Goal: Task Accomplishment & Management: Complete application form

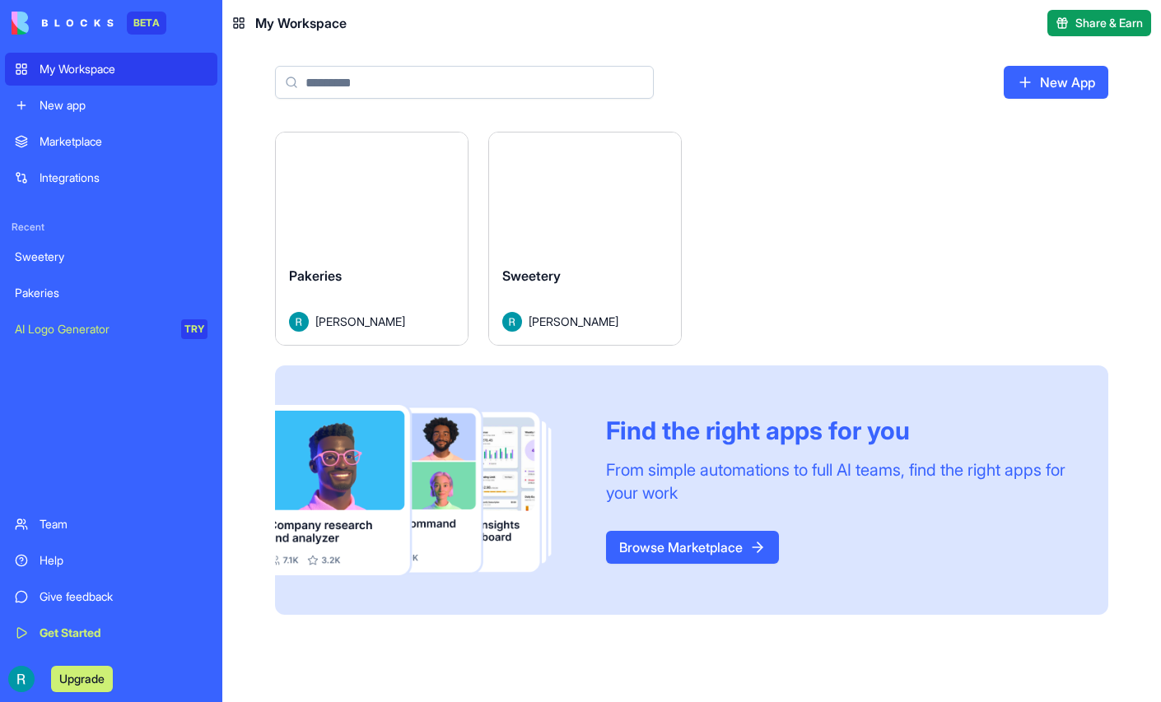
click at [647, 209] on button "Launch" at bounding box center [586, 192] width 124 height 33
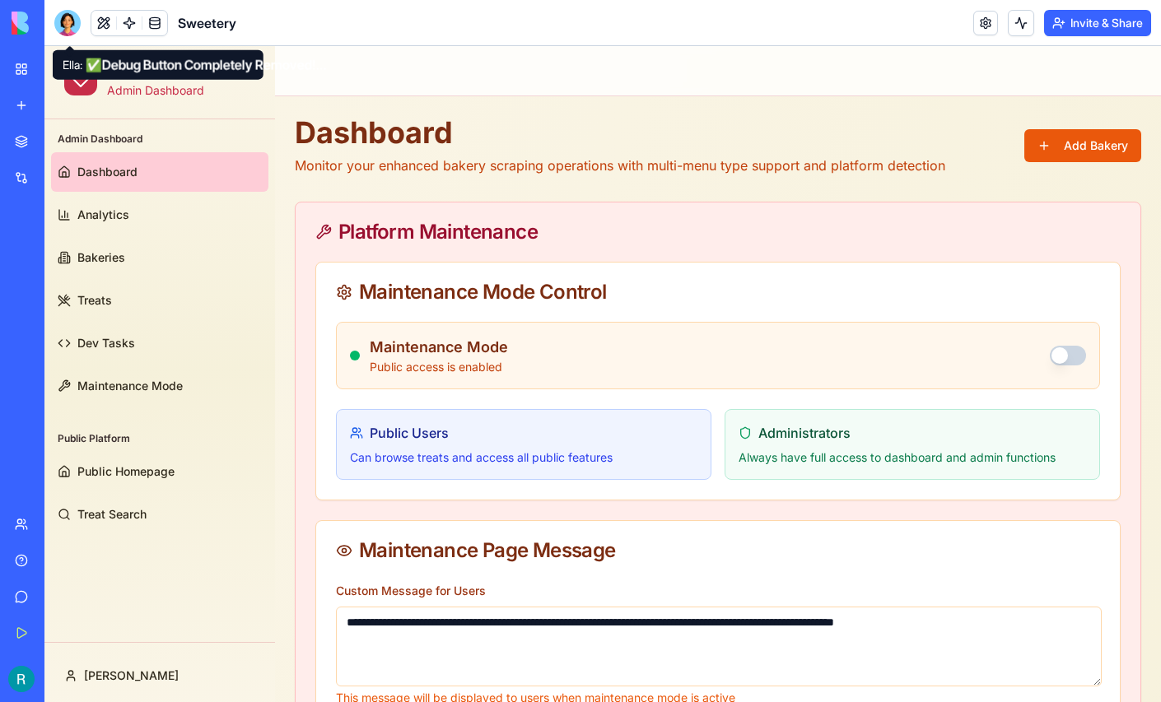
click at [76, 20] on div at bounding box center [67, 23] width 26 height 26
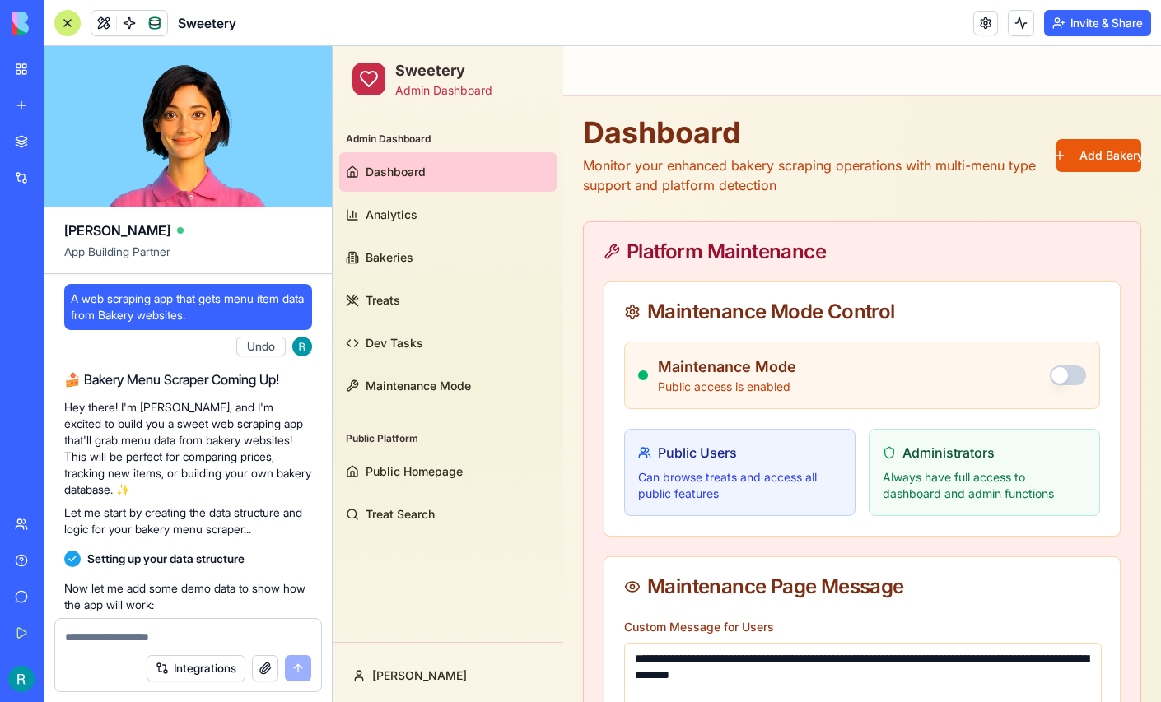
scroll to position [297640, 0]
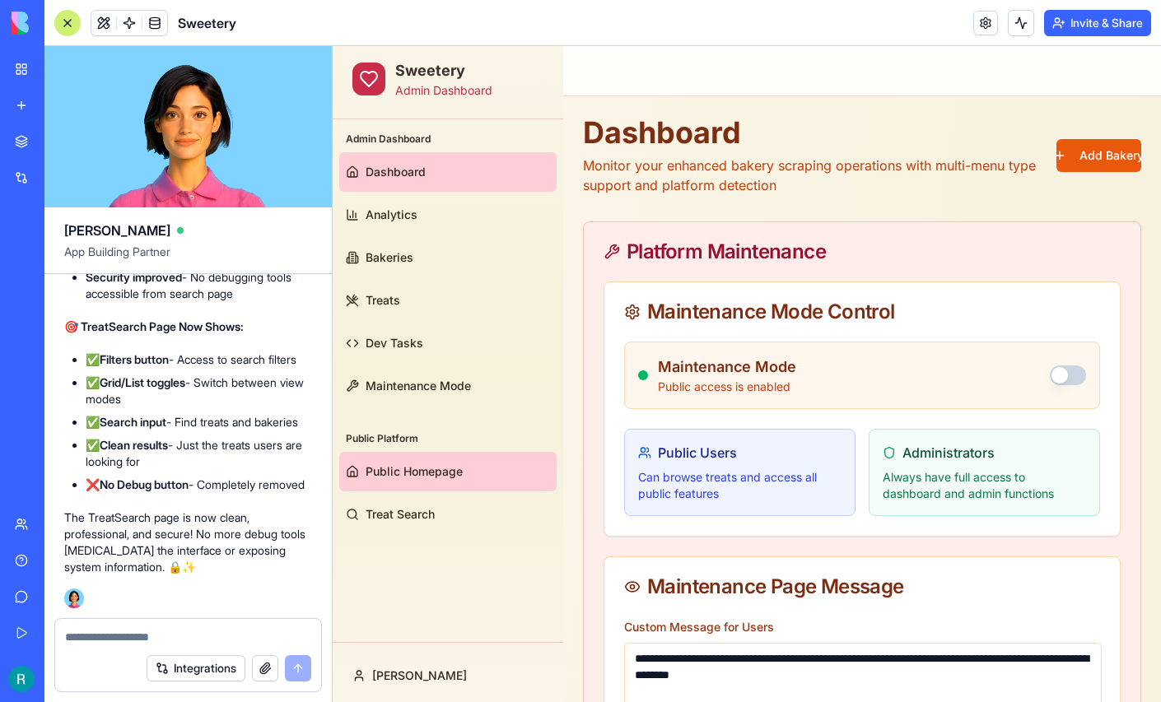
click at [419, 467] on span "Public Homepage" at bounding box center [414, 472] width 97 height 16
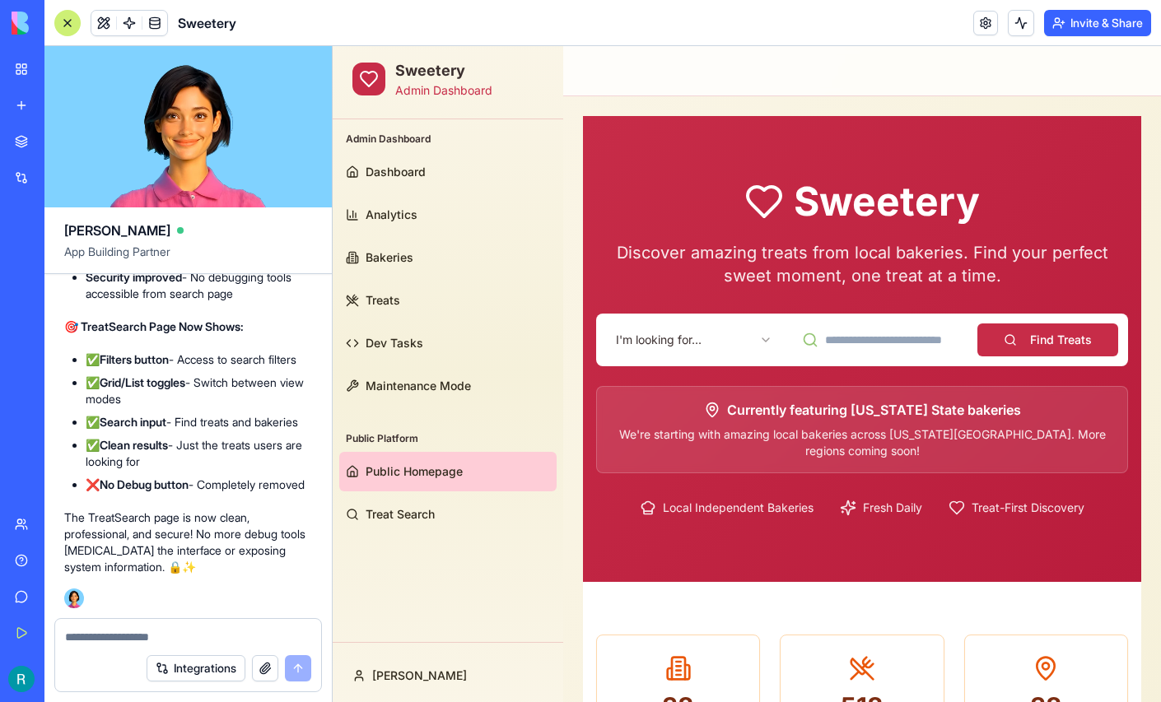
scroll to position [297521, 0]
click at [63, 27] on div at bounding box center [67, 23] width 26 height 26
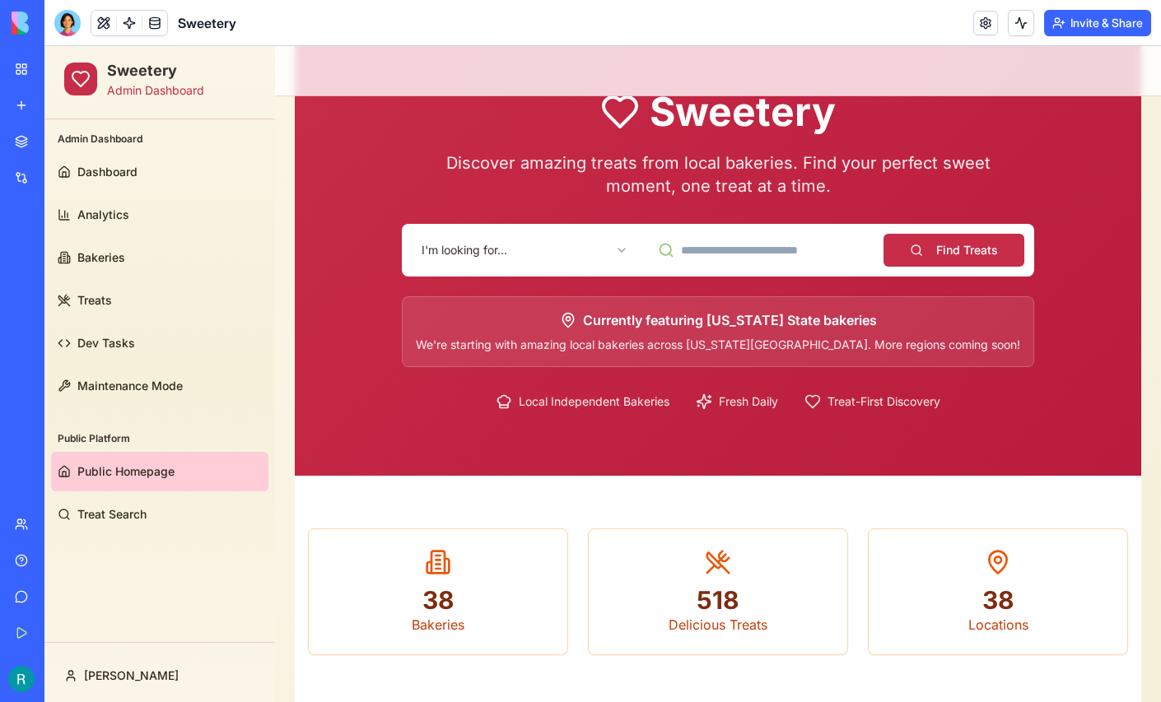
scroll to position [91, 0]
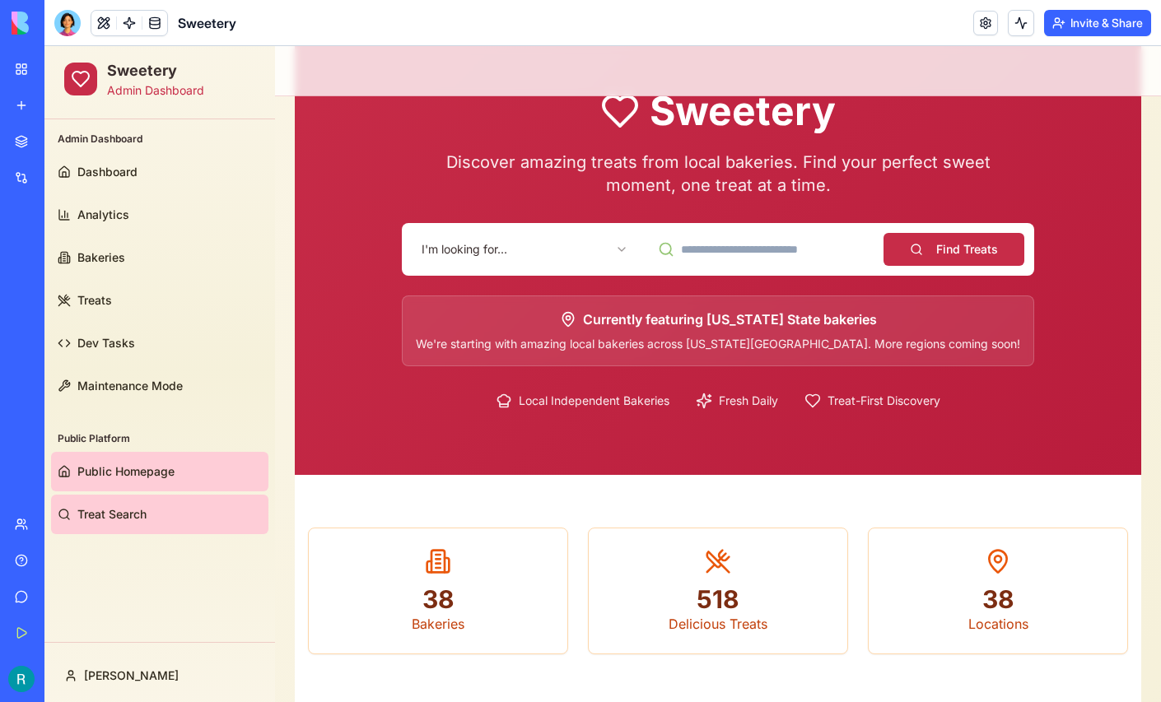
click at [132, 505] on link "Treat Search" at bounding box center [159, 515] width 217 height 40
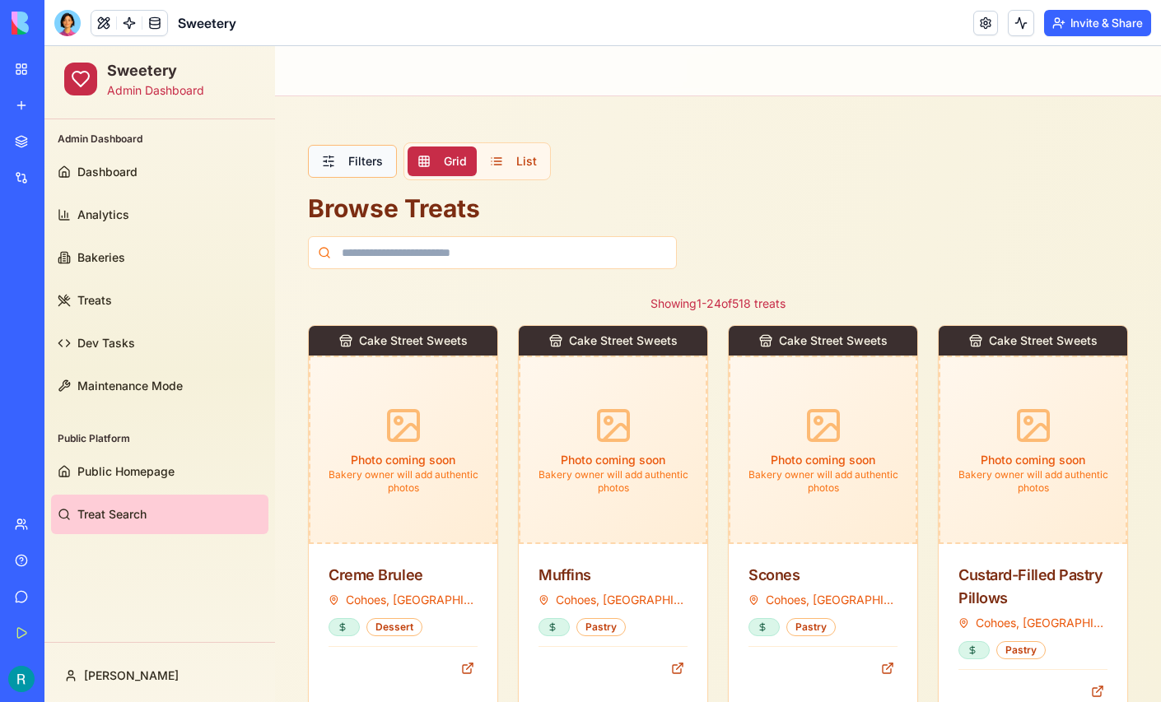
click at [364, 175] on button "Filters" at bounding box center [352, 161] width 89 height 33
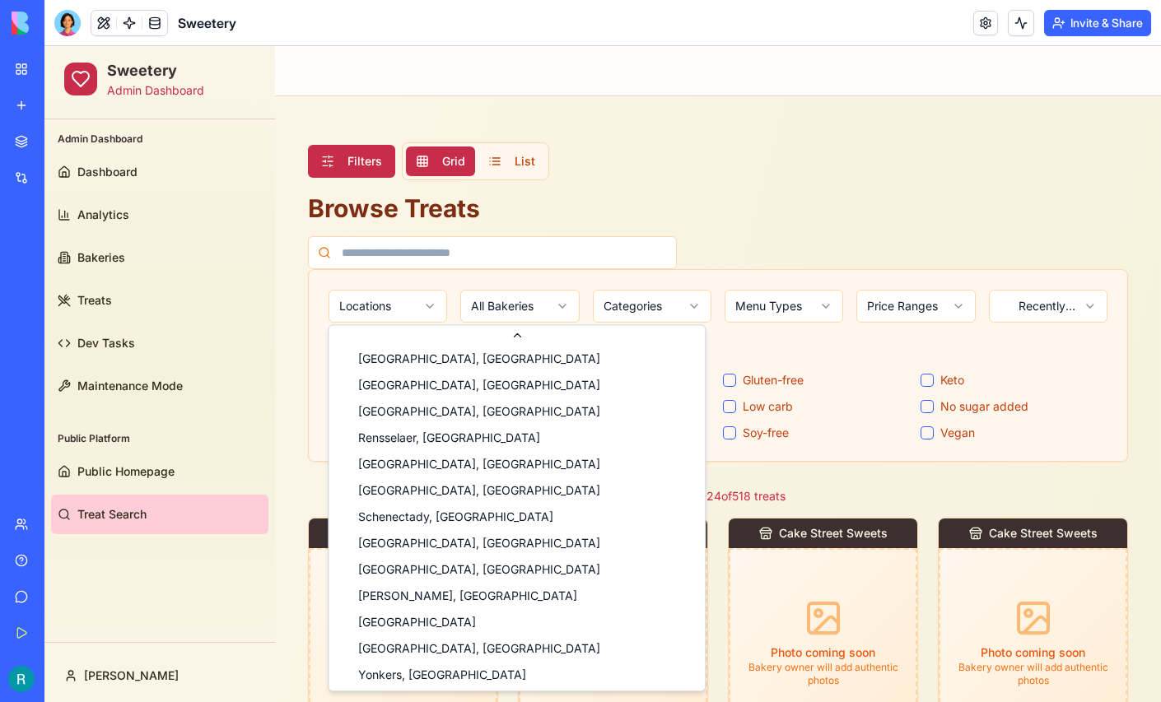
scroll to position [345, 0]
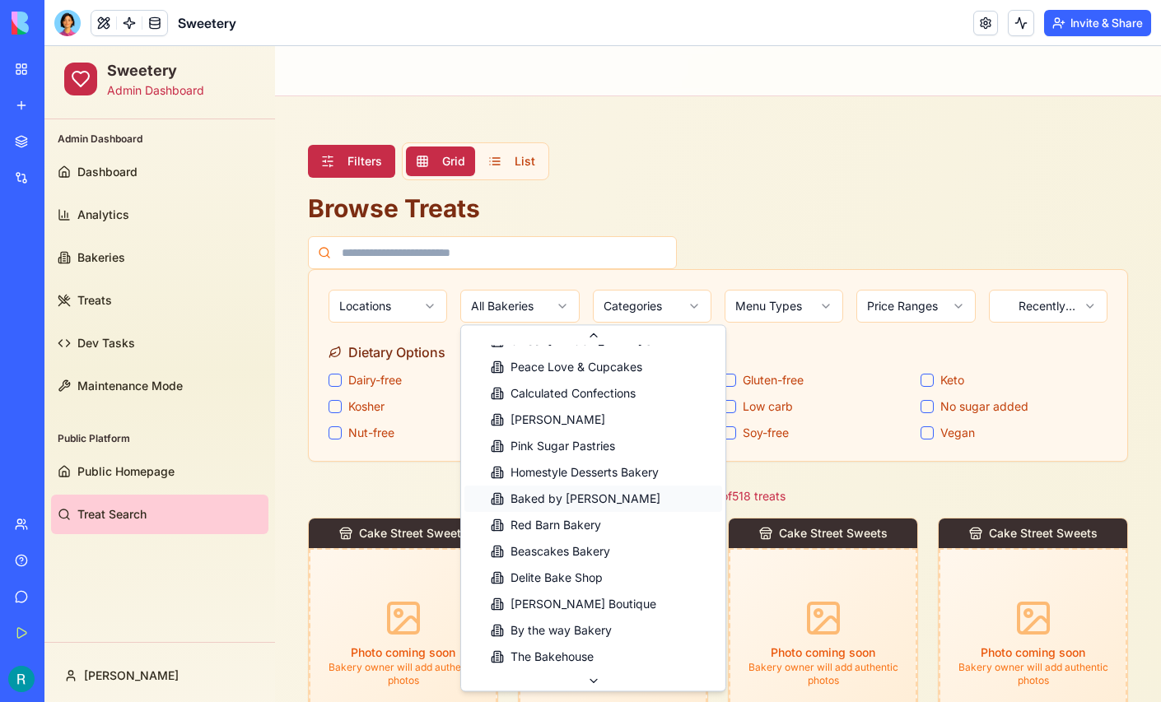
scroll to position [706, 0]
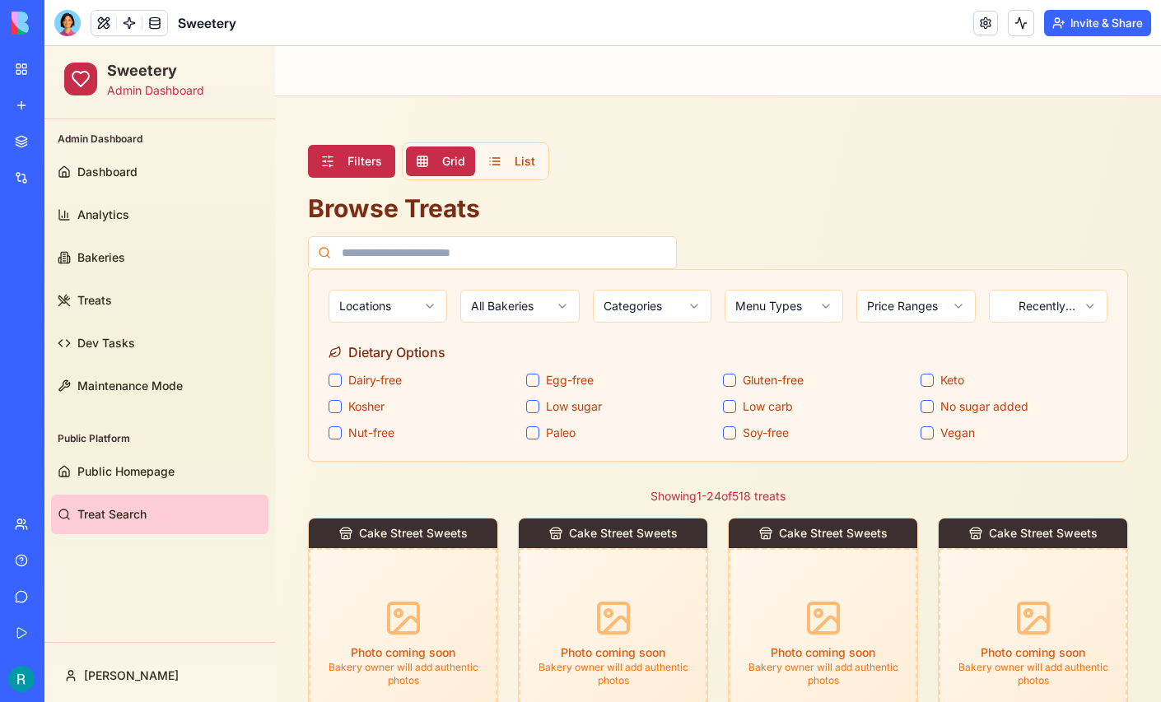
click at [694, 187] on div "Filters Grid List Browse Treats" at bounding box center [718, 205] width 820 height 127
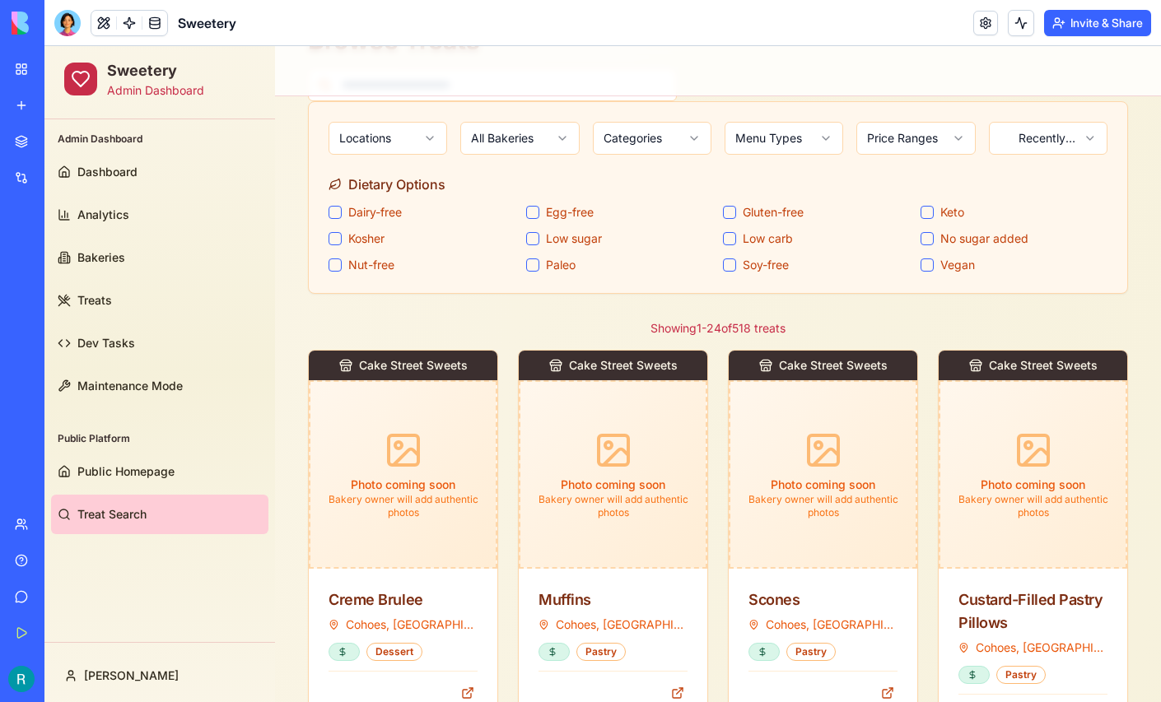
scroll to position [0, 0]
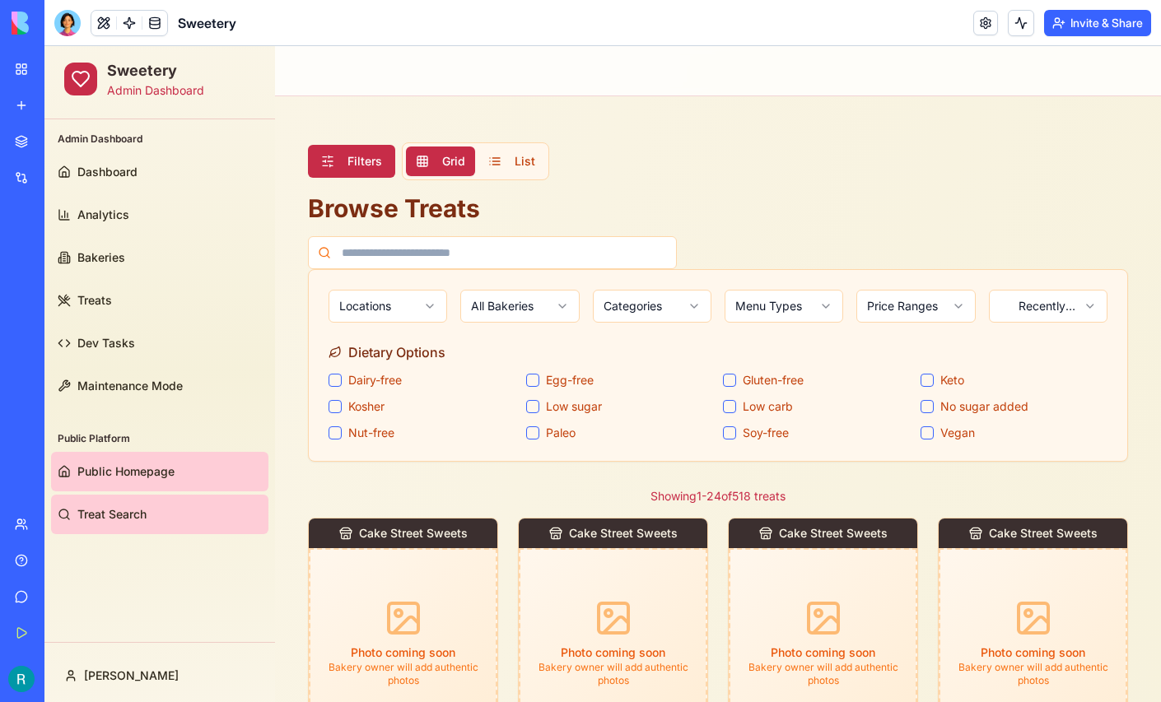
click at [157, 470] on span "Public Homepage" at bounding box center [125, 472] width 97 height 16
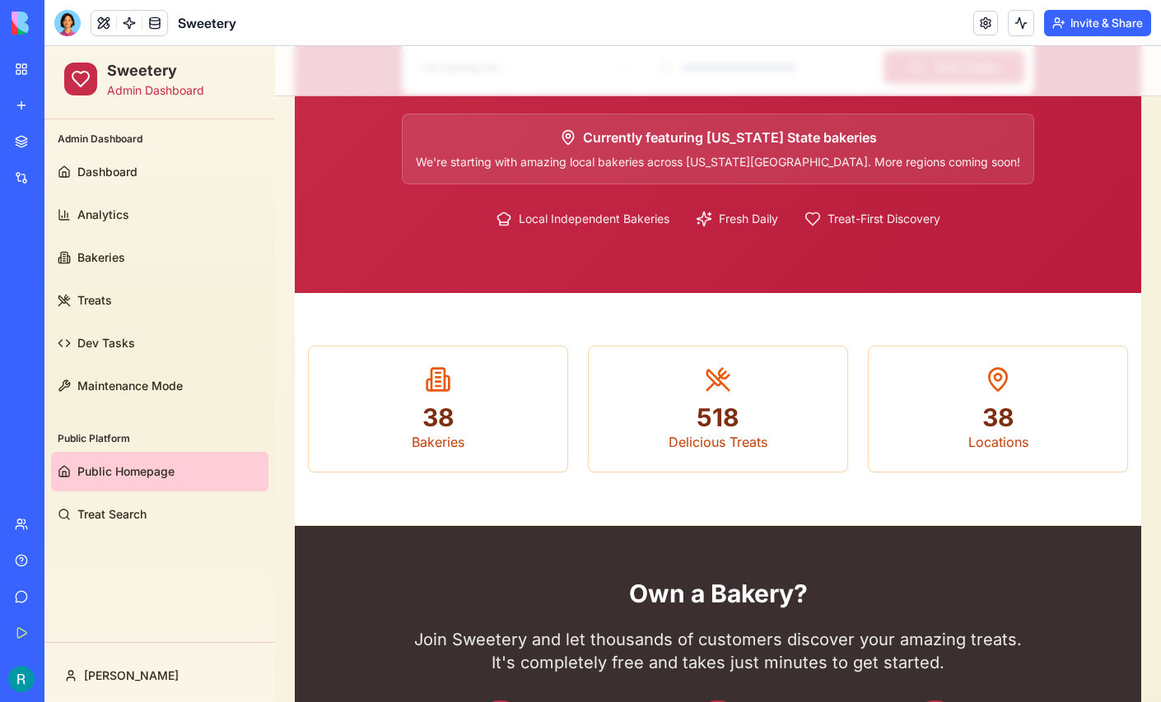
scroll to position [277, 0]
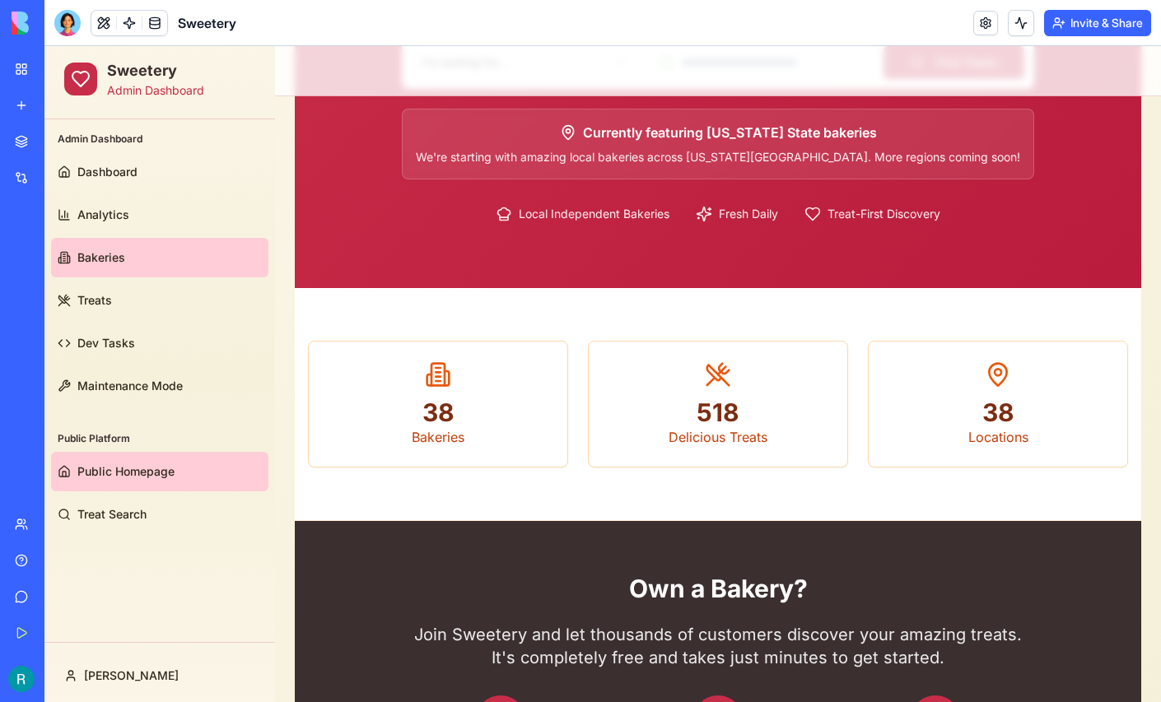
click at [152, 261] on link "Bakeries" at bounding box center [159, 258] width 217 height 40
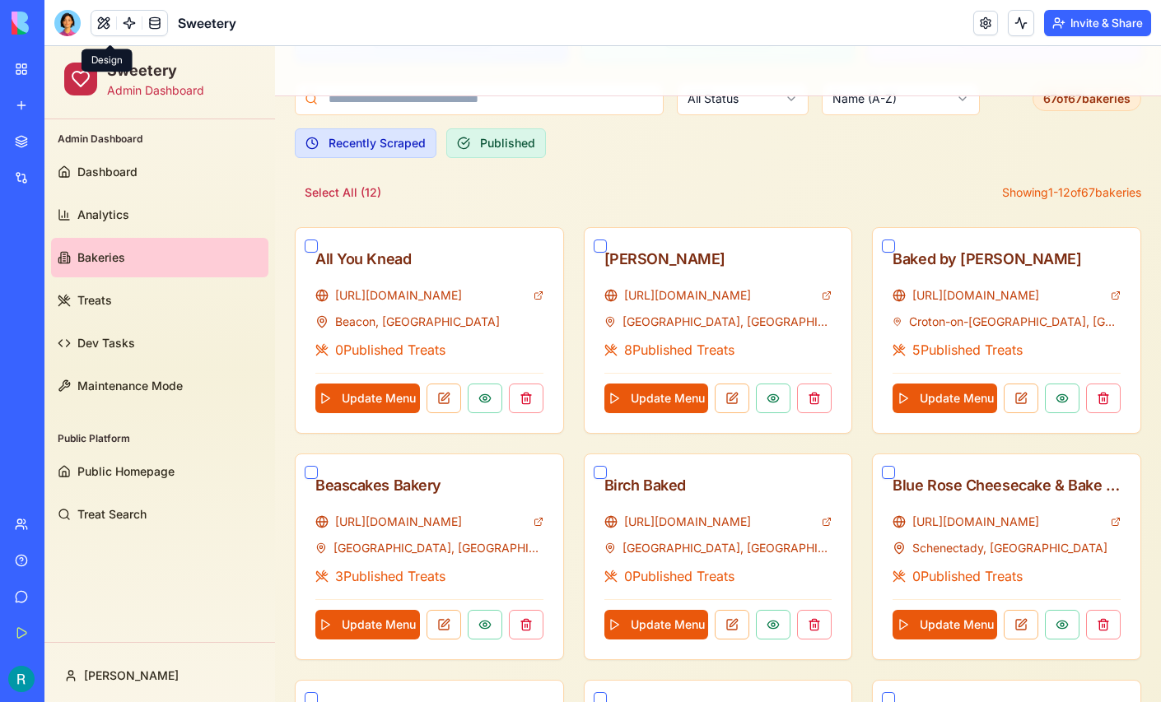
click at [111, 35] on button at bounding box center [103, 23] width 25 height 25
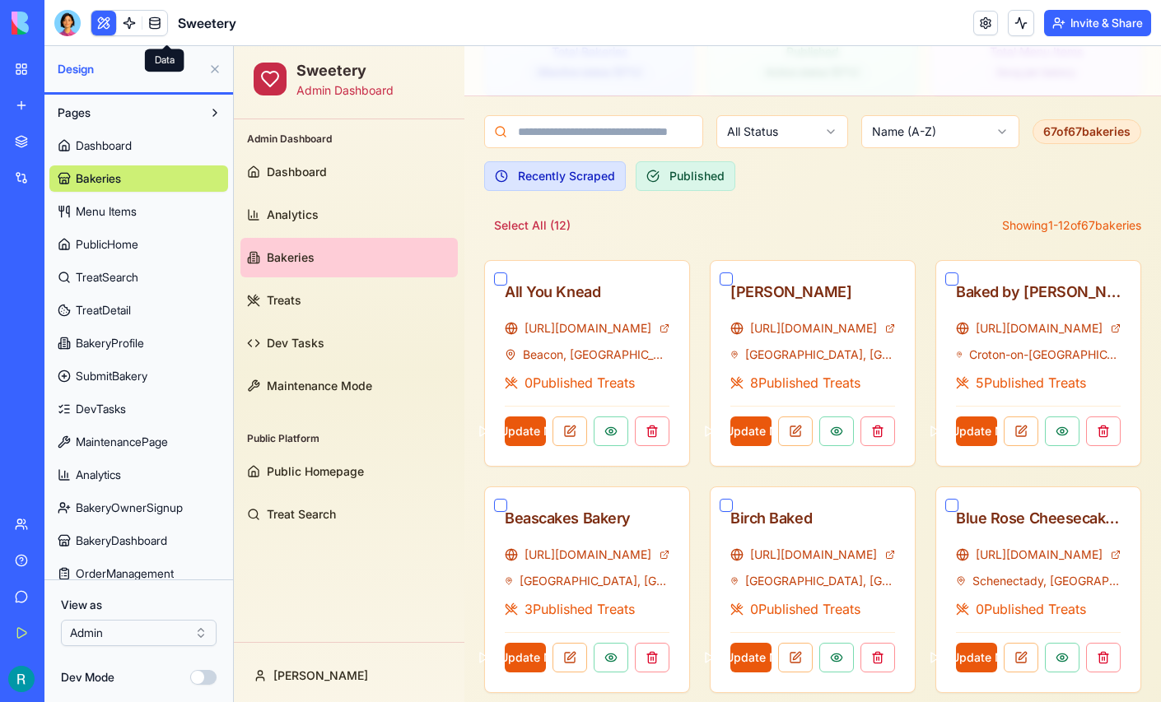
click at [163, 26] on span at bounding box center [155, 23] width 46 height 46
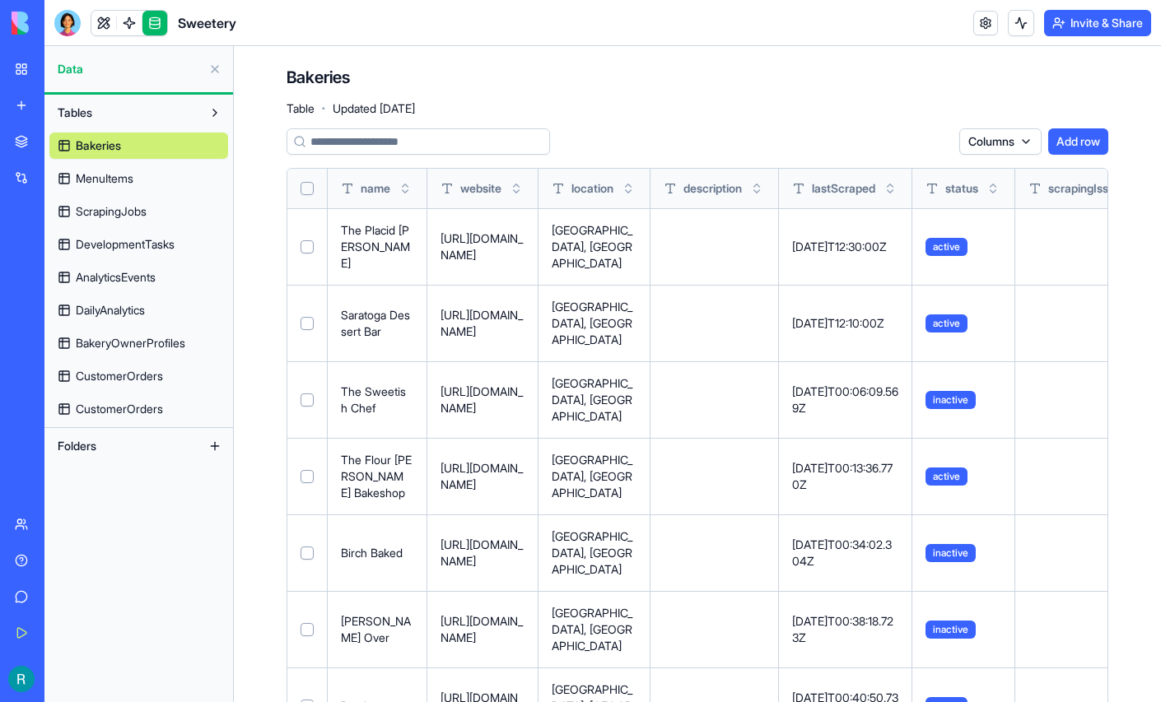
click at [314, 195] on button "Select all" at bounding box center [307, 188] width 13 height 13
click at [314, 254] on button "Select row" at bounding box center [307, 247] width 13 height 13
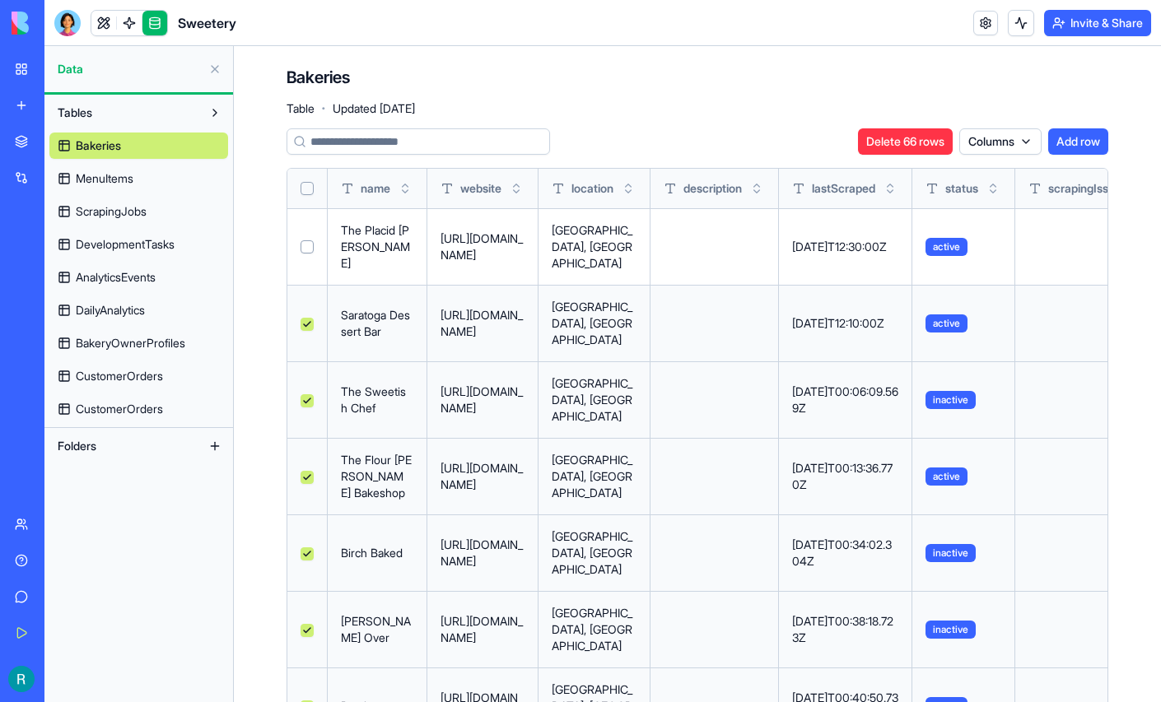
click at [314, 331] on button "Select row" at bounding box center [307, 324] width 13 height 13
click at [314, 195] on button "Select all" at bounding box center [307, 188] width 13 height 13
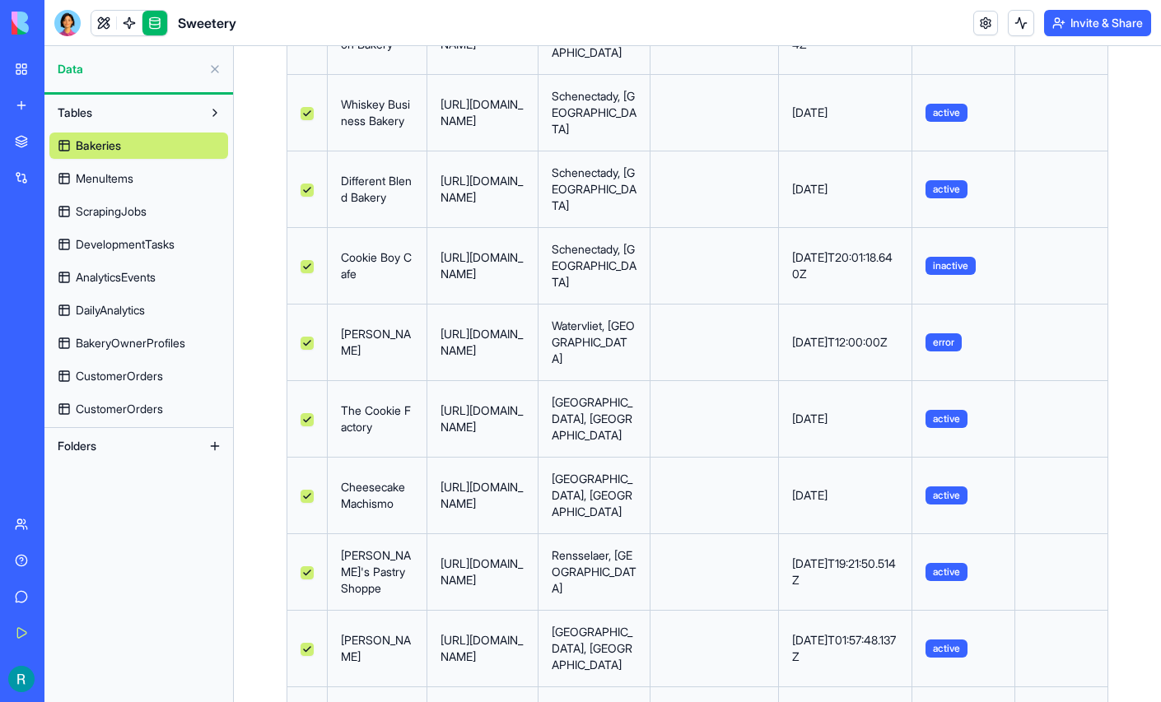
scroll to position [902, 0]
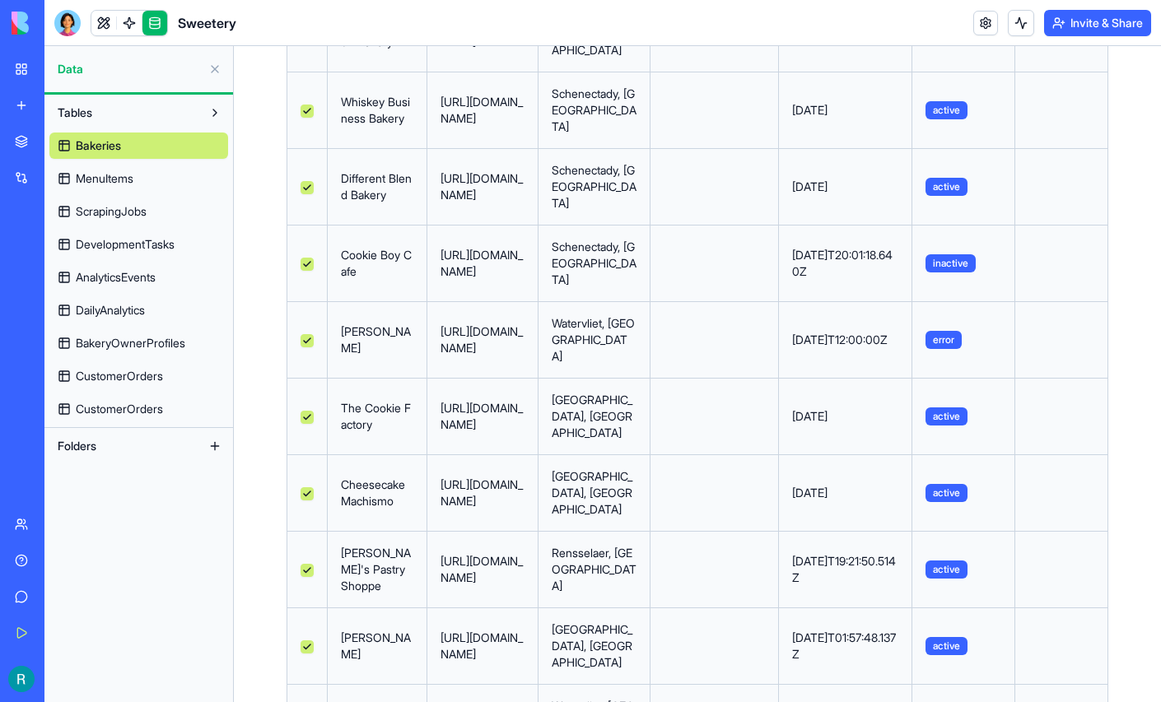
click at [211, 79] on button at bounding box center [215, 69] width 26 height 26
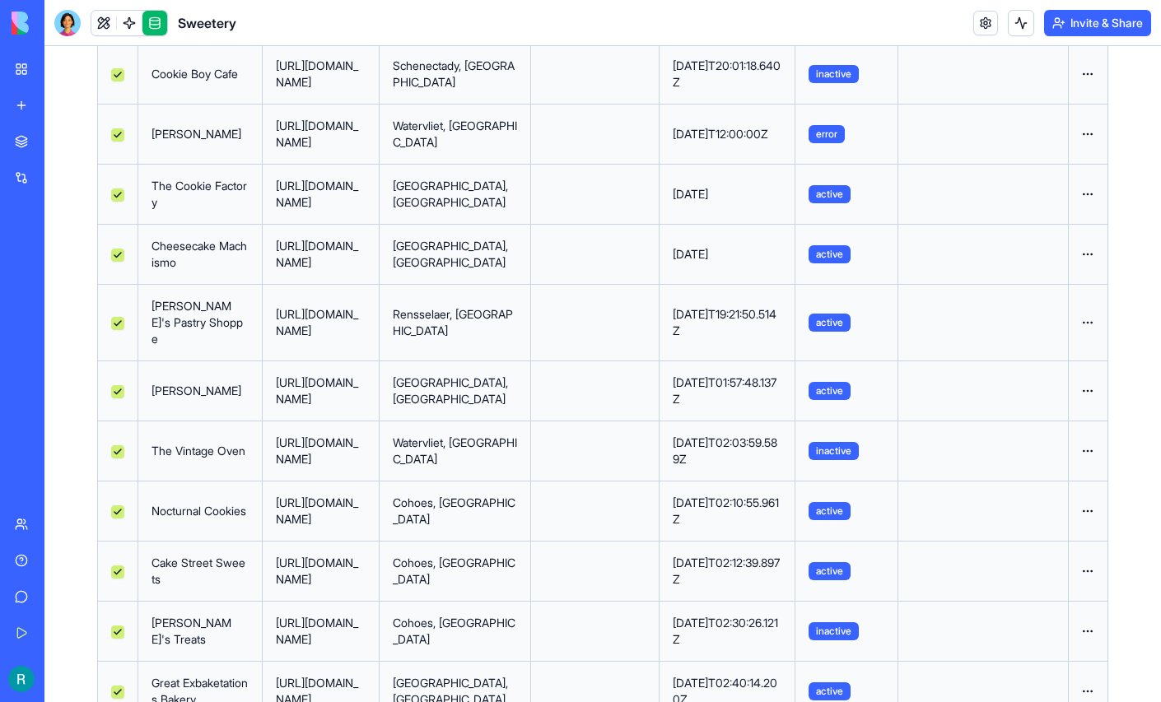
click at [61, 265] on div "Sweetery" at bounding box center [38, 257] width 46 height 16
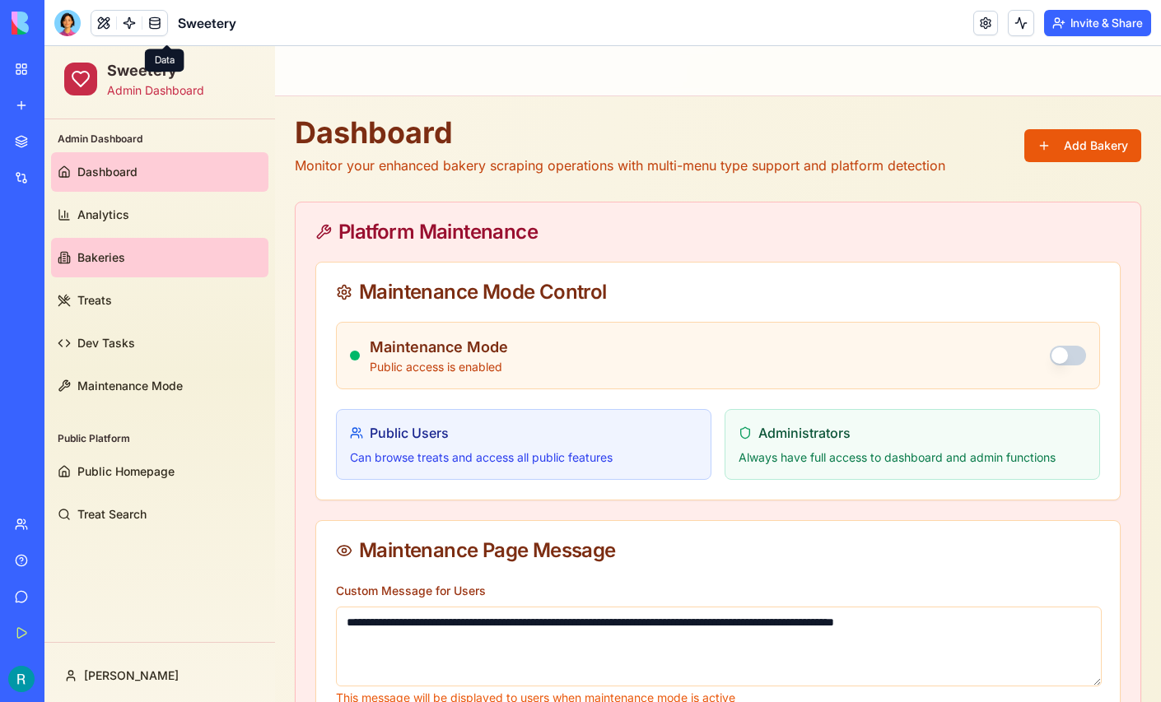
click at [150, 263] on link "Bakeries" at bounding box center [159, 258] width 217 height 40
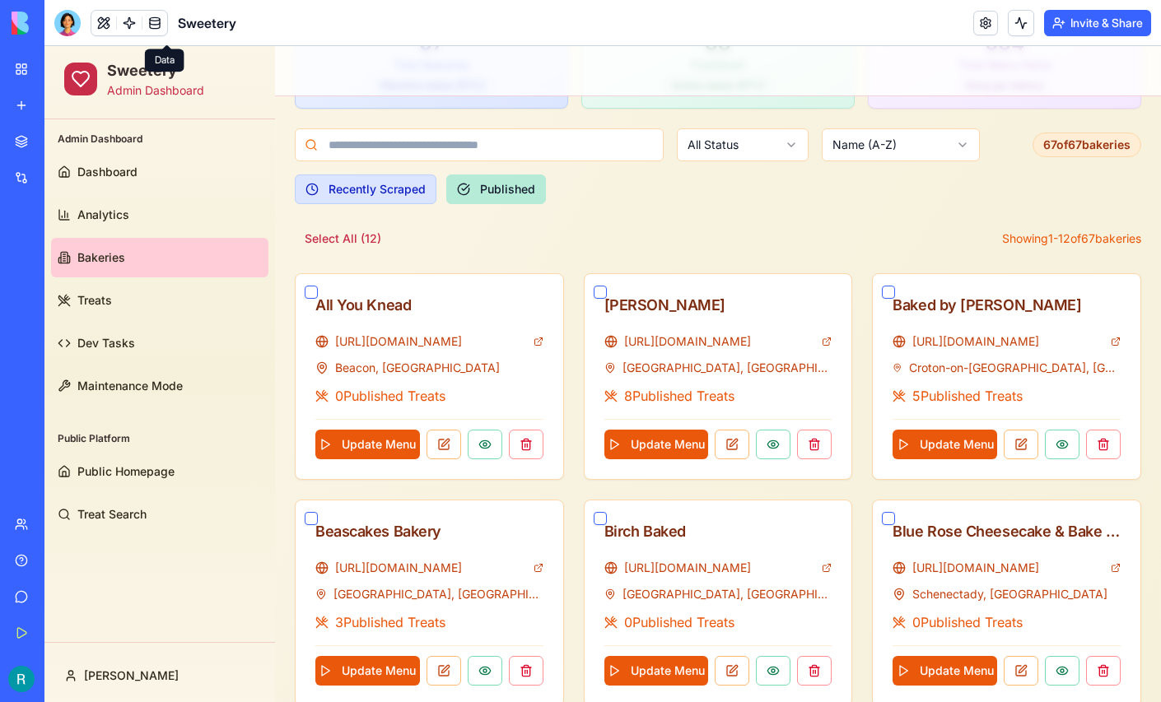
scroll to position [235, 0]
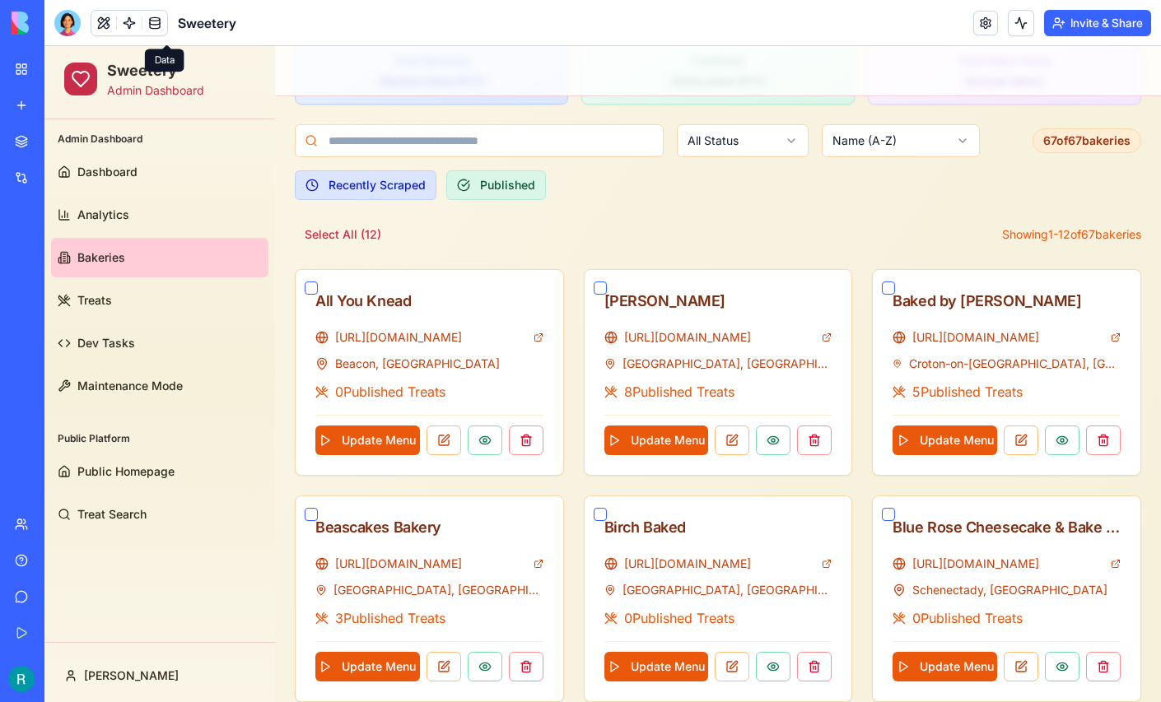
click at [713, 143] on html "Sweetery Admin Dashboard Admin Dashboard Dashboard Analytics Bakeries Treats De…" at bounding box center [602, 532] width 1116 height 1443
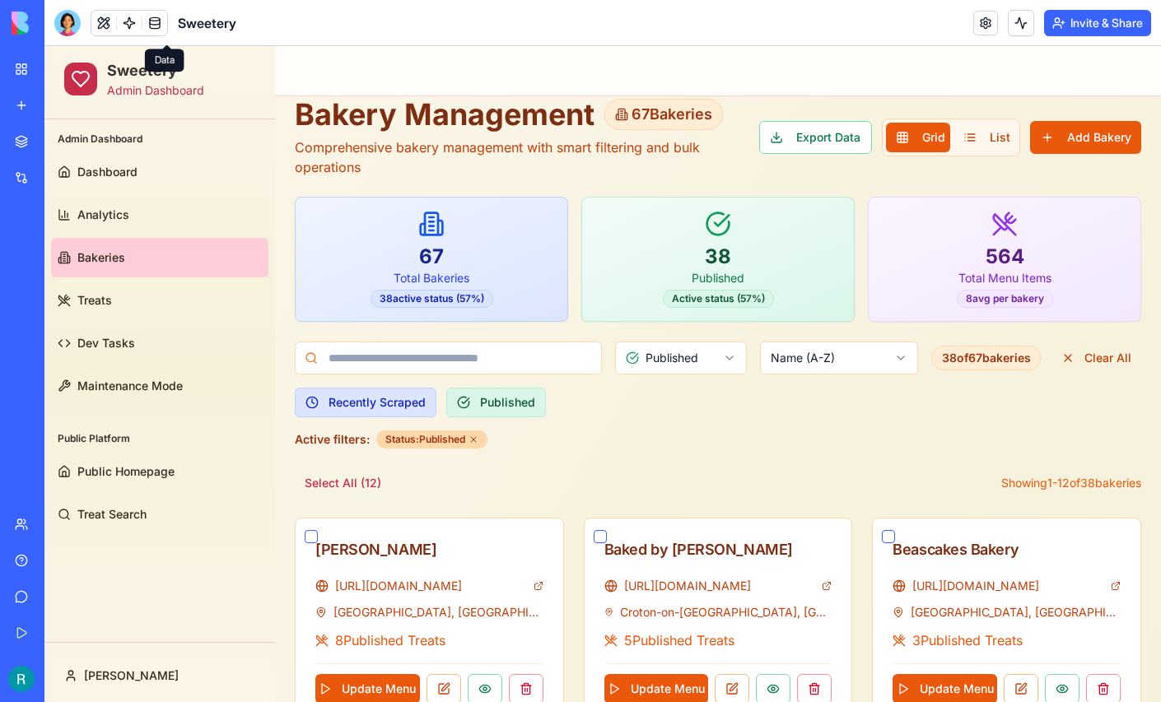
scroll to position [0, 0]
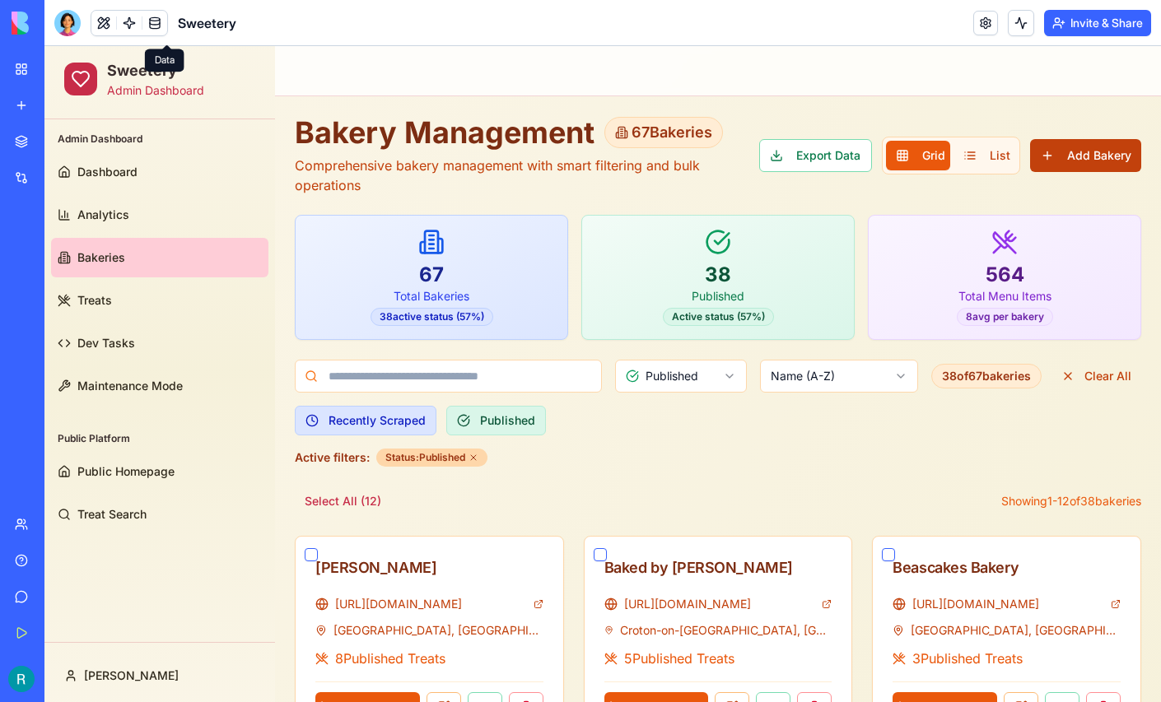
click at [1079, 154] on button "Add Bakery" at bounding box center [1085, 155] width 111 height 33
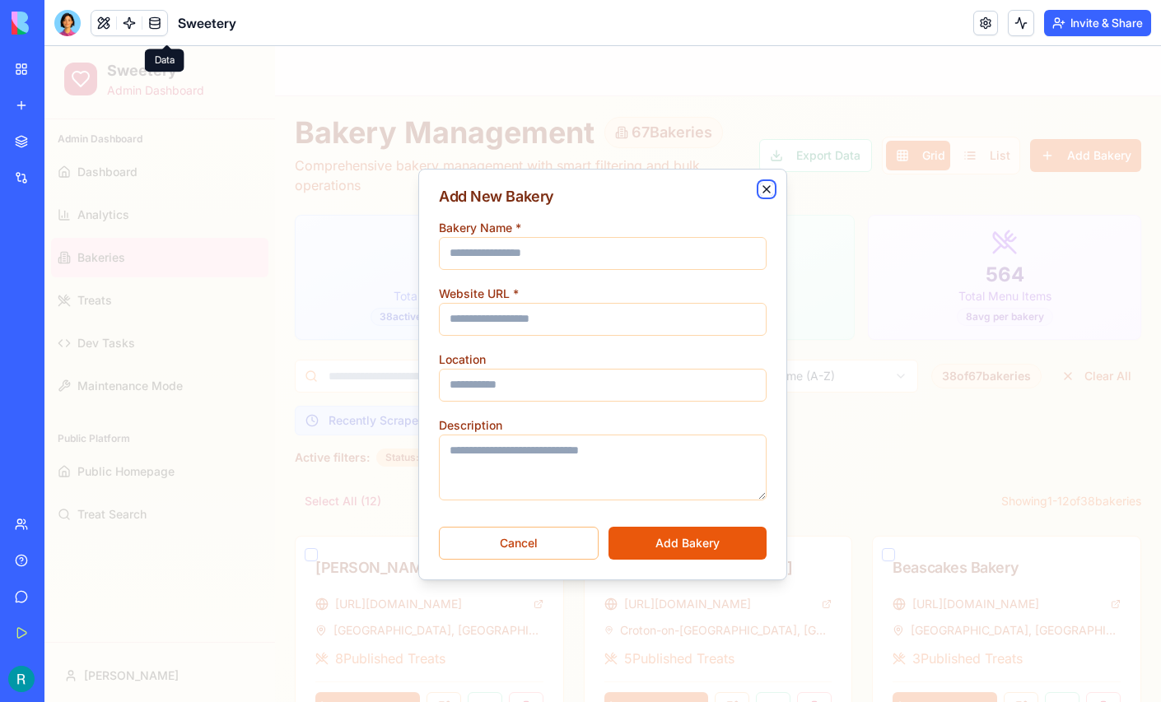
click at [764, 189] on icon "button" at bounding box center [766, 189] width 7 height 7
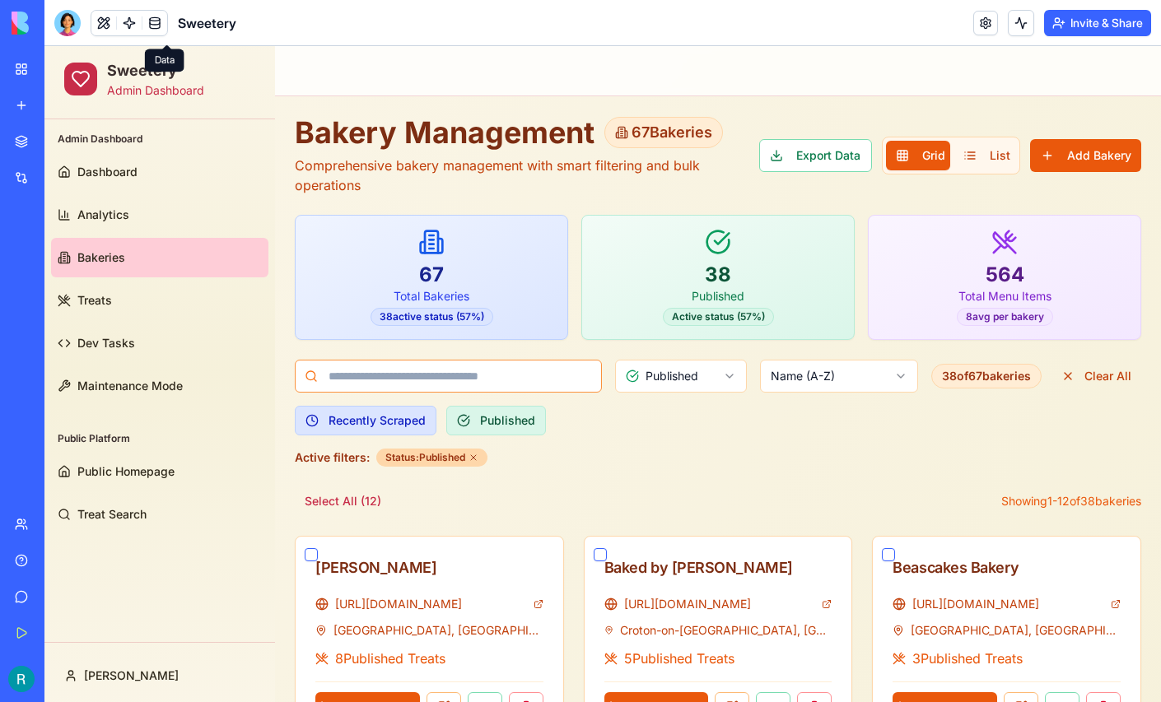
click at [505, 382] on input at bounding box center [448, 376] width 307 height 33
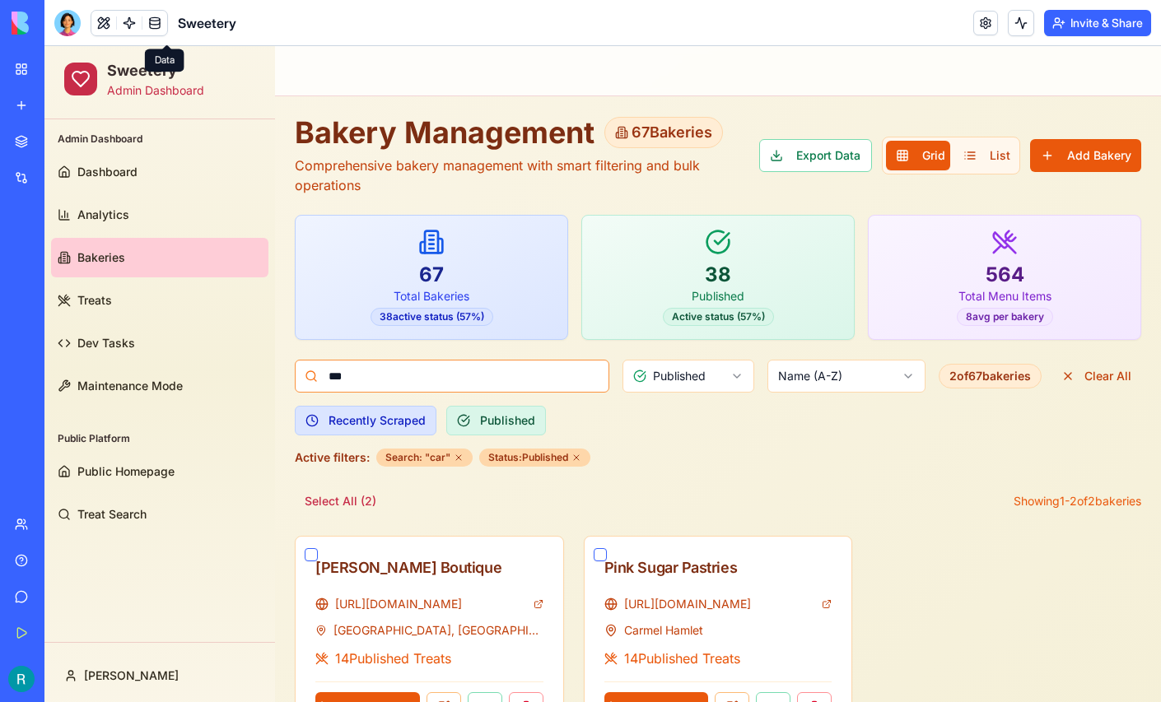
scroll to position [63, 0]
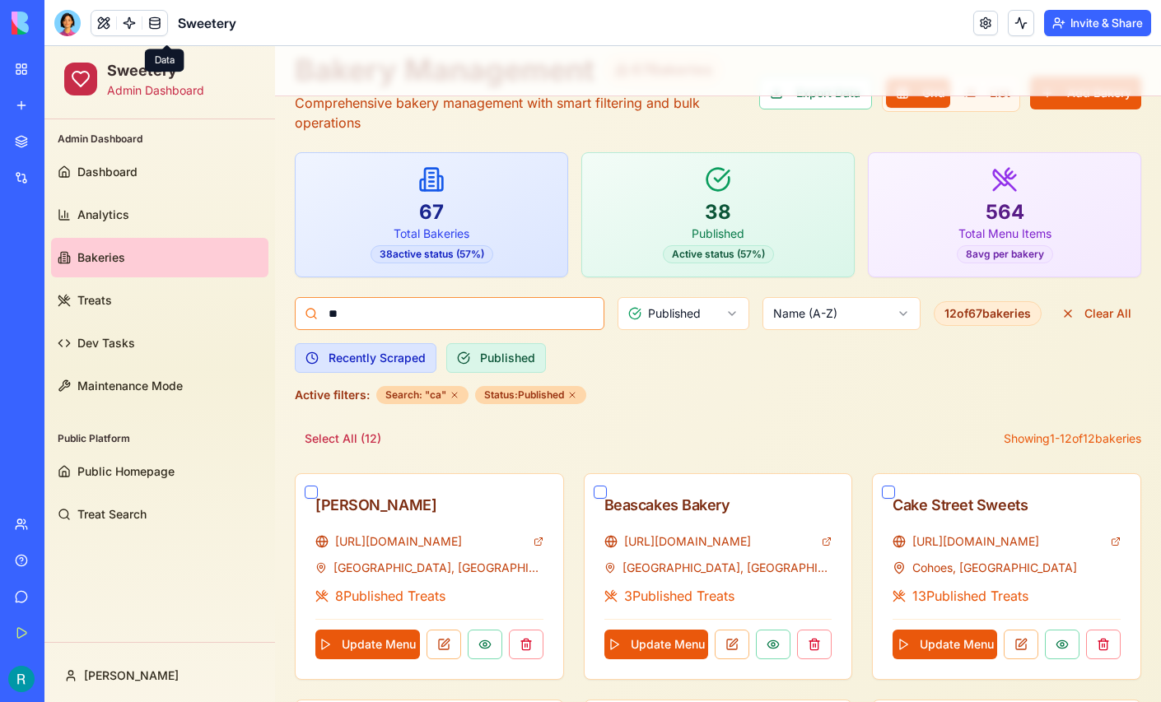
type input "*"
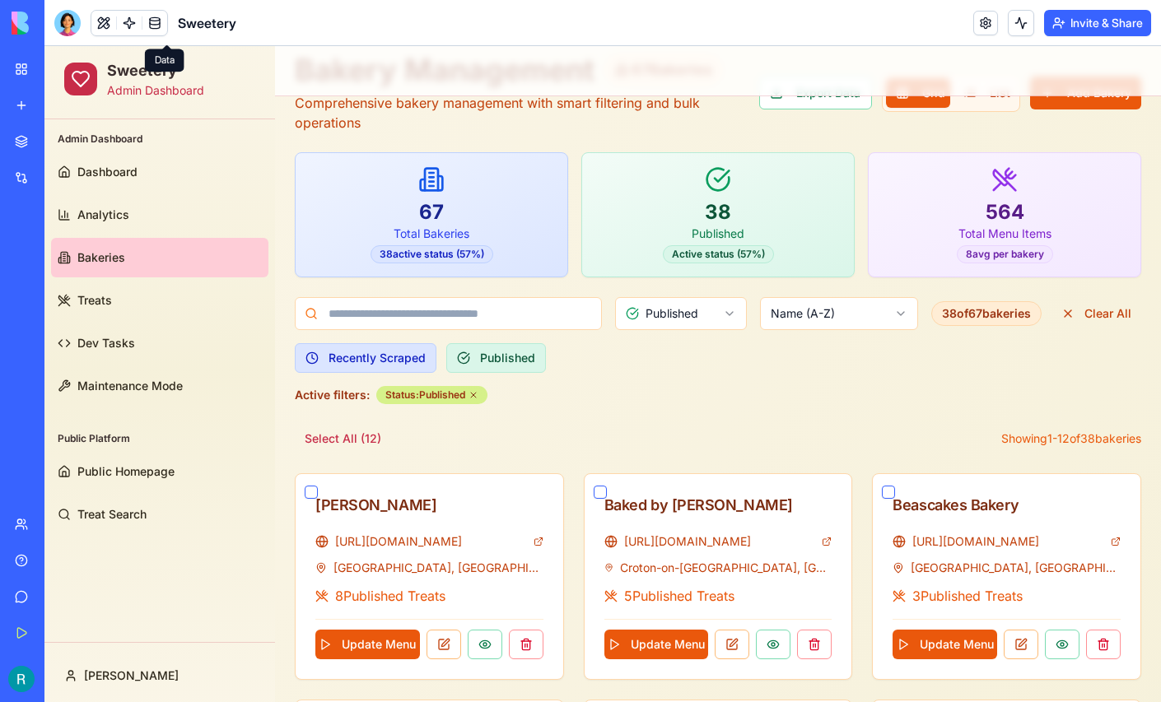
click at [474, 394] on icon at bounding box center [473, 395] width 5 height 5
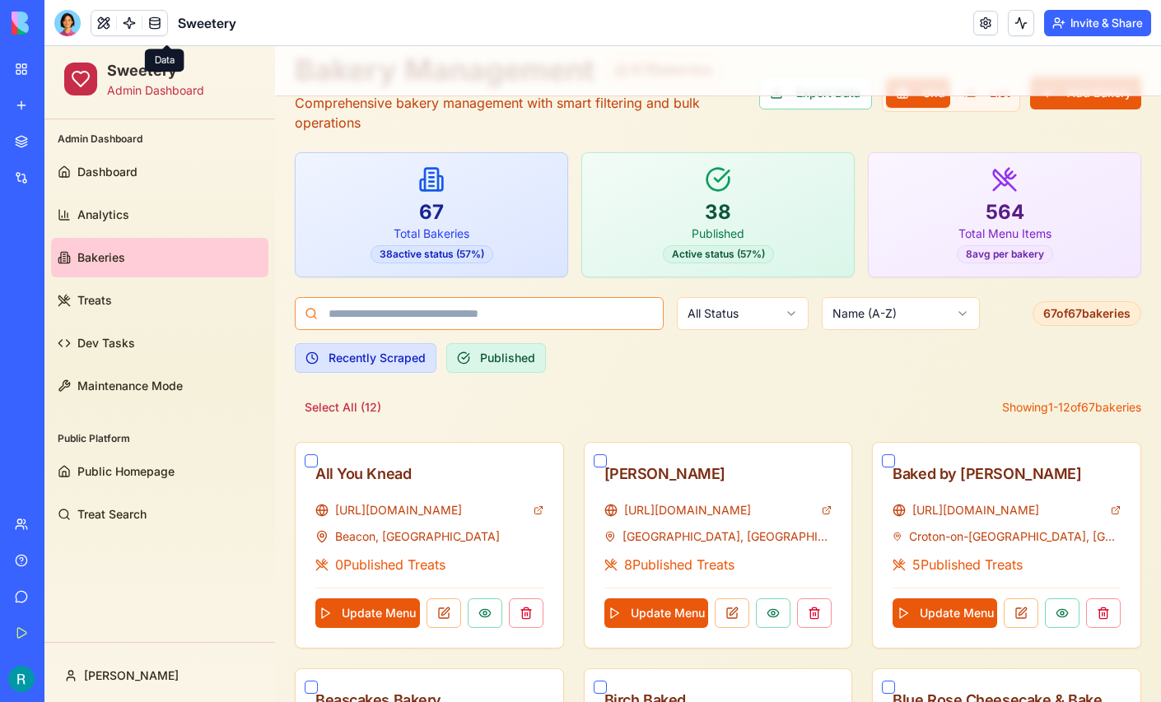
click at [417, 312] on input at bounding box center [479, 313] width 369 height 33
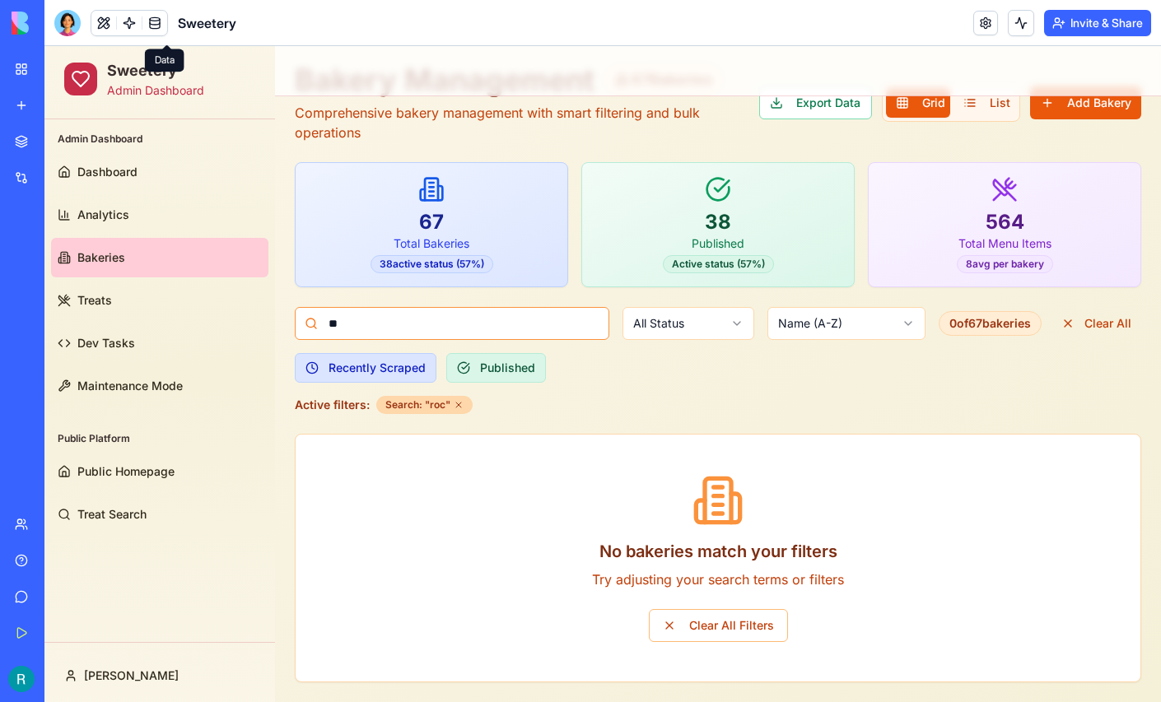
type input "*"
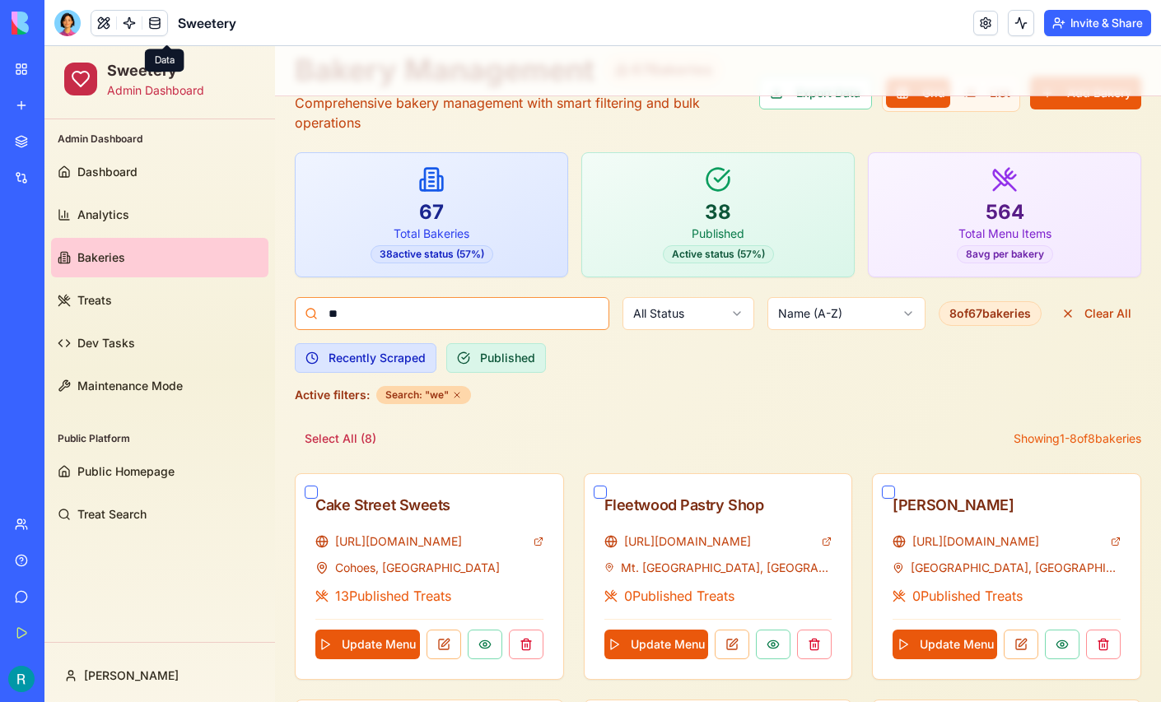
type input "*"
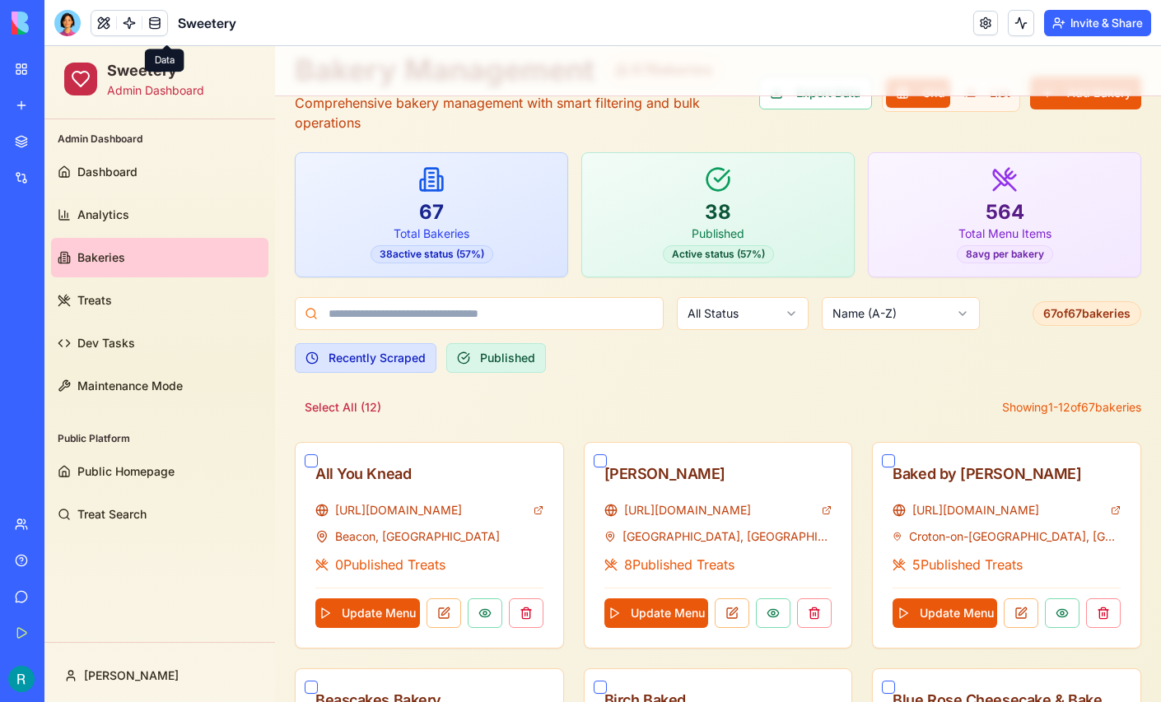
click at [436, 317] on input at bounding box center [479, 313] width 369 height 33
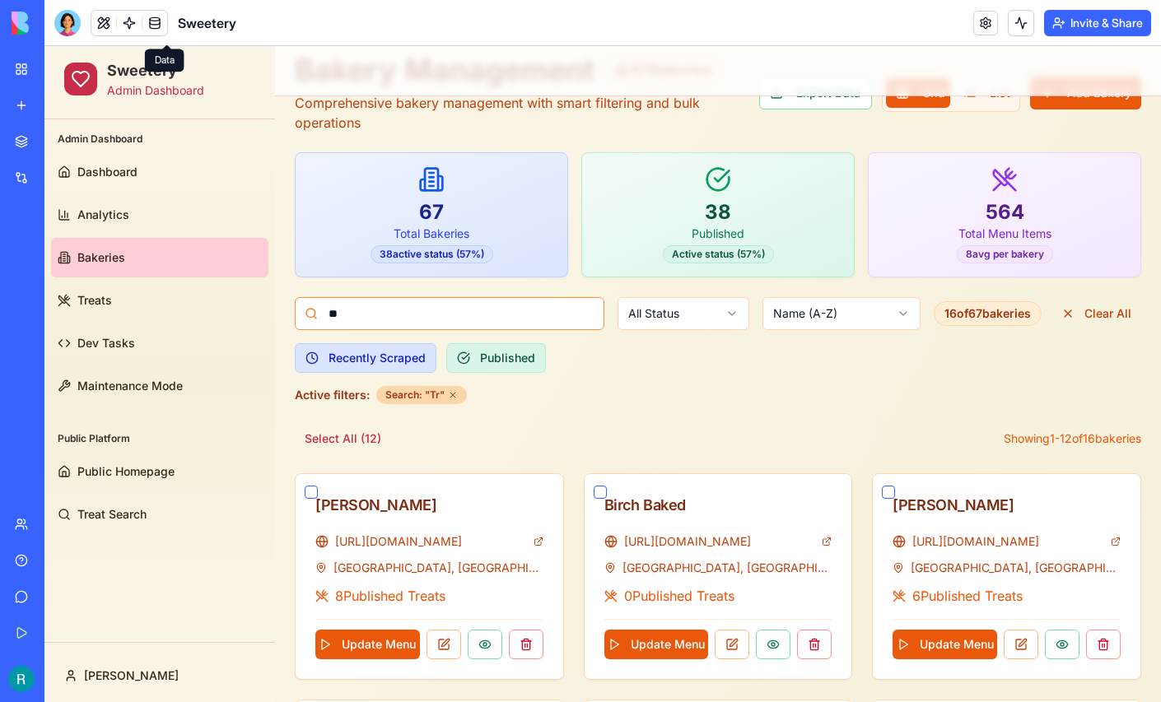
type input "*"
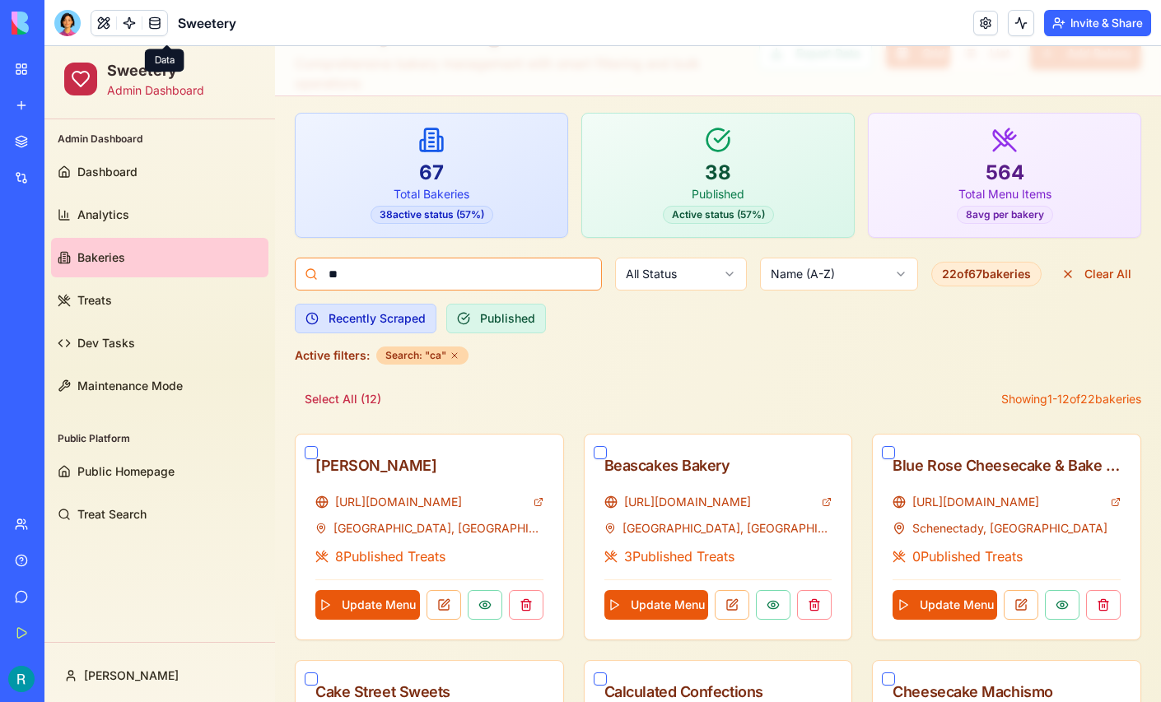
type input "*"
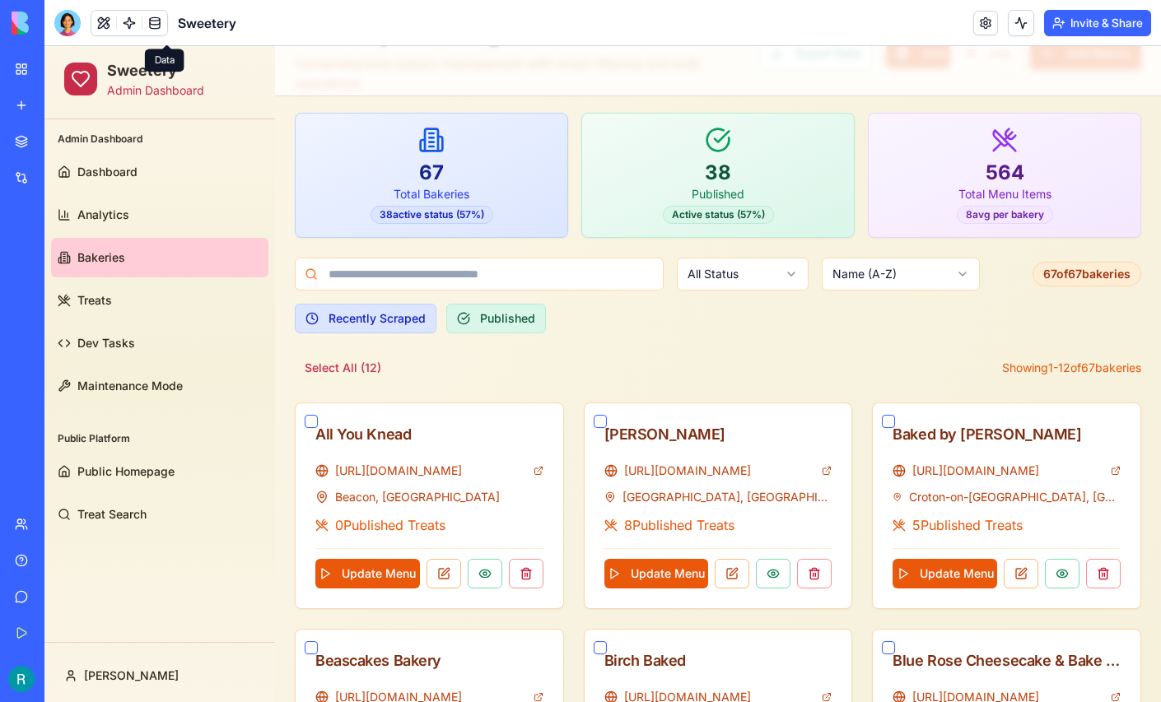
click at [758, 336] on div "Bakery Management 67 Bakeries Comprehensive bakery management with smart filter…" at bounding box center [718, 691] width 846 height 1354
click at [769, 277] on html "Sweetery Admin Dashboard Admin Dashboard Dashboard Analytics Bakeries Treats De…" at bounding box center [602, 665] width 1116 height 1443
click at [838, 326] on html "Sweetery Admin Dashboard Admin Dashboard Dashboard Analytics Bakeries Treats De…" at bounding box center [602, 665] width 1116 height 1443
click at [789, 274] on html "Sweetery Admin Dashboard Admin Dashboard Dashboard Analytics Bakeries Treats De…" at bounding box center [602, 665] width 1116 height 1443
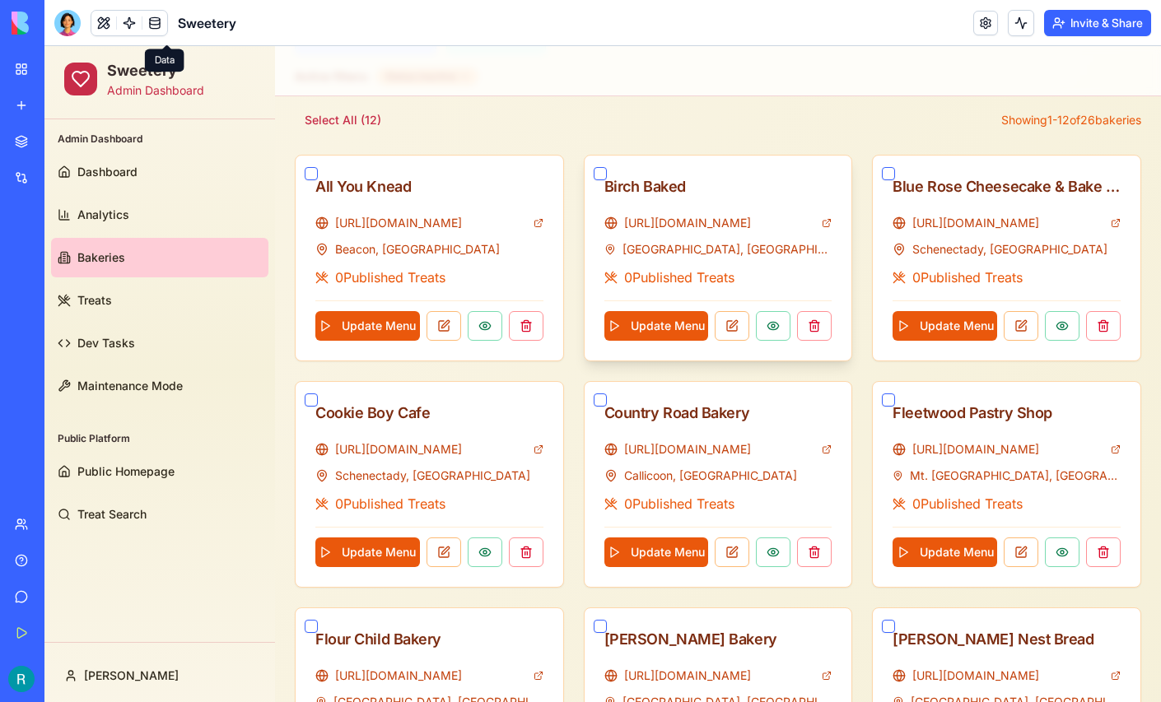
scroll to position [0, 0]
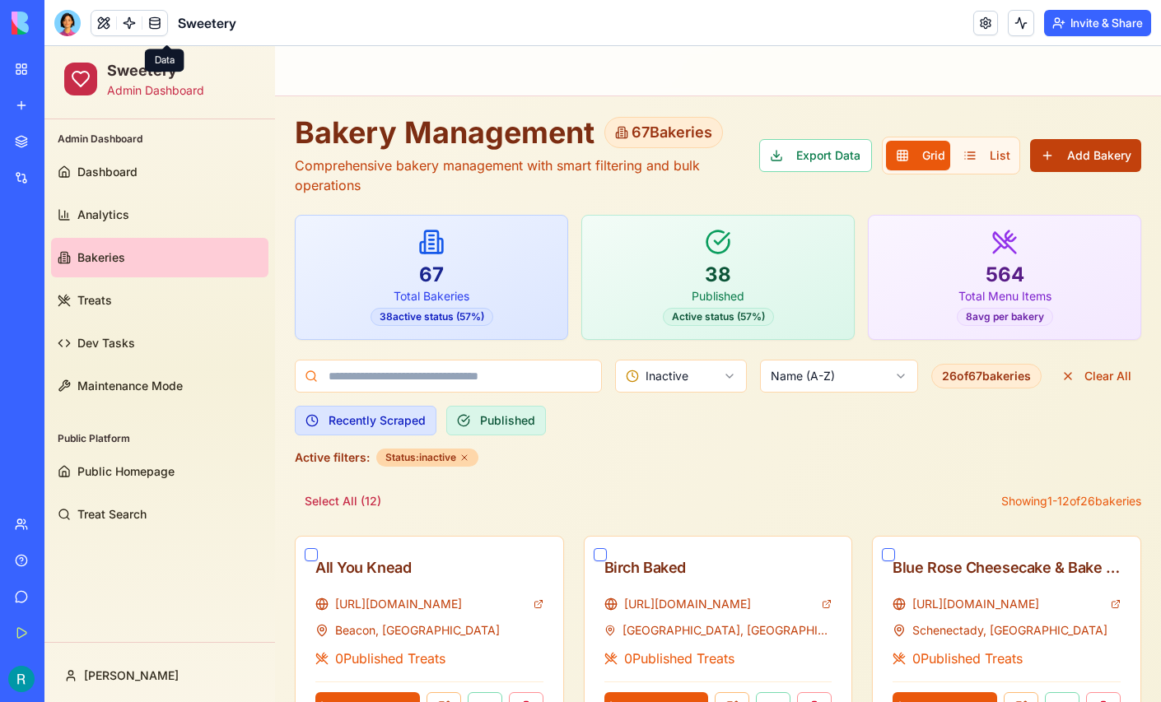
click at [1098, 145] on button "Add Bakery" at bounding box center [1085, 155] width 111 height 33
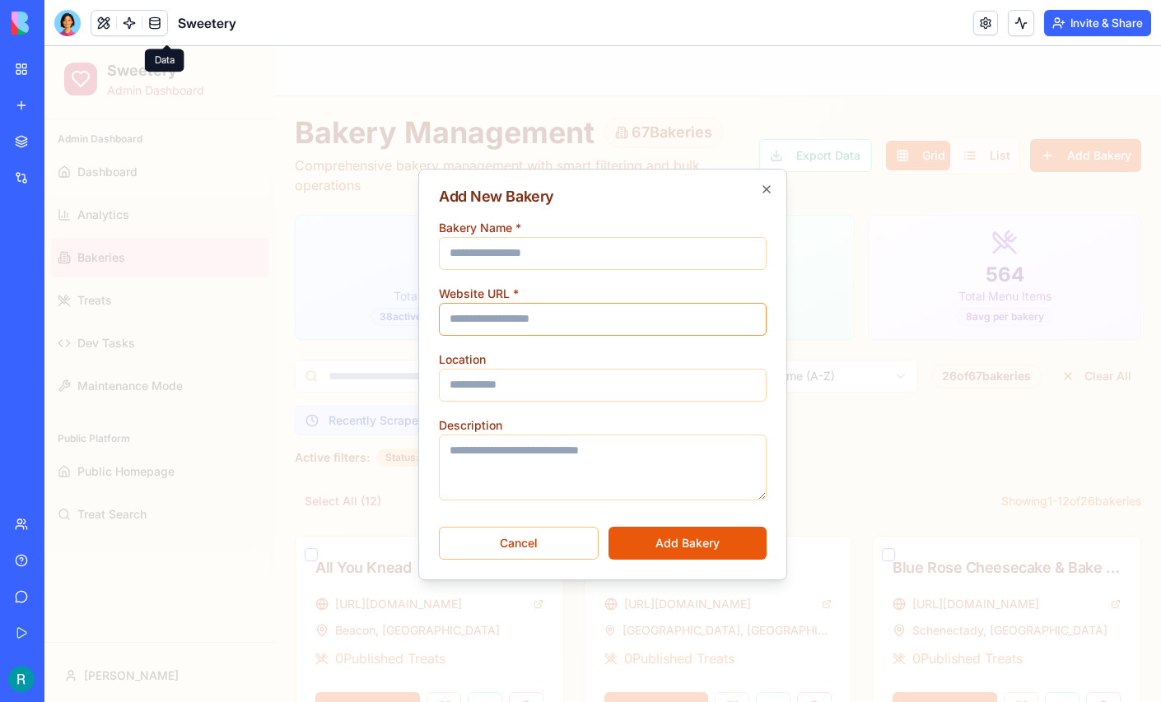
click at [553, 312] on input "Website URL *" at bounding box center [603, 319] width 328 height 33
paste input "**********"
type input "**********"
click at [506, 240] on input "Bakery Name *" at bounding box center [603, 253] width 328 height 33
type input "**********"
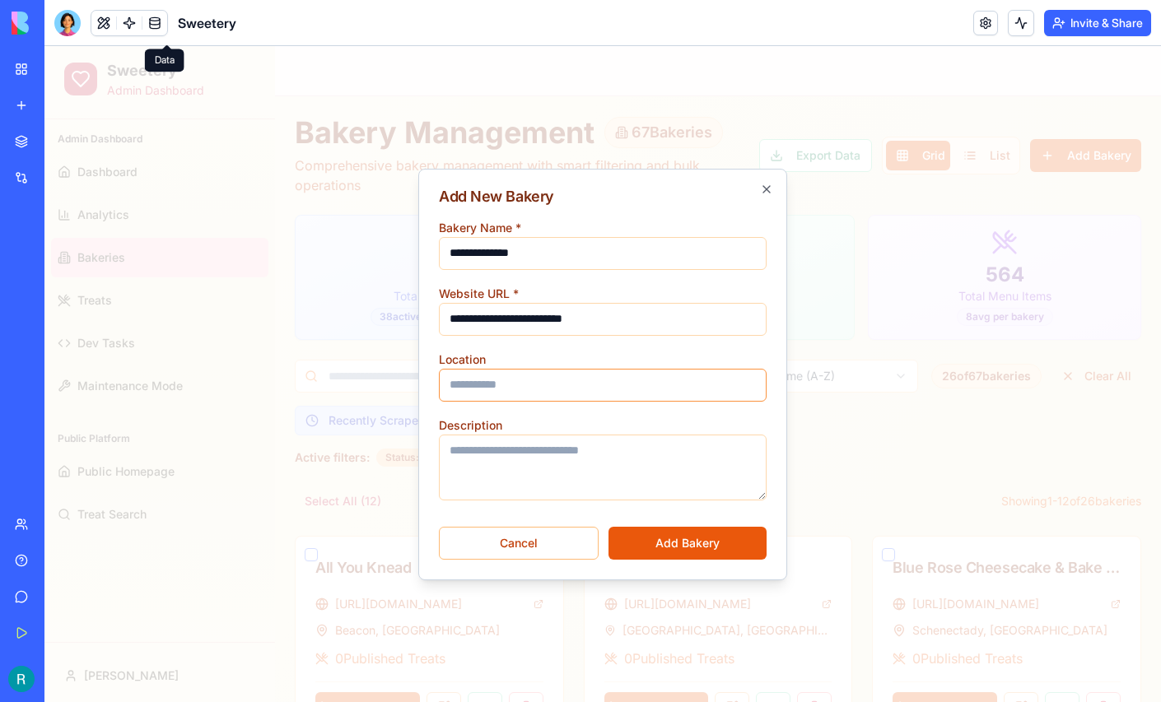
click at [521, 379] on input "Location" at bounding box center [603, 385] width 328 height 33
type input "**********"
click at [706, 536] on button "Add Bakery" at bounding box center [687, 543] width 158 height 33
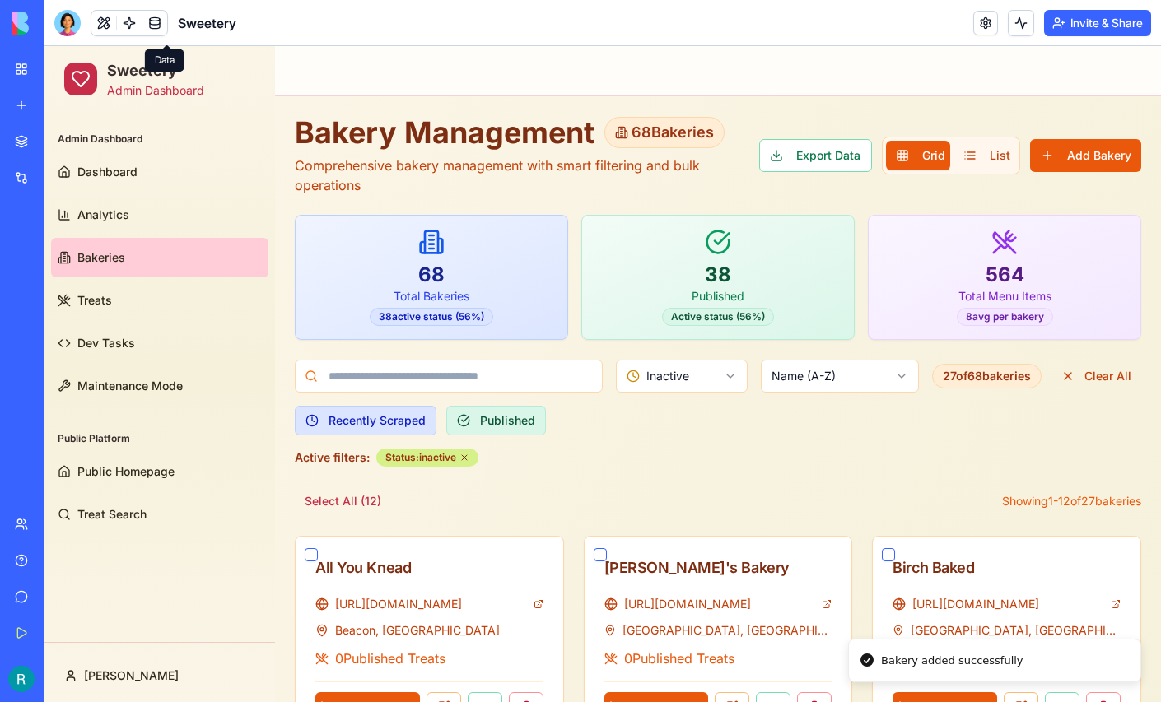
click at [467, 458] on icon at bounding box center [464, 457] width 5 height 5
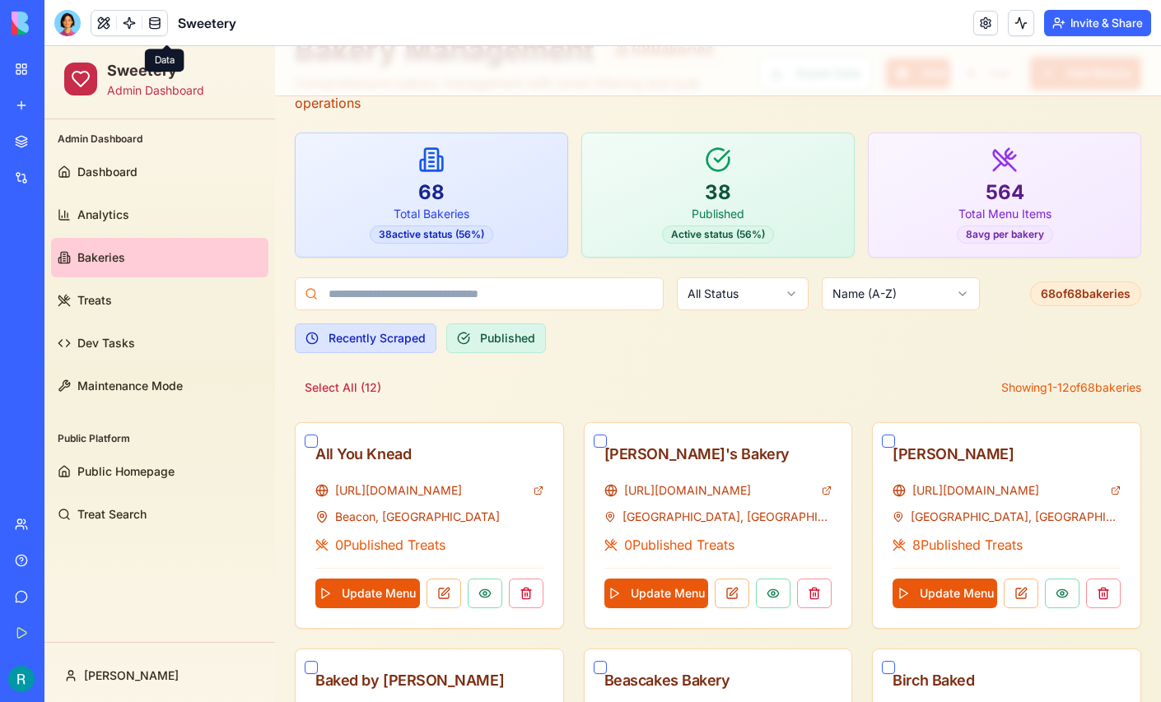
scroll to position [95, 0]
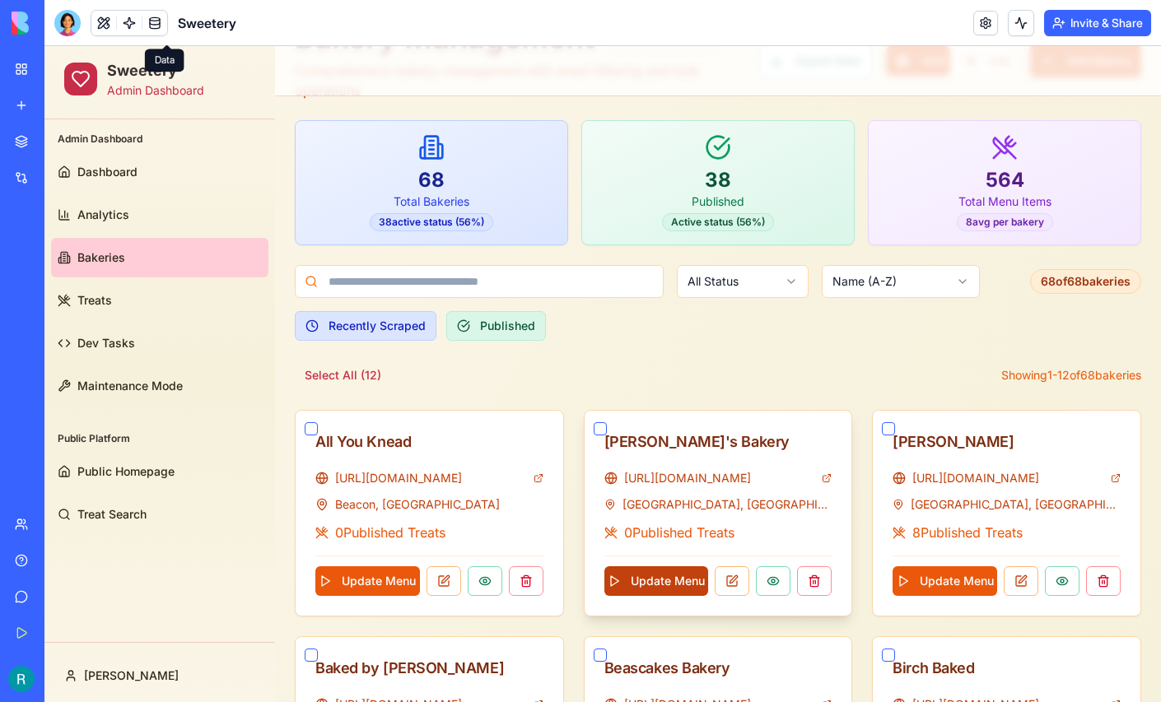
click at [647, 579] on button "Update Menu" at bounding box center [656, 581] width 105 height 30
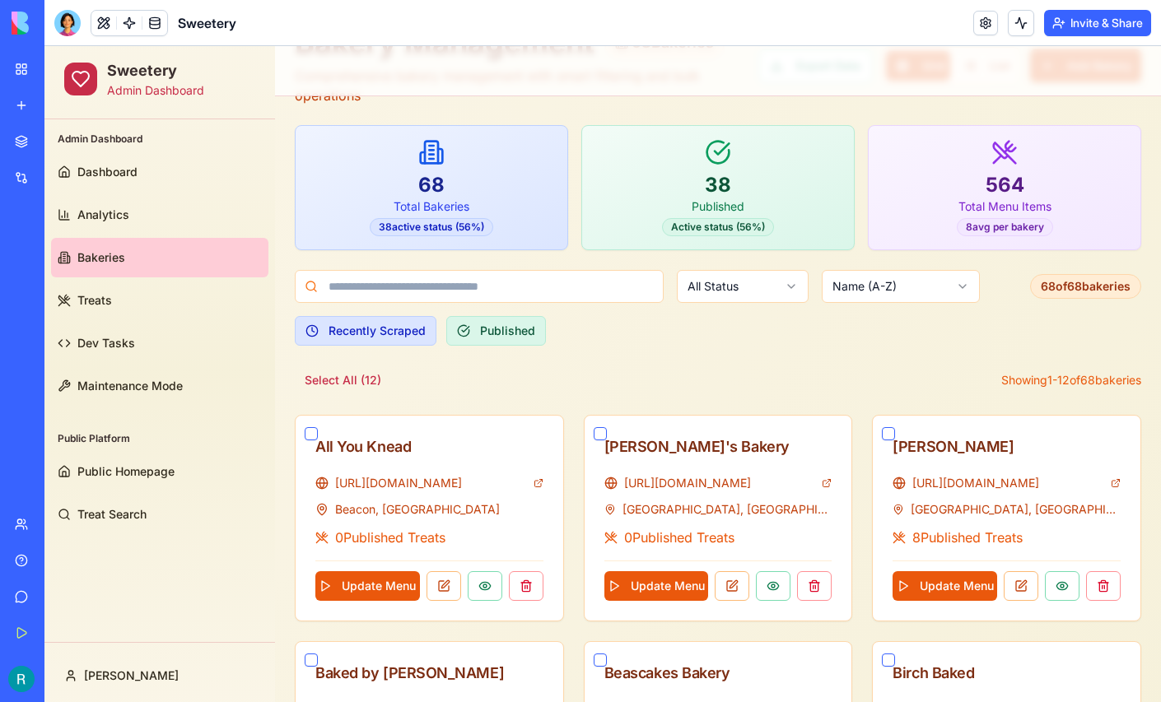
scroll to position [0, 0]
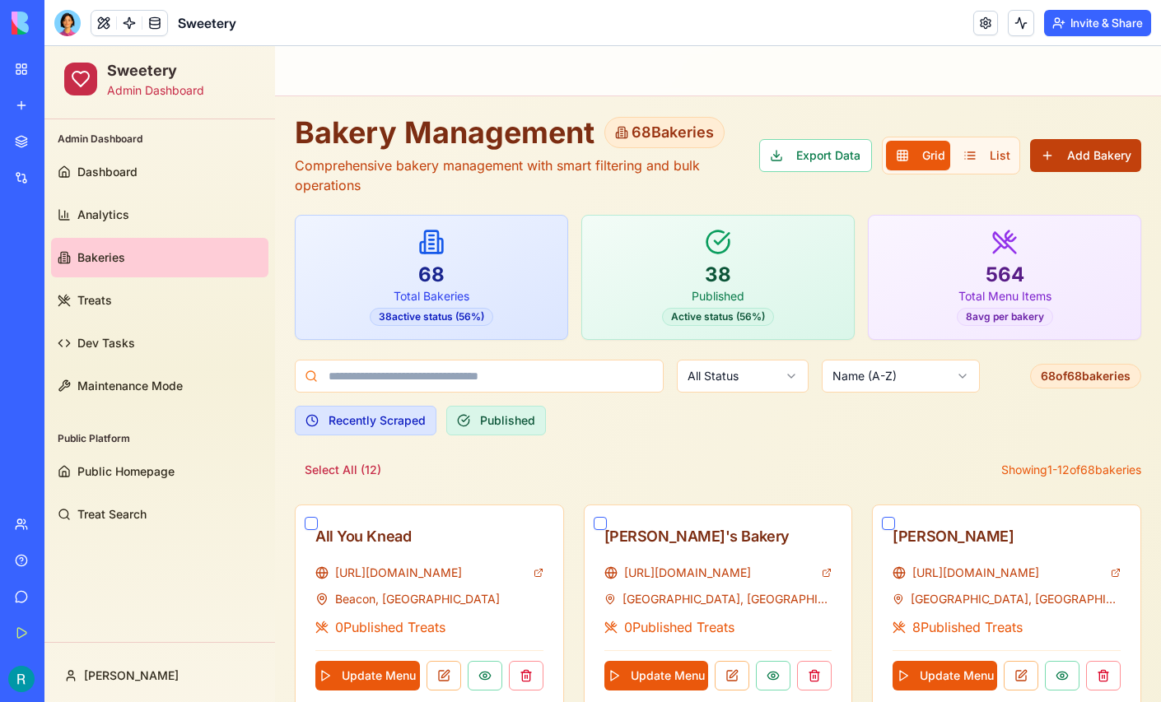
click at [1092, 155] on button "Add Bakery" at bounding box center [1085, 155] width 111 height 33
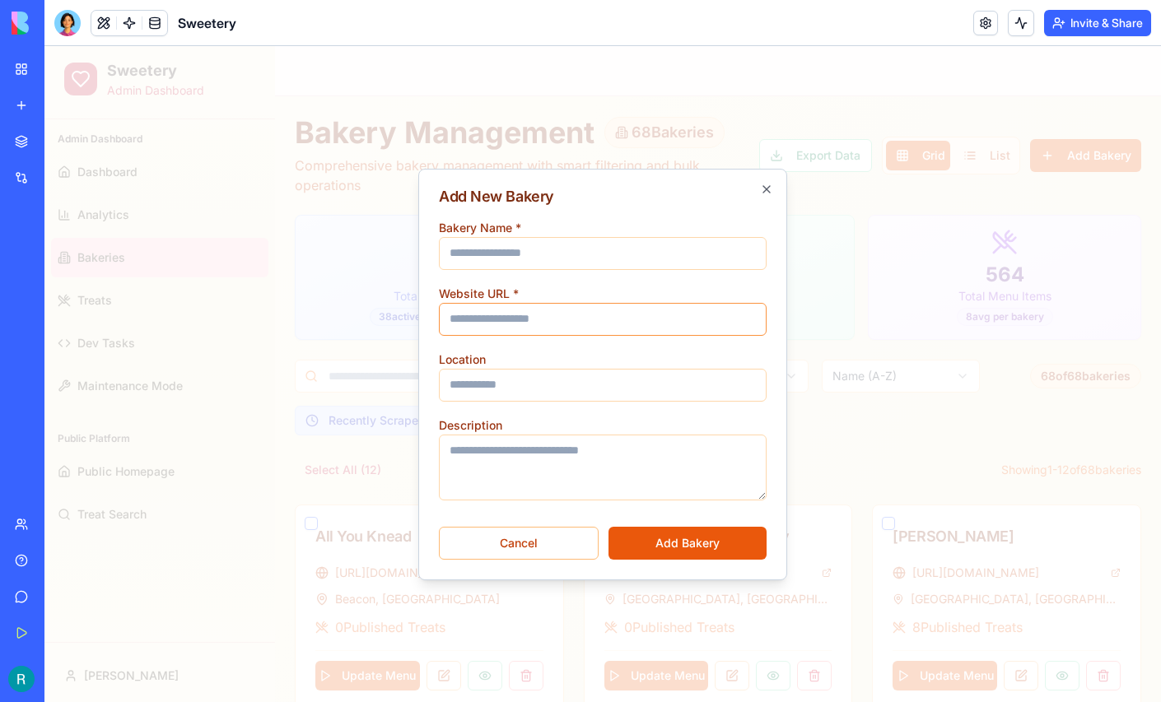
click at [594, 319] on input "Website URL *" at bounding box center [603, 319] width 328 height 33
paste input "**********"
type input "**********"
click at [553, 237] on input "Bakery Name *" at bounding box center [603, 253] width 328 height 33
type input "**********"
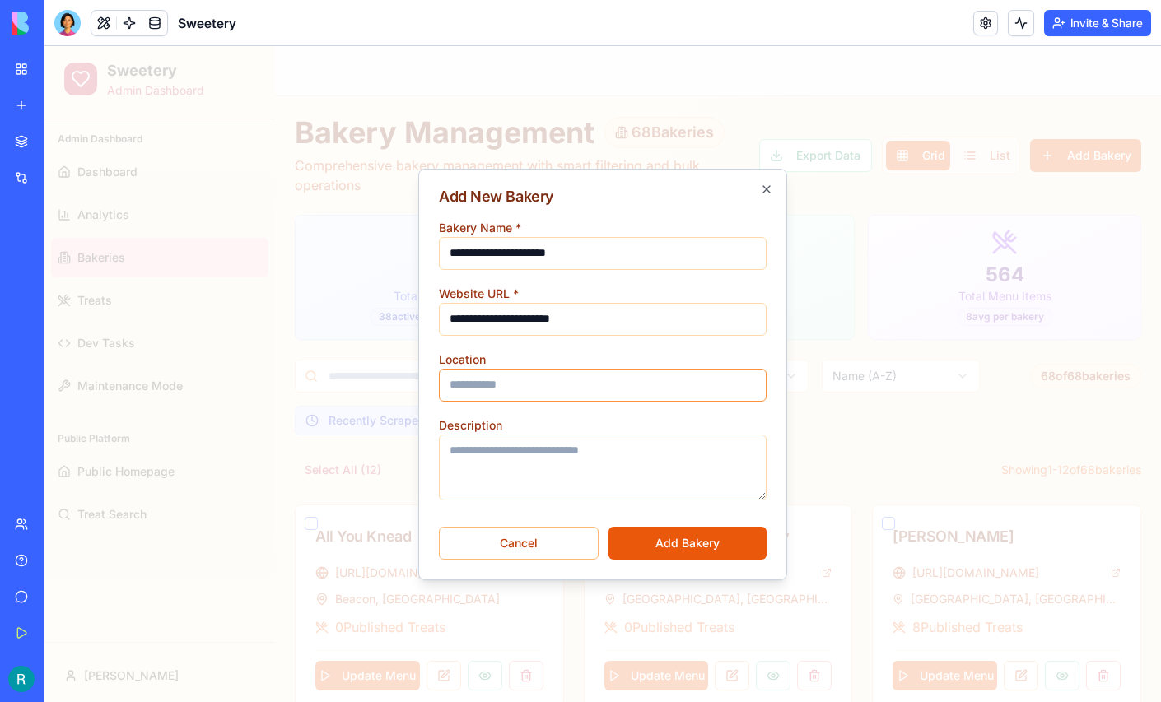
click at [538, 388] on input "Location" at bounding box center [603, 385] width 328 height 33
type input "*********"
click at [669, 542] on button "Add Bakery" at bounding box center [687, 543] width 158 height 33
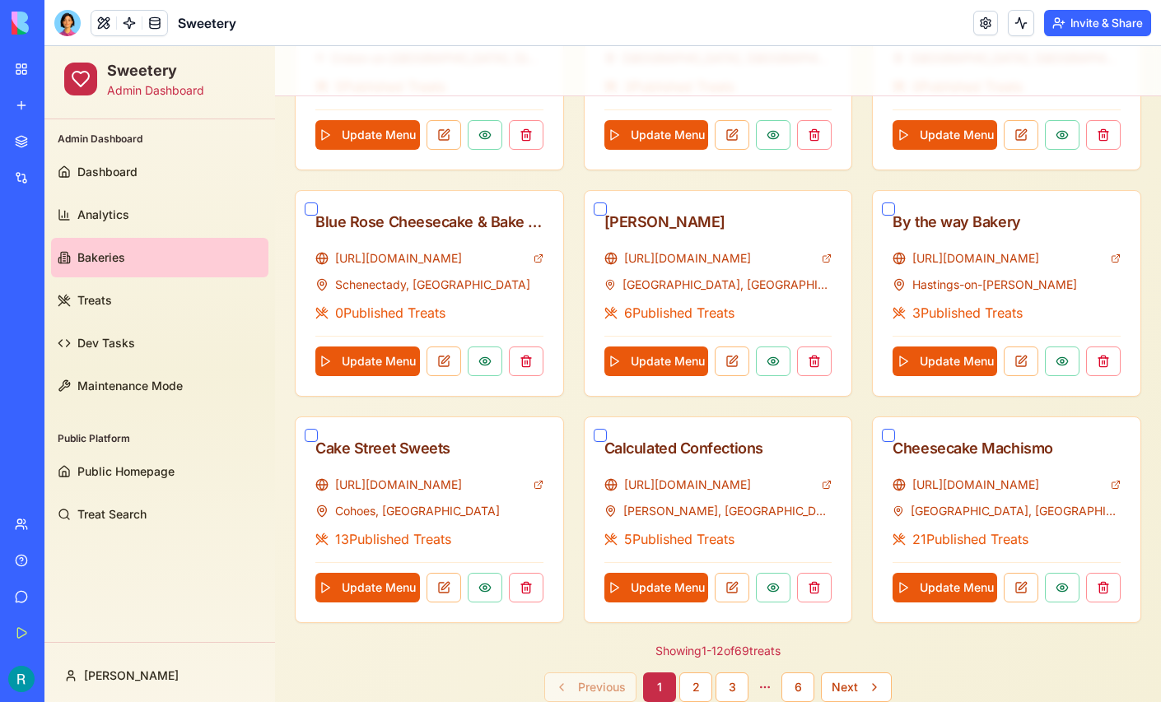
scroll to position [787, 0]
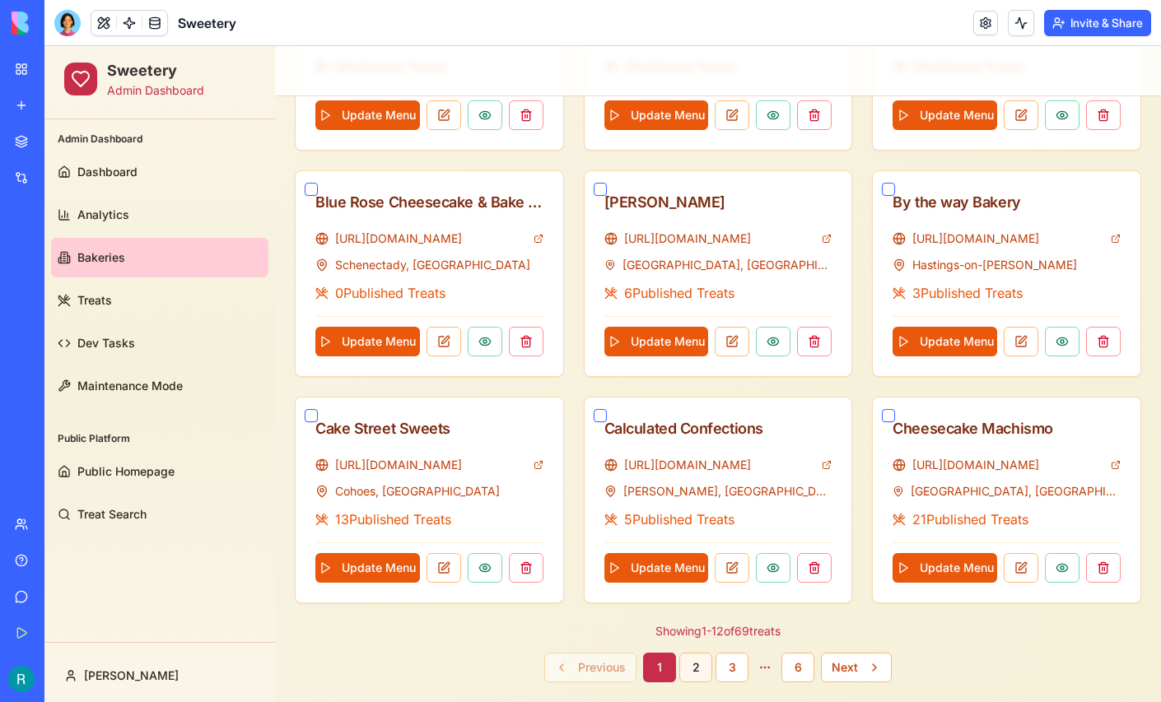
click at [690, 659] on button "2" at bounding box center [695, 668] width 33 height 30
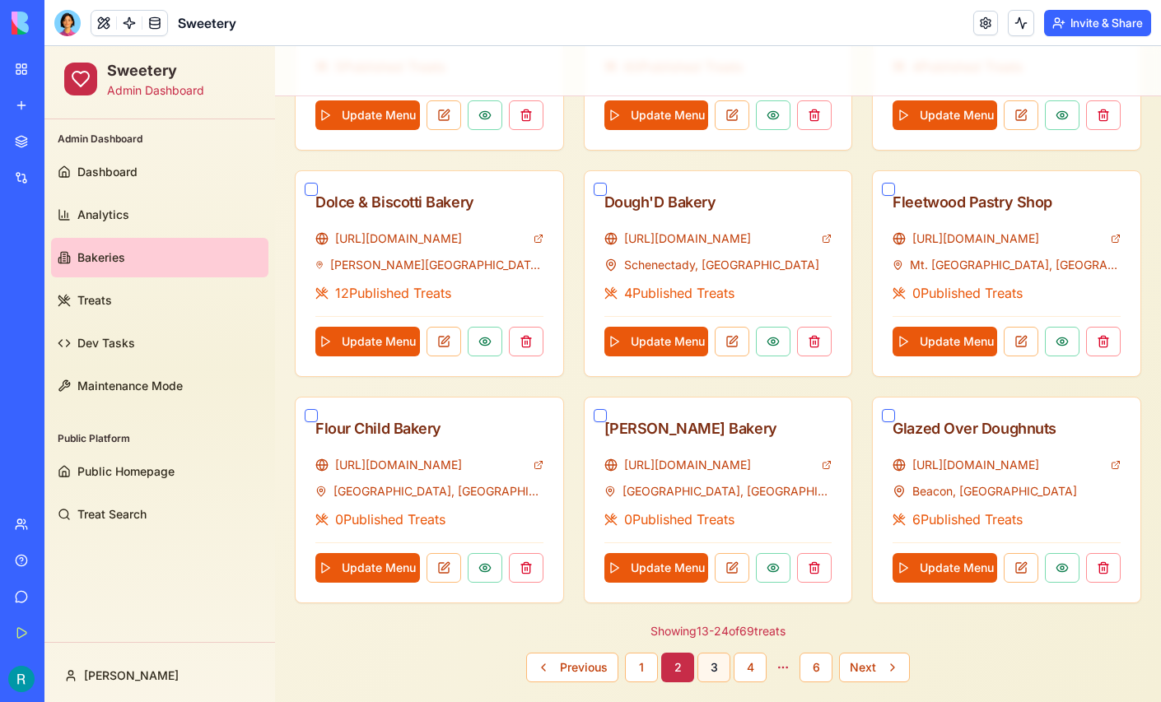
click at [718, 670] on button "3" at bounding box center [713, 668] width 33 height 30
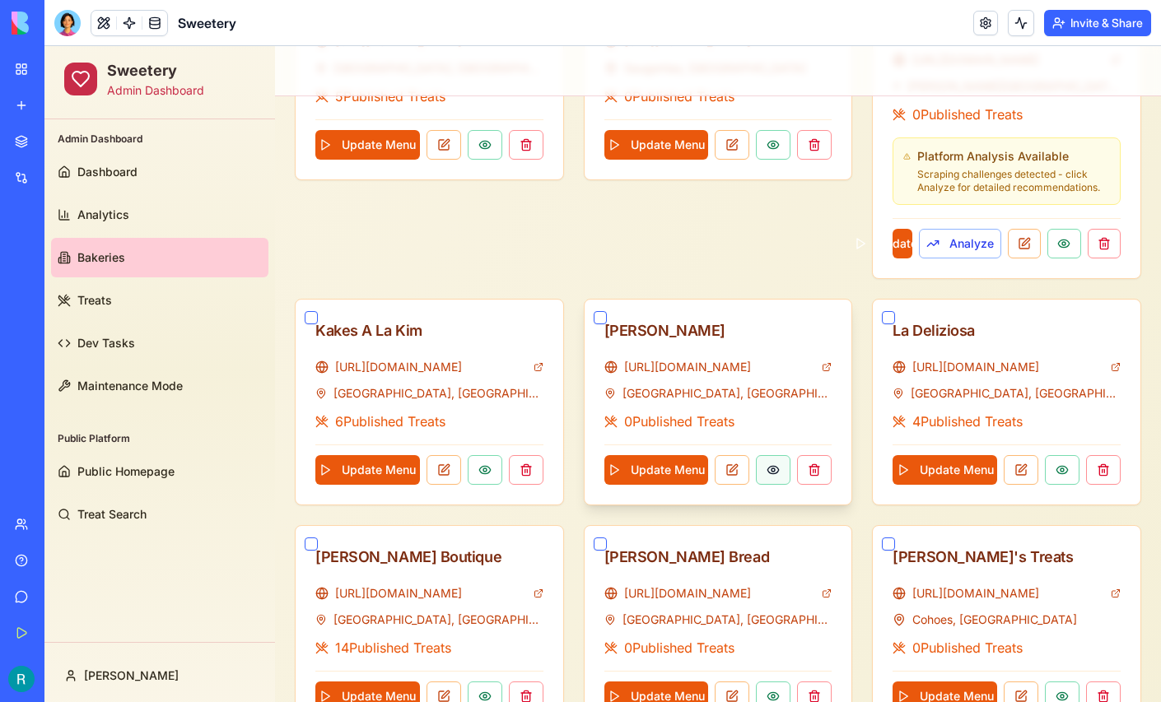
scroll to position [915, 0]
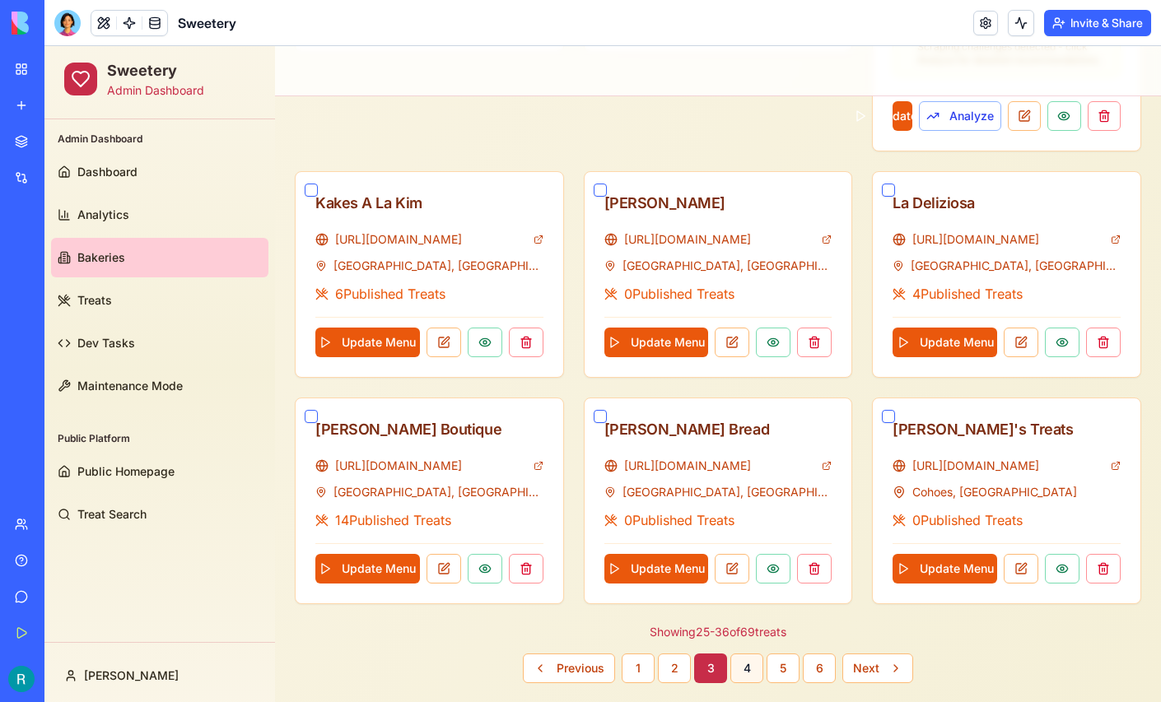
click at [743, 655] on button "4" at bounding box center [746, 669] width 33 height 30
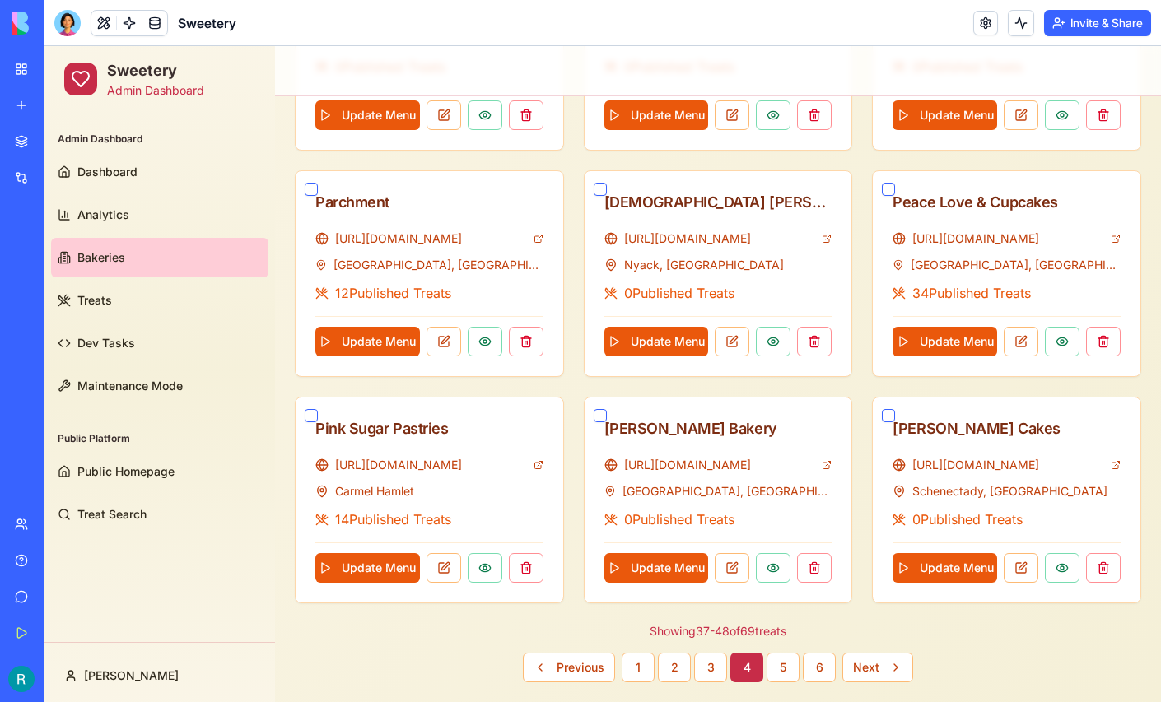
scroll to position [787, 0]
click at [669, 337] on button "Update Menu" at bounding box center [656, 342] width 105 height 30
click at [736, 343] on button at bounding box center [732, 342] width 35 height 30
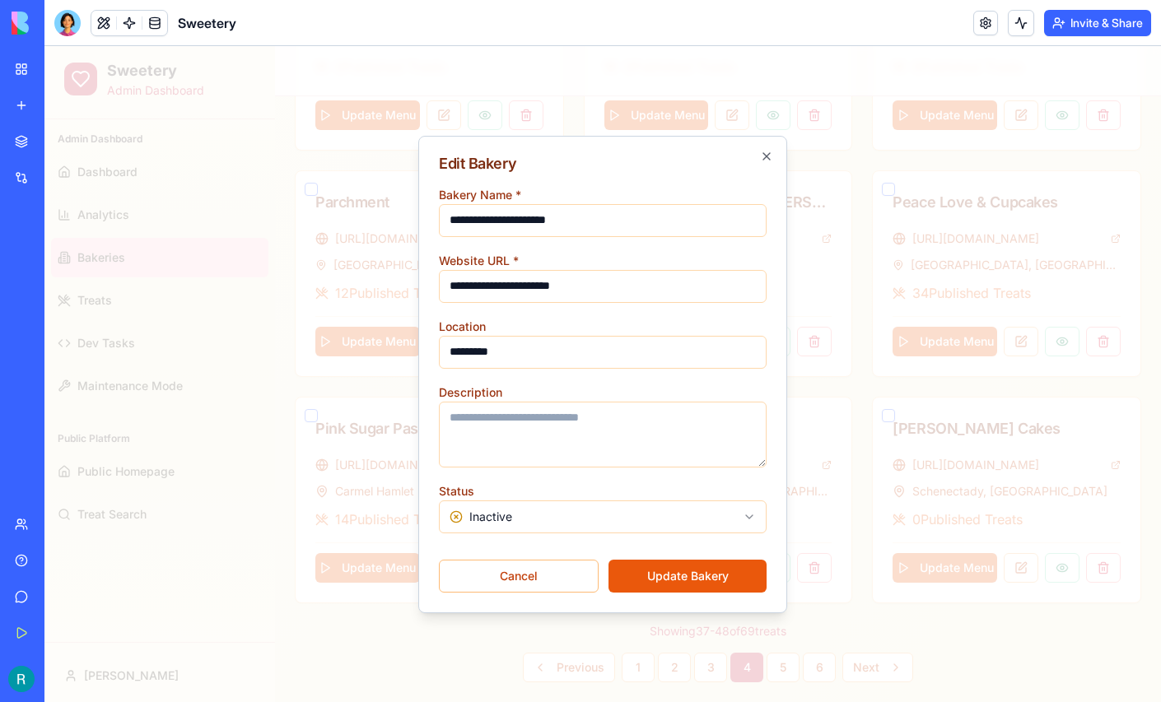
click at [666, 562] on button "Update Bakery" at bounding box center [687, 576] width 158 height 33
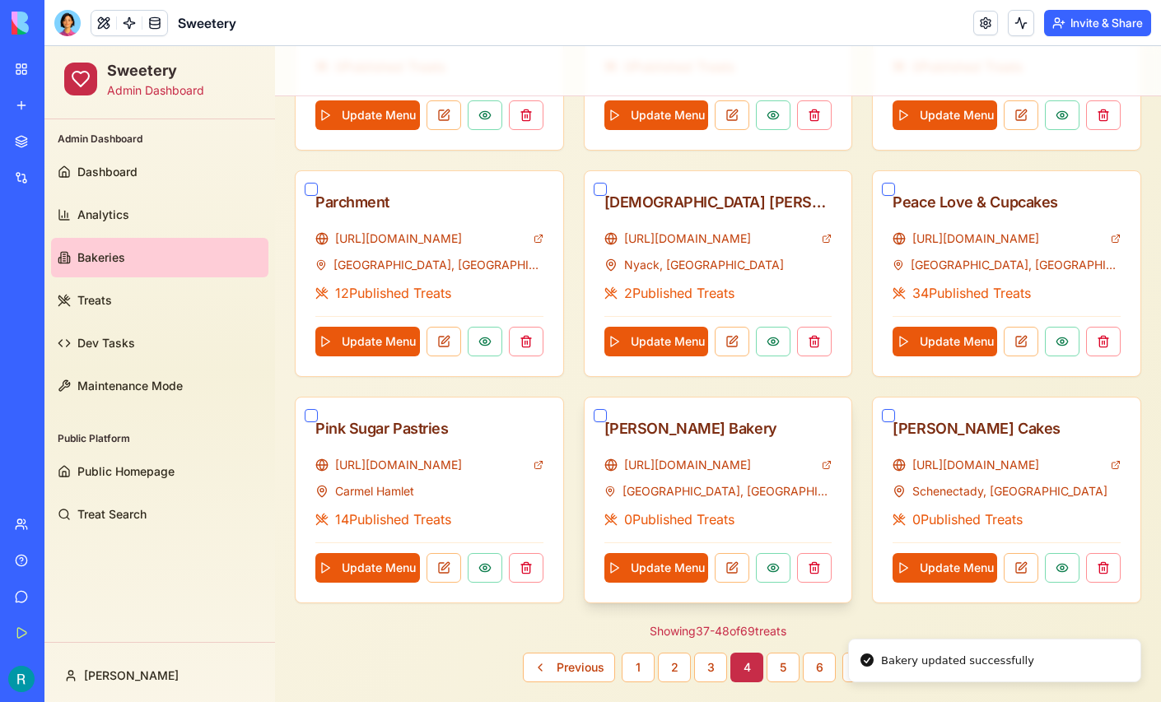
scroll to position [0, 0]
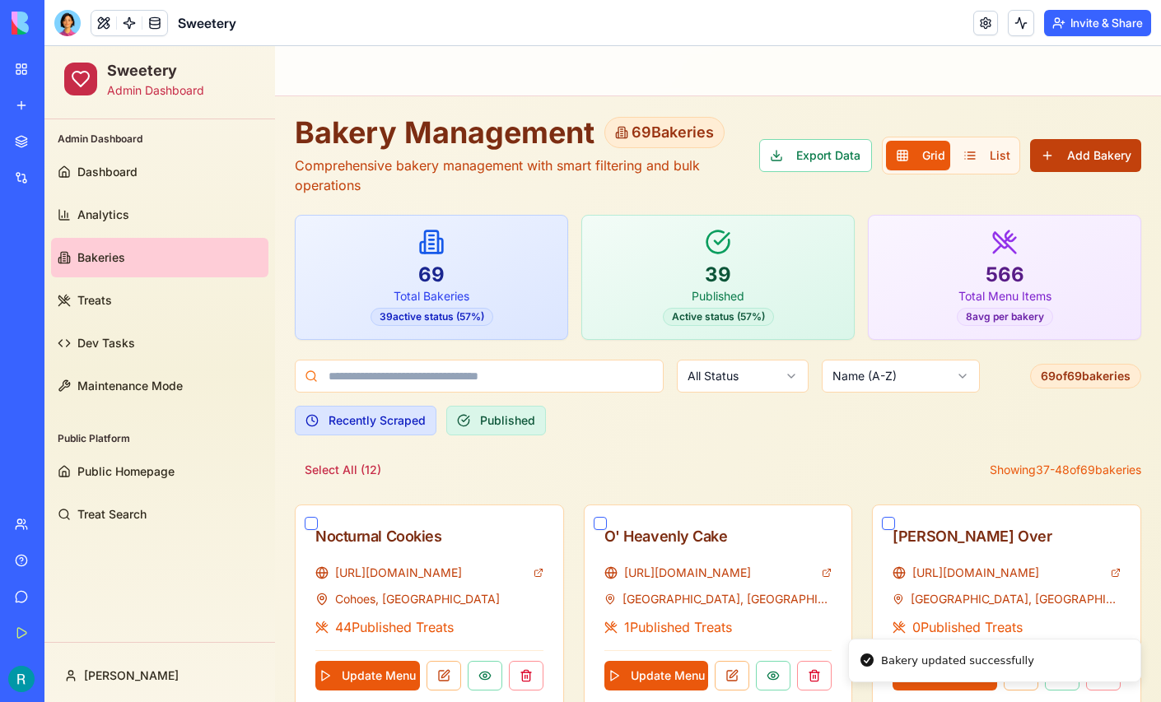
click at [1086, 147] on button "Add Bakery" at bounding box center [1085, 155] width 111 height 33
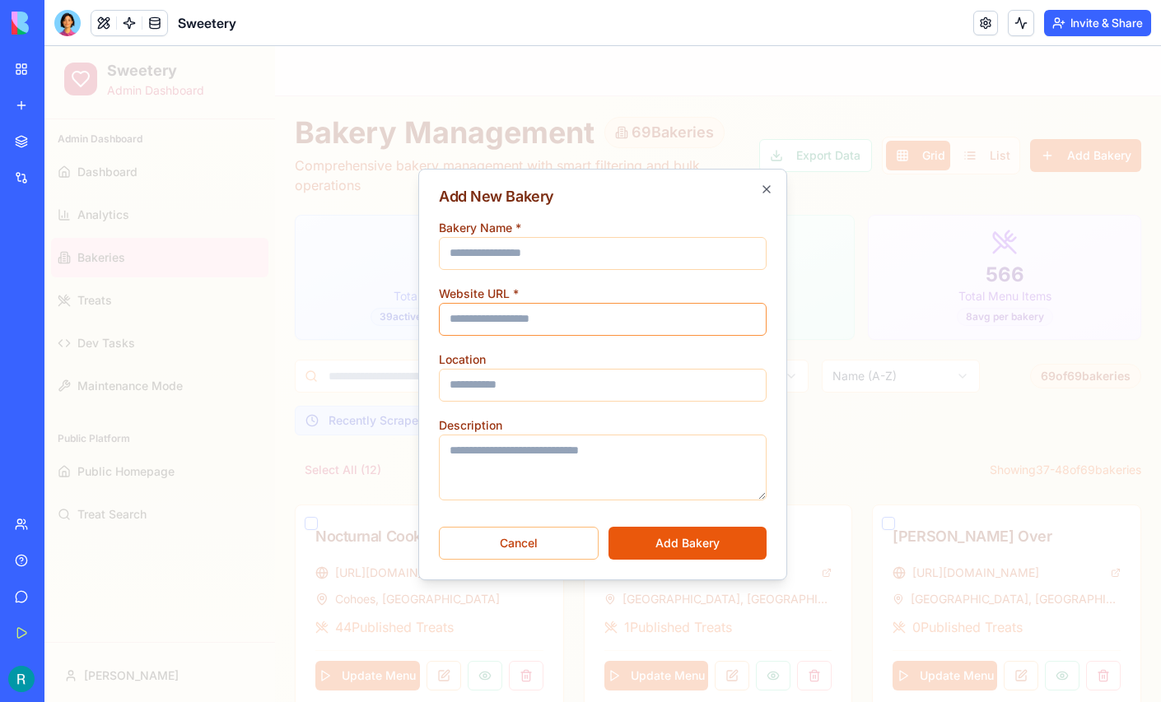
click at [503, 319] on input "Website URL *" at bounding box center [603, 319] width 328 height 33
paste input "**********"
type input "**********"
click at [531, 248] on input "Bakery Name *" at bounding box center [603, 253] width 328 height 33
type input "**********"
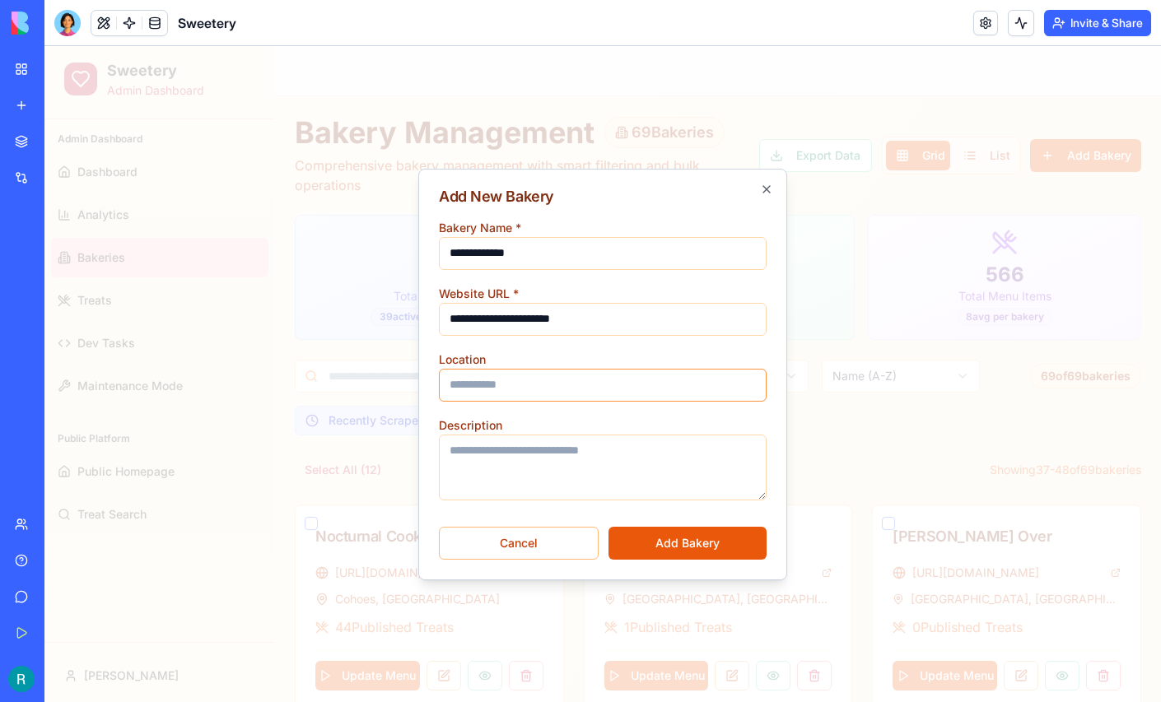
click at [523, 373] on input "Location" at bounding box center [603, 385] width 328 height 33
type input "**********"
click at [677, 535] on button "Add Bakery" at bounding box center [687, 543] width 158 height 33
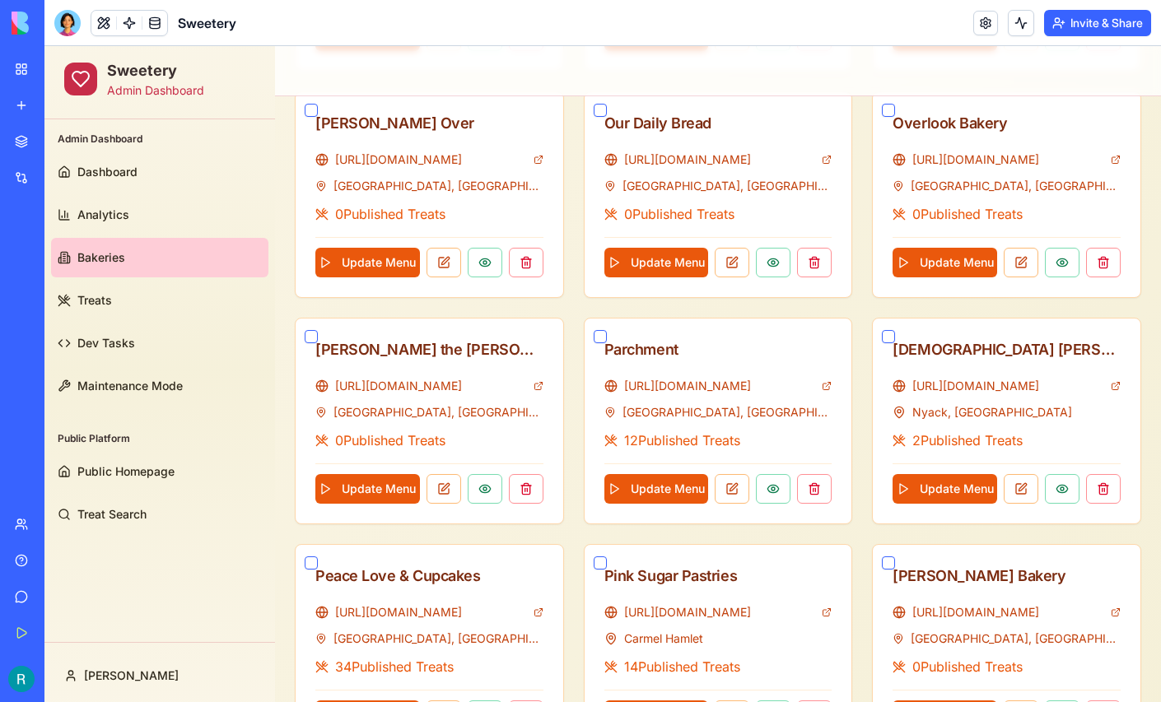
scroll to position [787, 0]
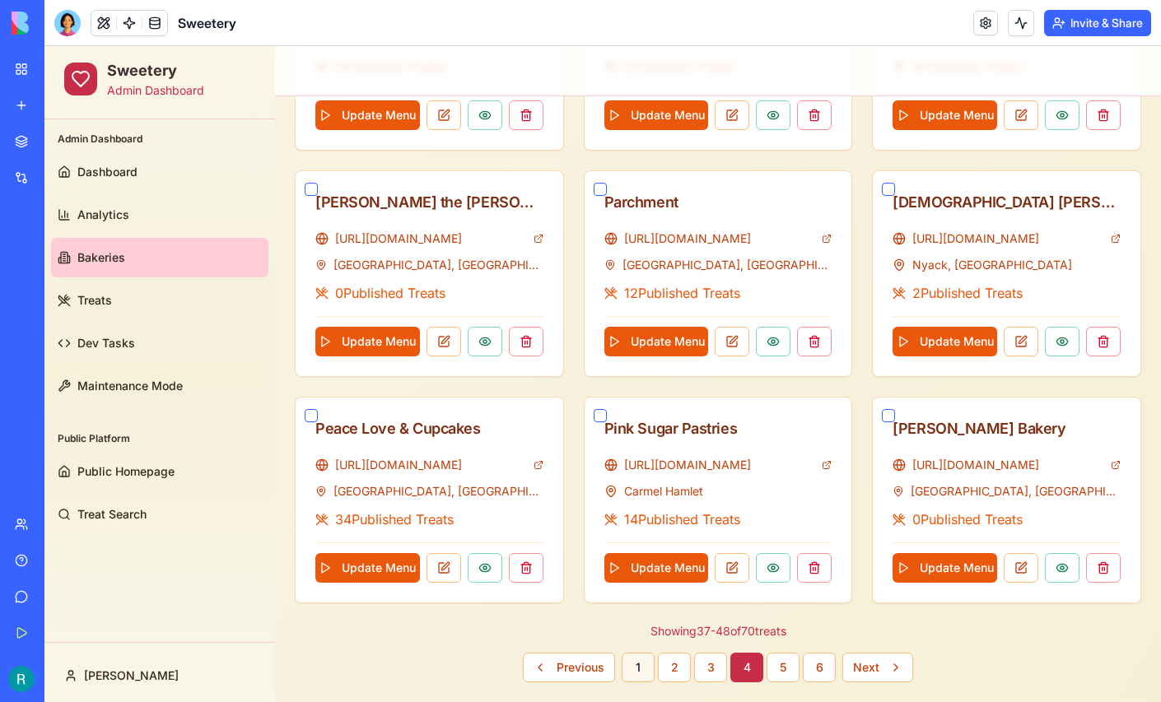
click at [643, 660] on button "1" at bounding box center [638, 668] width 33 height 30
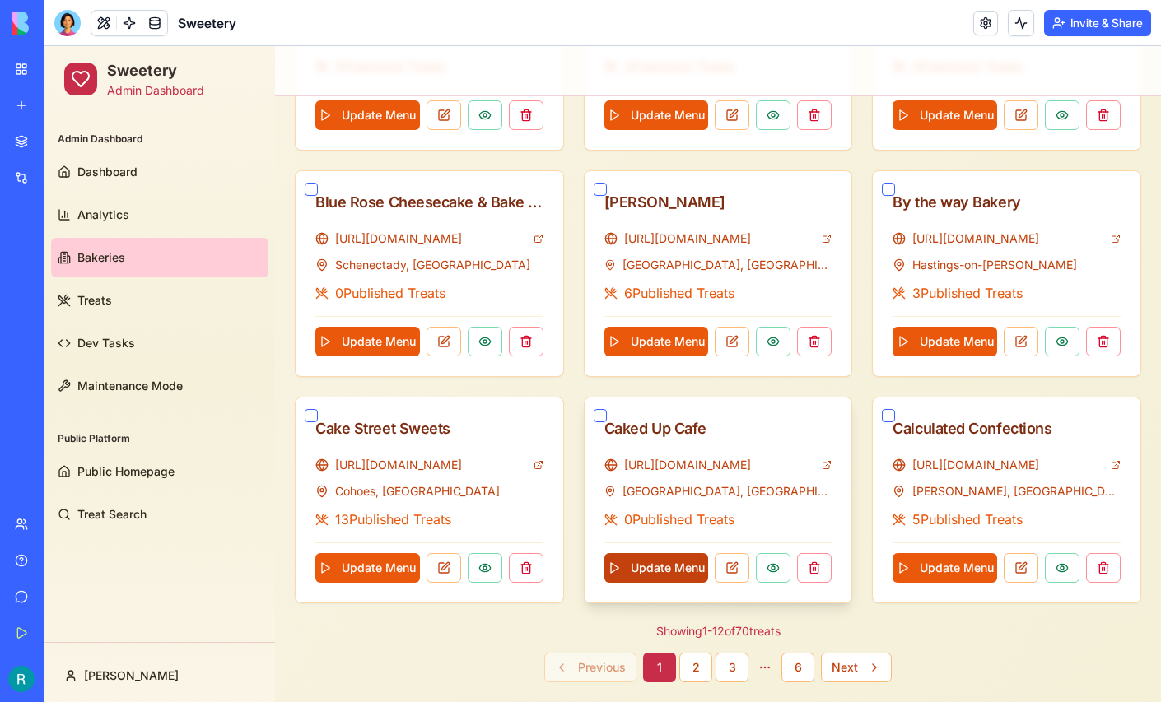
click at [663, 560] on button "Update Menu" at bounding box center [656, 568] width 105 height 30
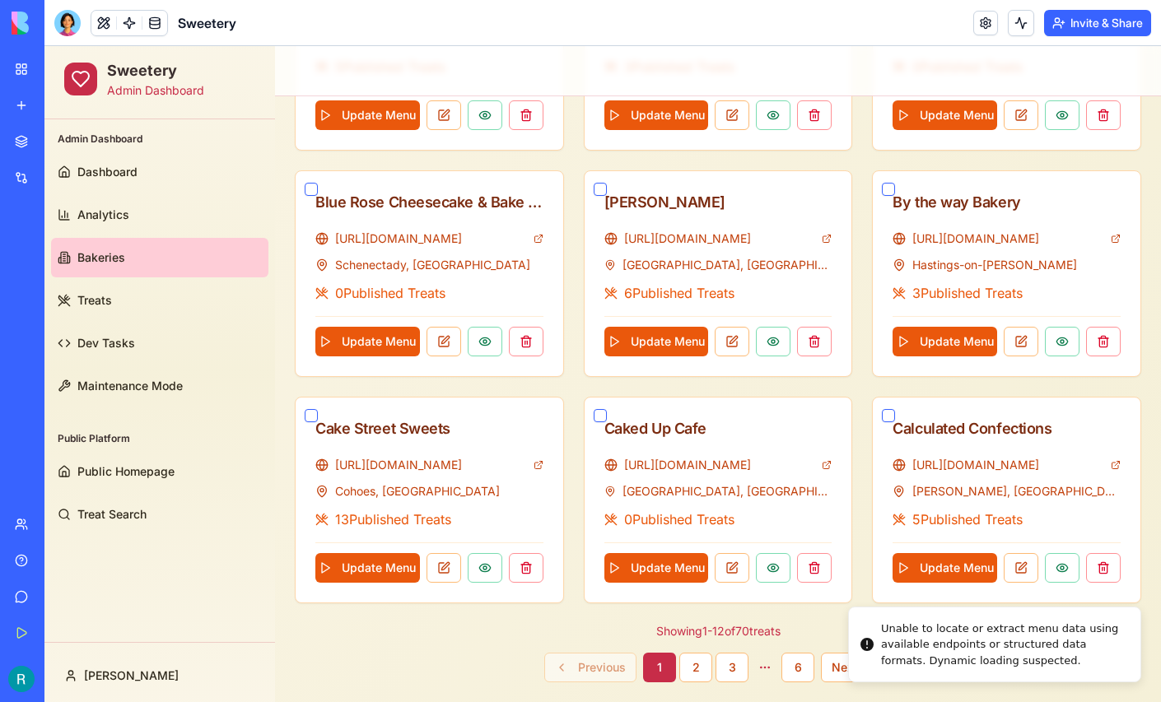
click at [1032, 654] on div "Unable to locate or extract menu data using available endpoints or structured d…" at bounding box center [1004, 645] width 246 height 49
click at [958, 647] on div "Unable to locate or extract menu data using available endpoints or structured d…" at bounding box center [1004, 645] width 246 height 49
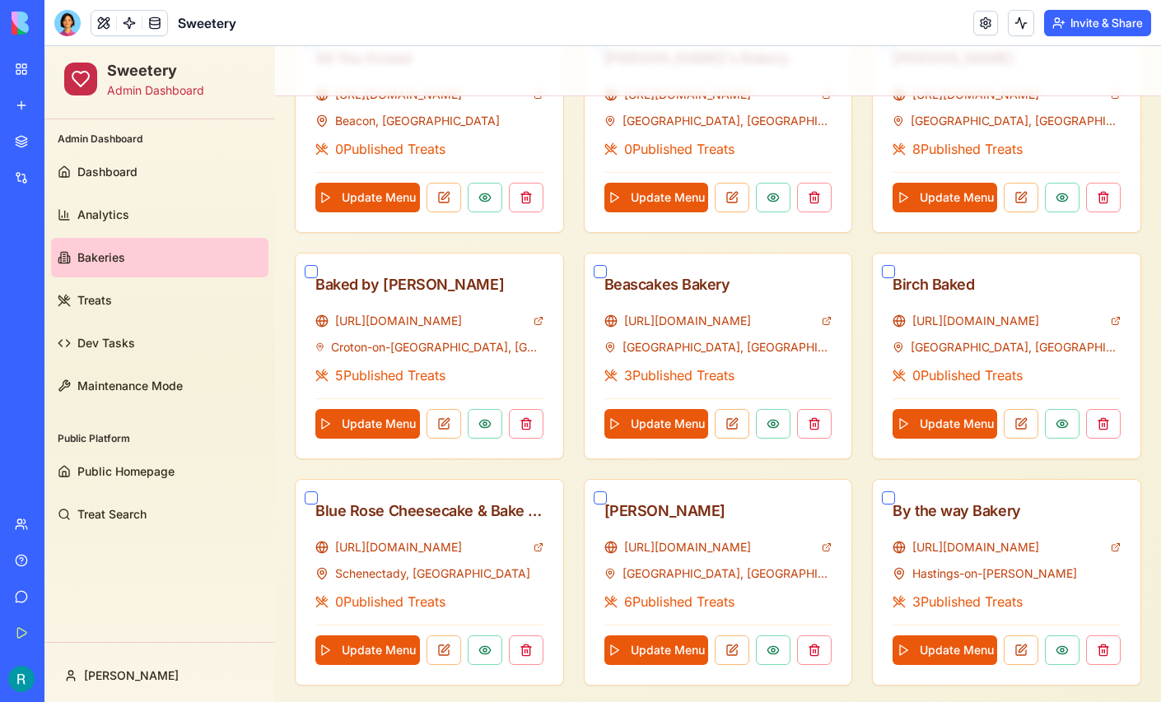
scroll to position [507, 0]
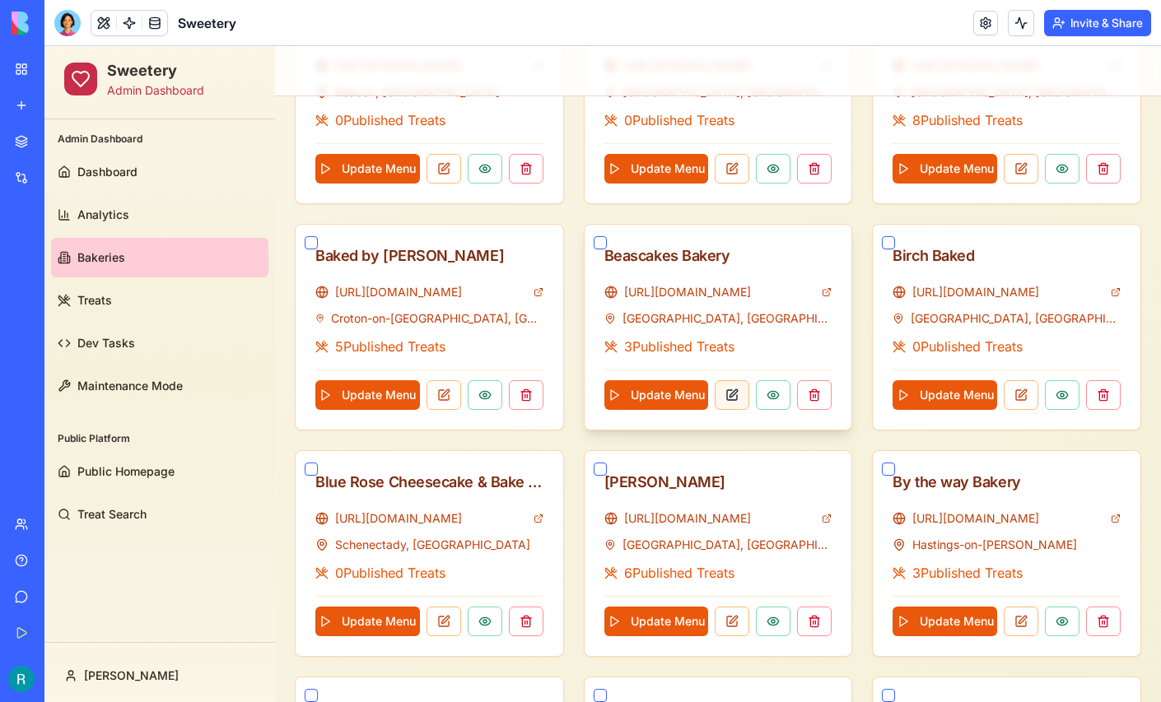
click at [737, 395] on button at bounding box center [732, 395] width 35 height 30
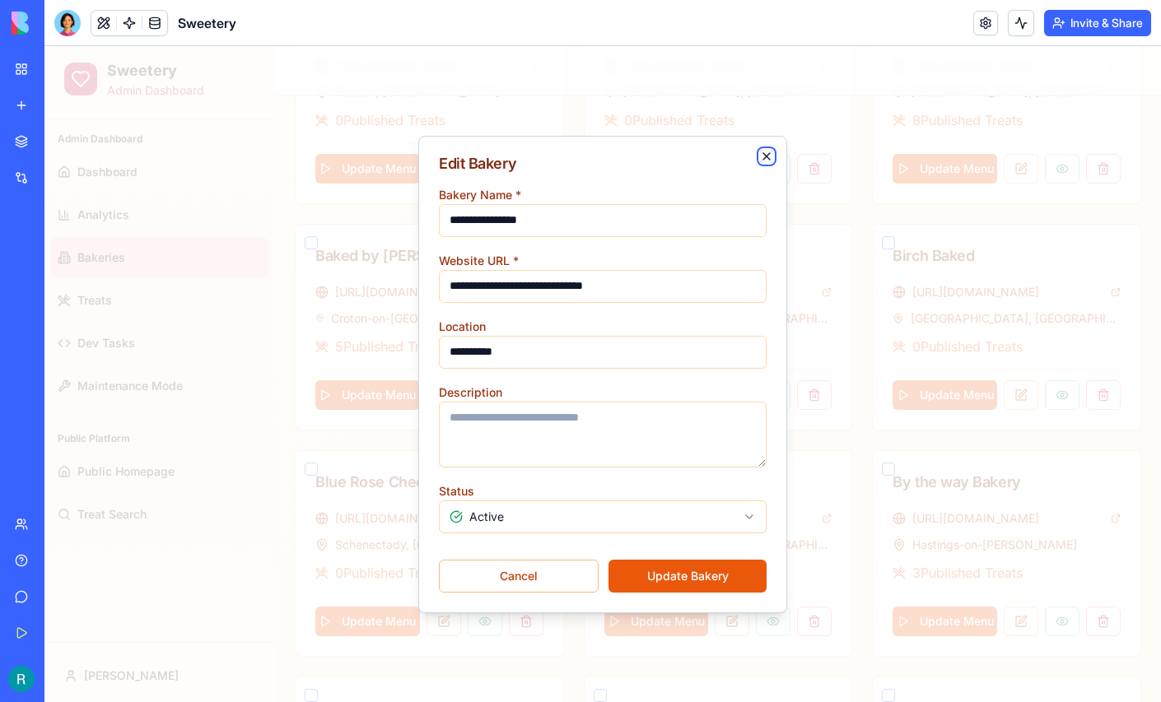
click at [764, 152] on icon "button" at bounding box center [766, 156] width 13 height 13
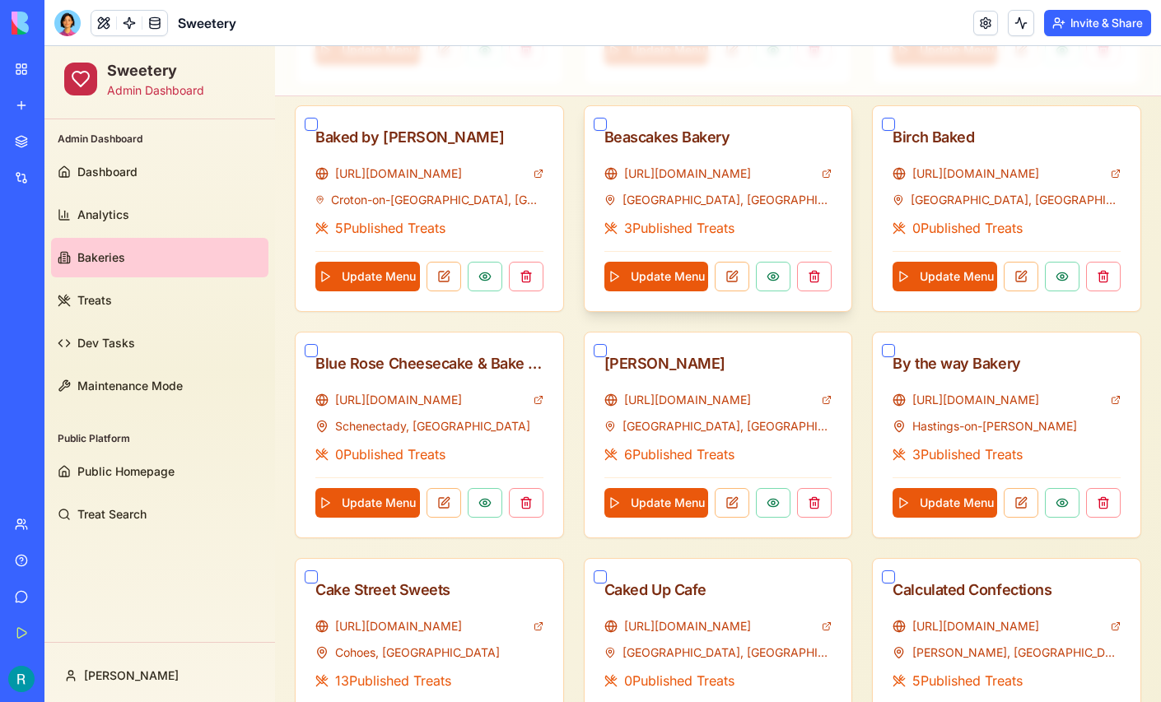
scroll to position [630, 0]
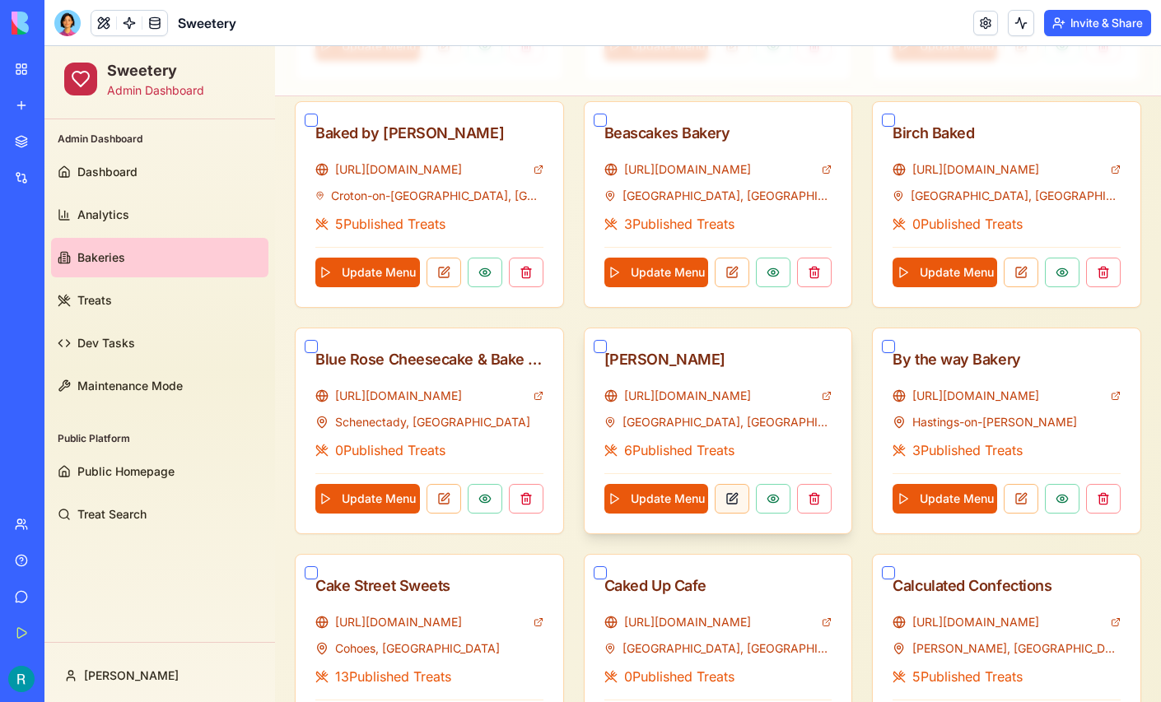
click at [740, 501] on button at bounding box center [732, 499] width 35 height 30
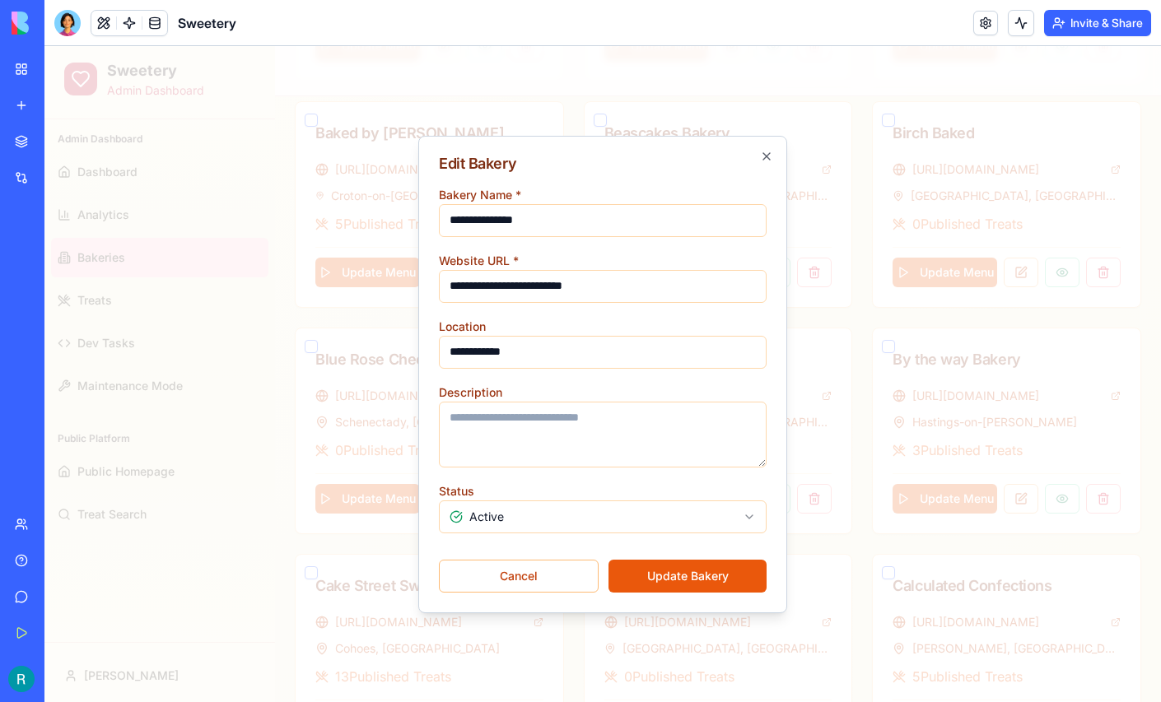
click at [857, 450] on div at bounding box center [602, 374] width 1116 height 656
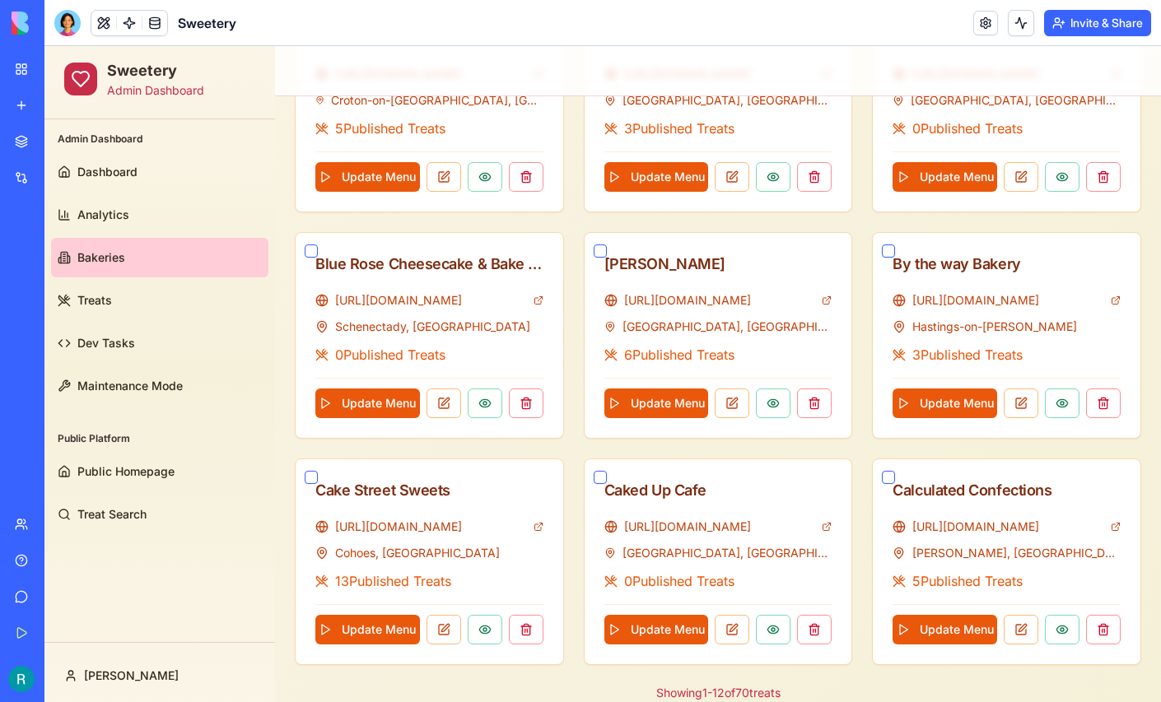
scroll to position [729, 0]
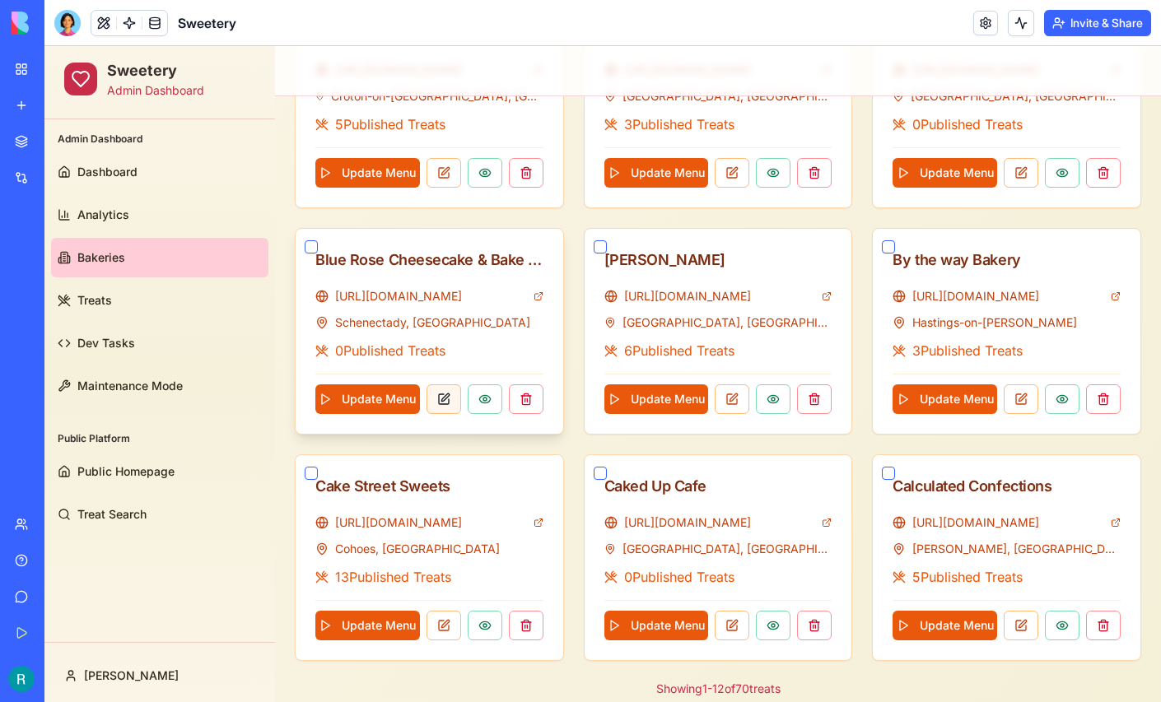
click at [441, 398] on button at bounding box center [444, 400] width 35 height 30
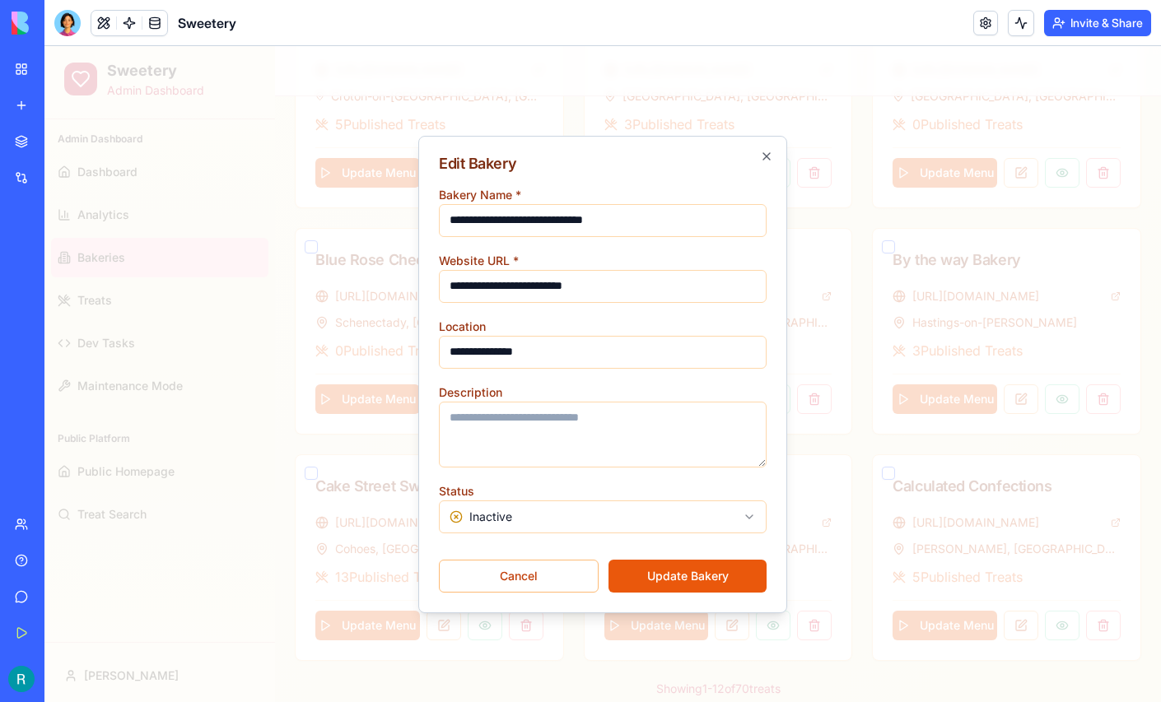
click at [817, 359] on div at bounding box center [602, 374] width 1116 height 656
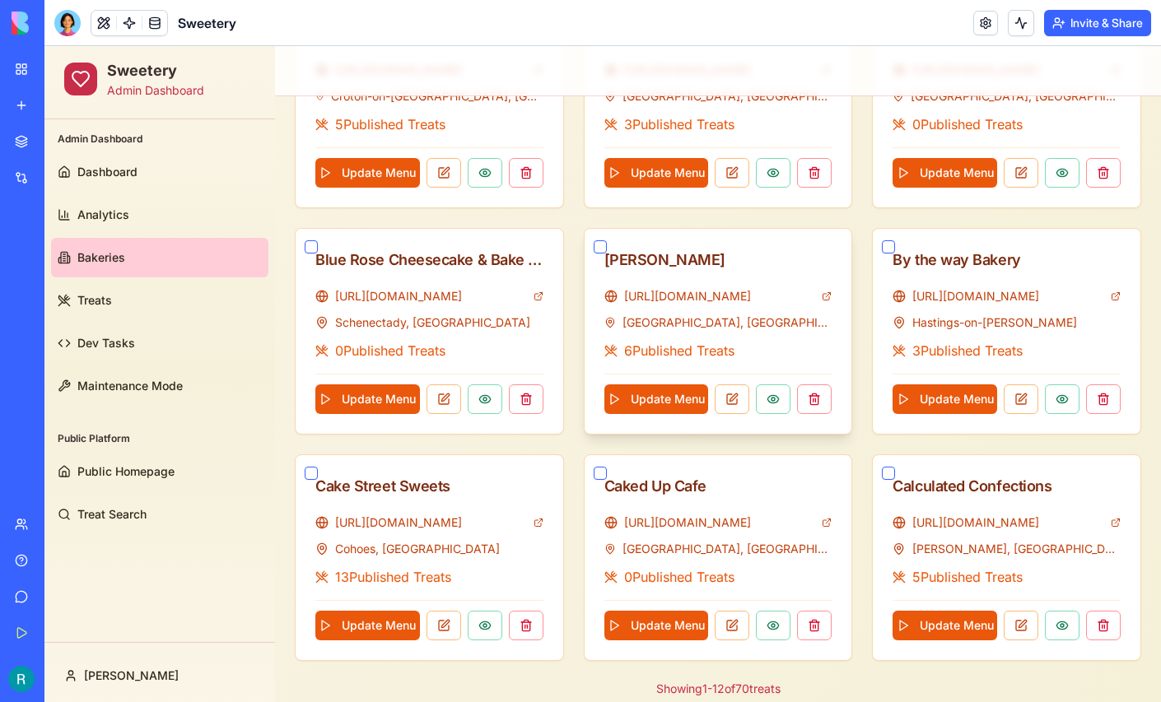
scroll to position [787, 0]
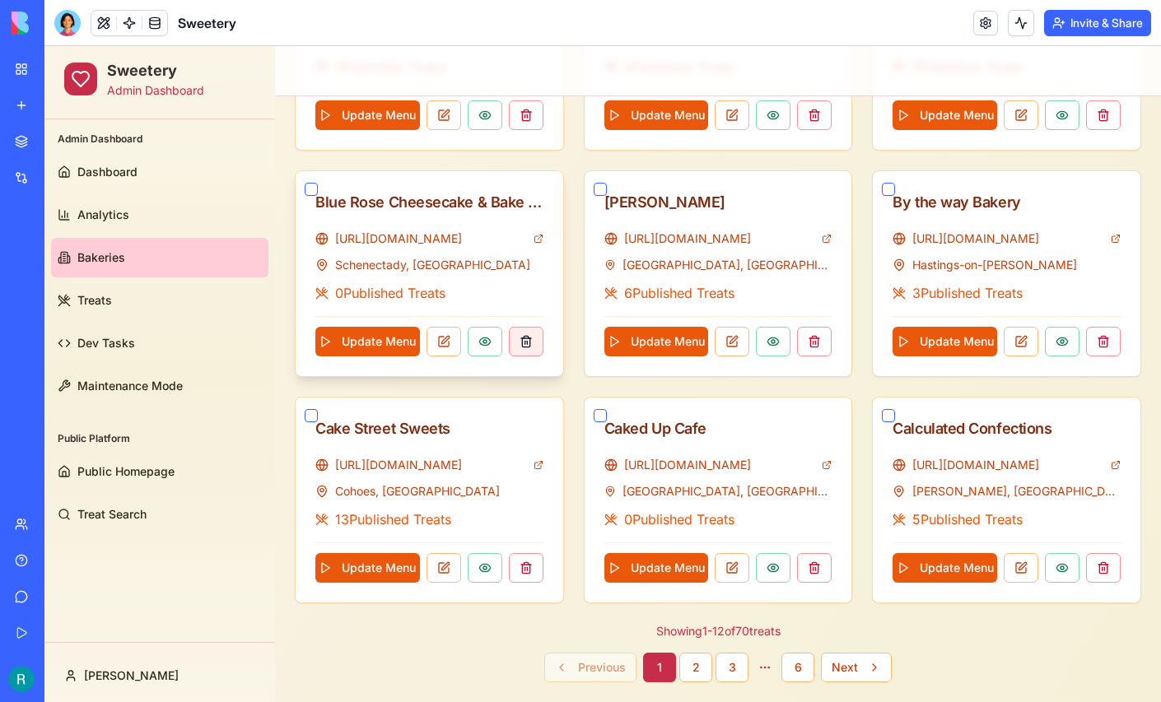
click at [523, 334] on button at bounding box center [526, 342] width 35 height 30
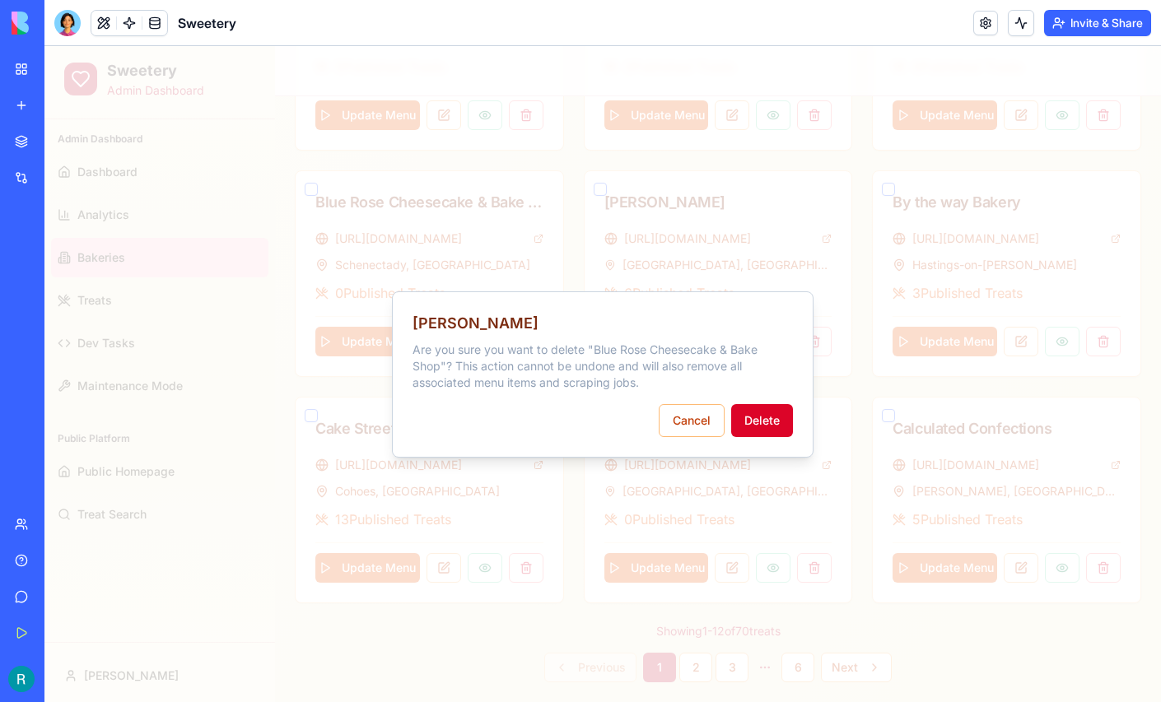
click at [749, 414] on button "Delete" at bounding box center [762, 420] width 62 height 33
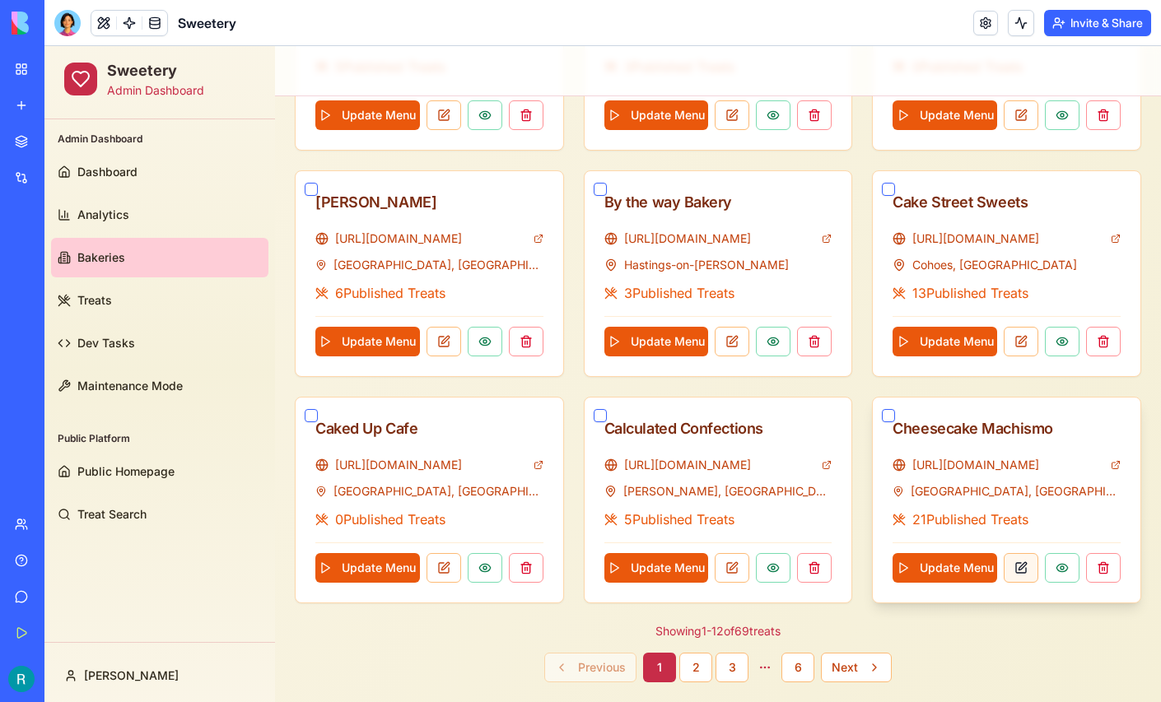
click at [1025, 560] on button at bounding box center [1021, 568] width 35 height 30
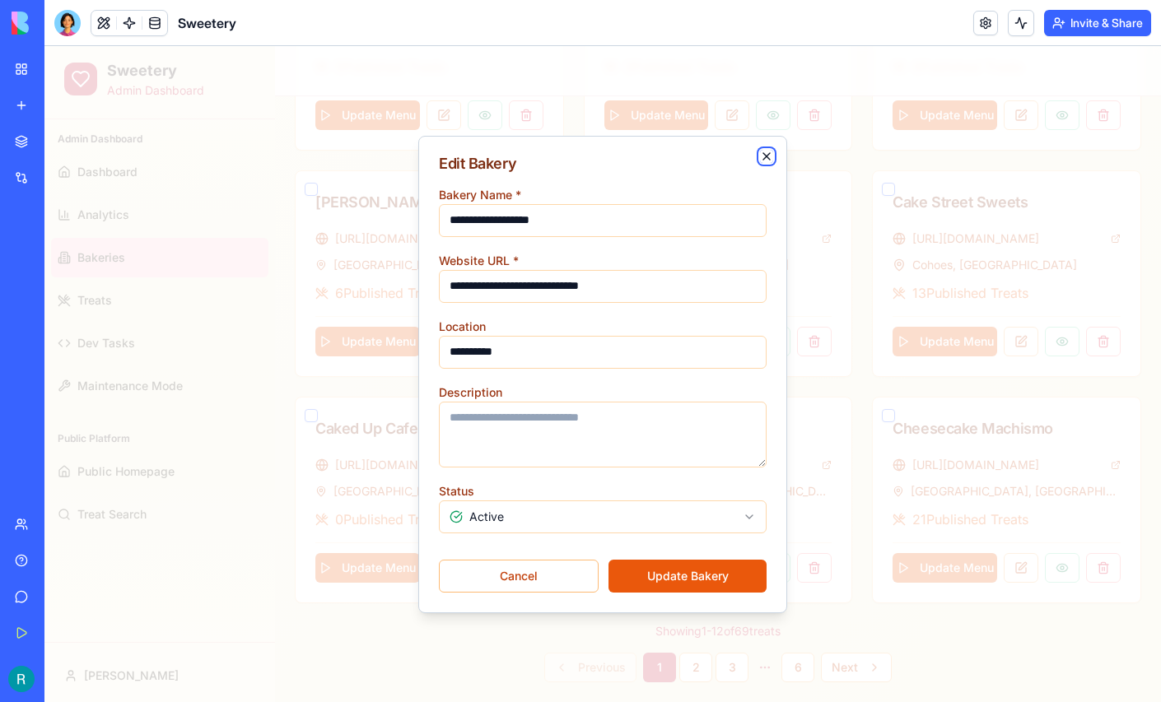
click at [765, 154] on icon "button" at bounding box center [766, 156] width 7 height 7
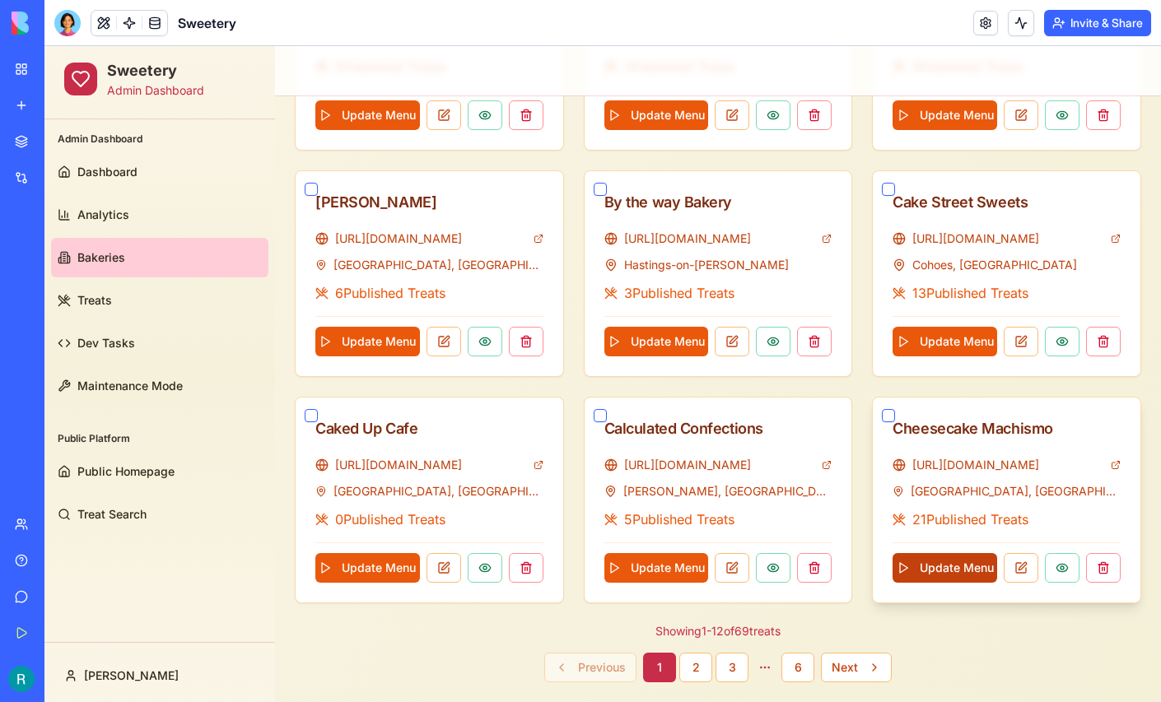
click at [945, 563] on button "Update Menu" at bounding box center [945, 568] width 105 height 30
click at [790, 661] on button "6" at bounding box center [797, 668] width 33 height 30
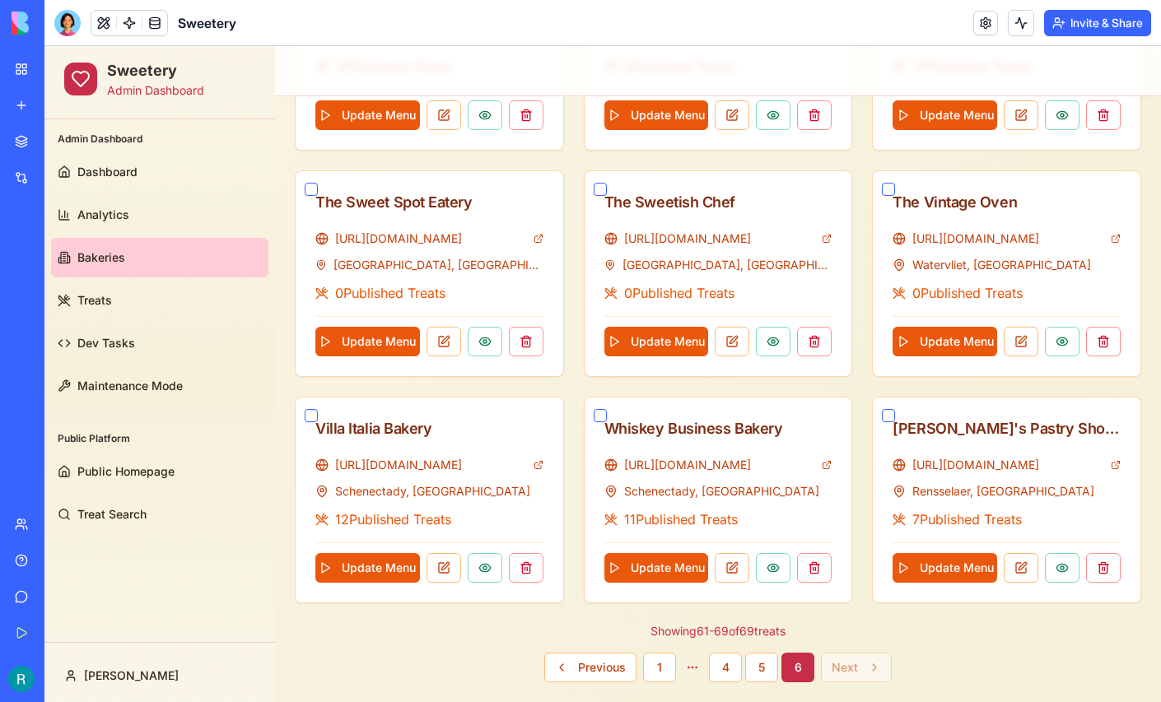
scroll to position [562, 0]
click at [372, 561] on button "Update Menu" at bounding box center [367, 568] width 105 height 30
click at [954, 332] on button "Update Menu" at bounding box center [945, 342] width 105 height 30
click at [661, 655] on button "1" at bounding box center [659, 668] width 33 height 30
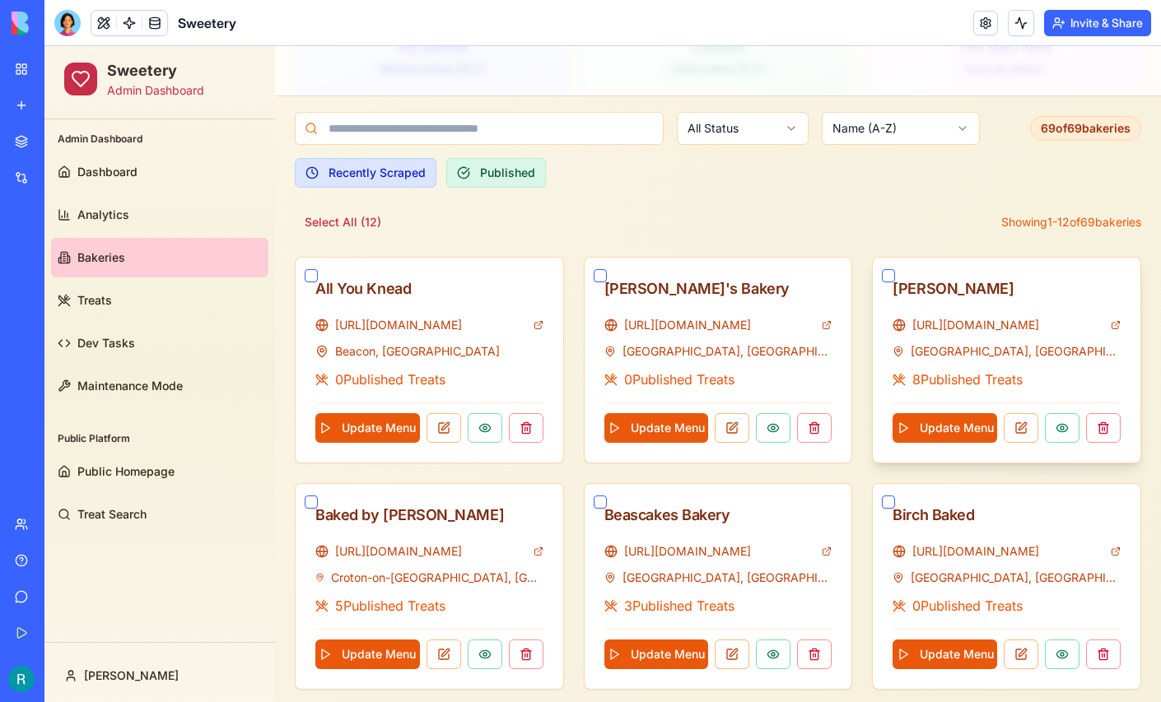
scroll to position [249, 0]
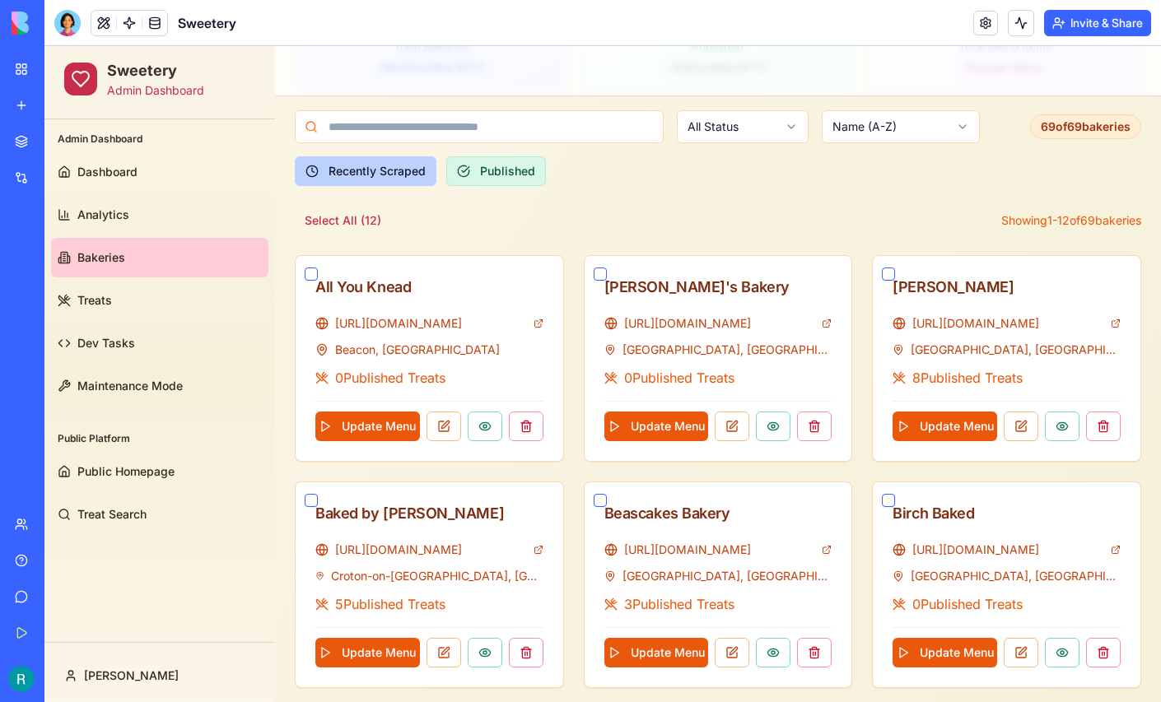
click at [365, 171] on button "Recently Scraped" at bounding box center [366, 171] width 142 height 30
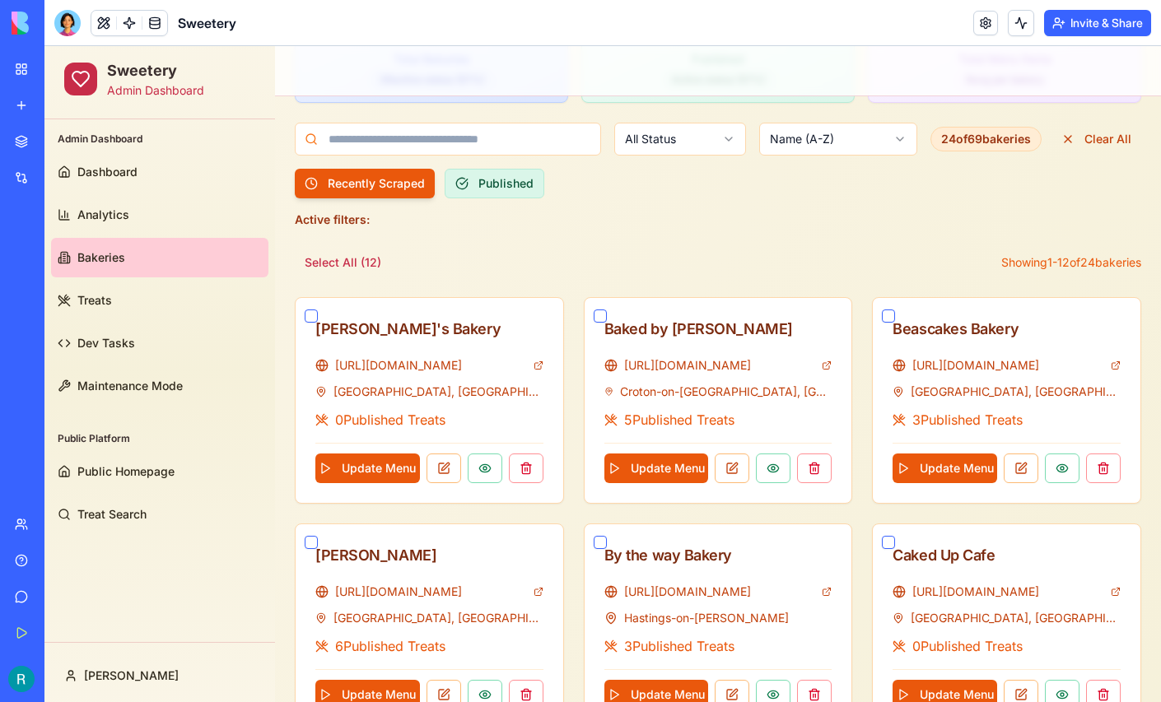
scroll to position [0, 0]
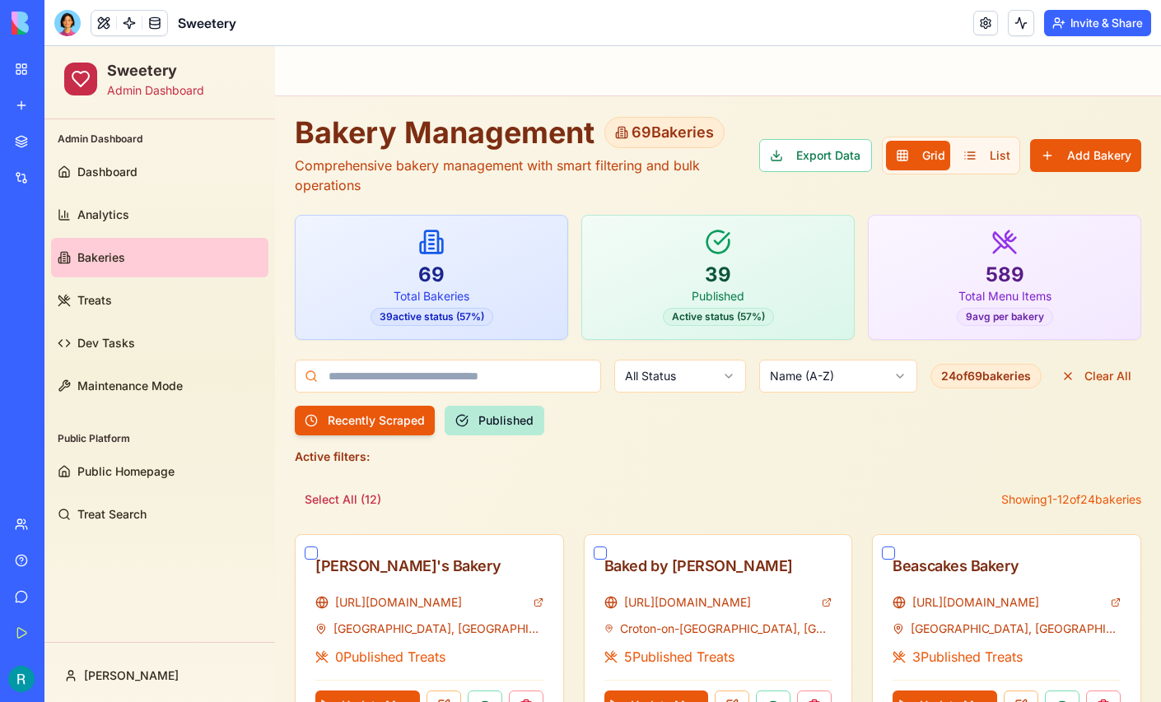
click at [515, 425] on button "Published" at bounding box center [495, 421] width 100 height 30
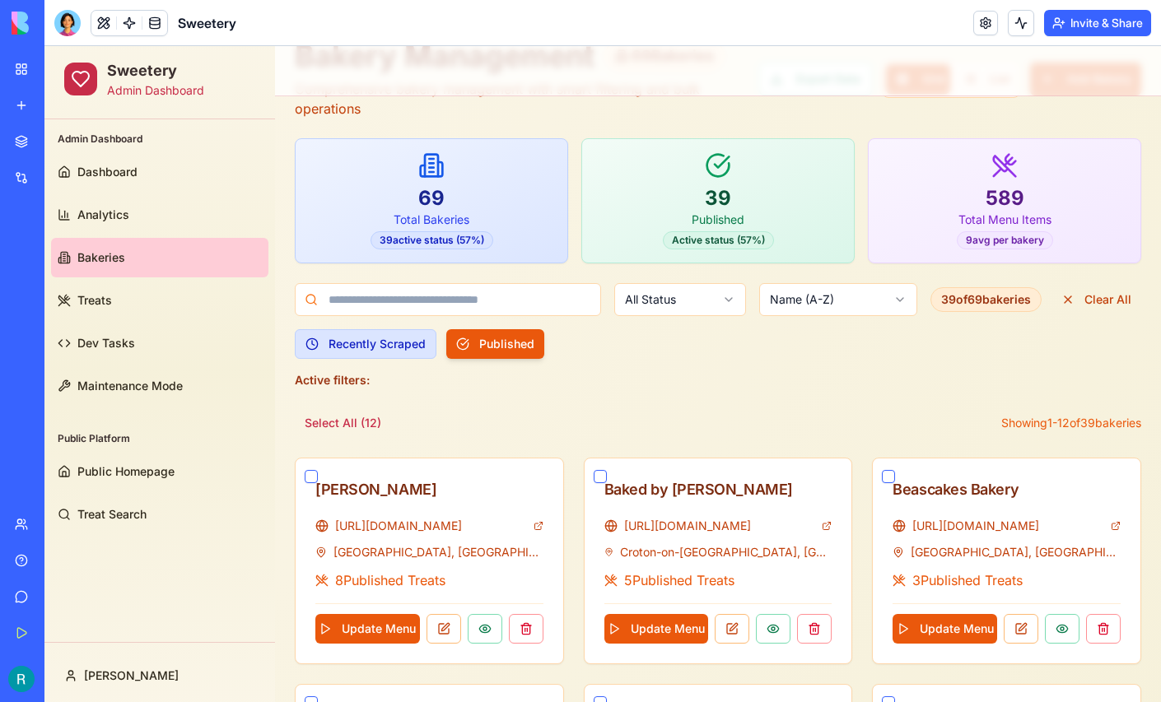
scroll to position [78, 0]
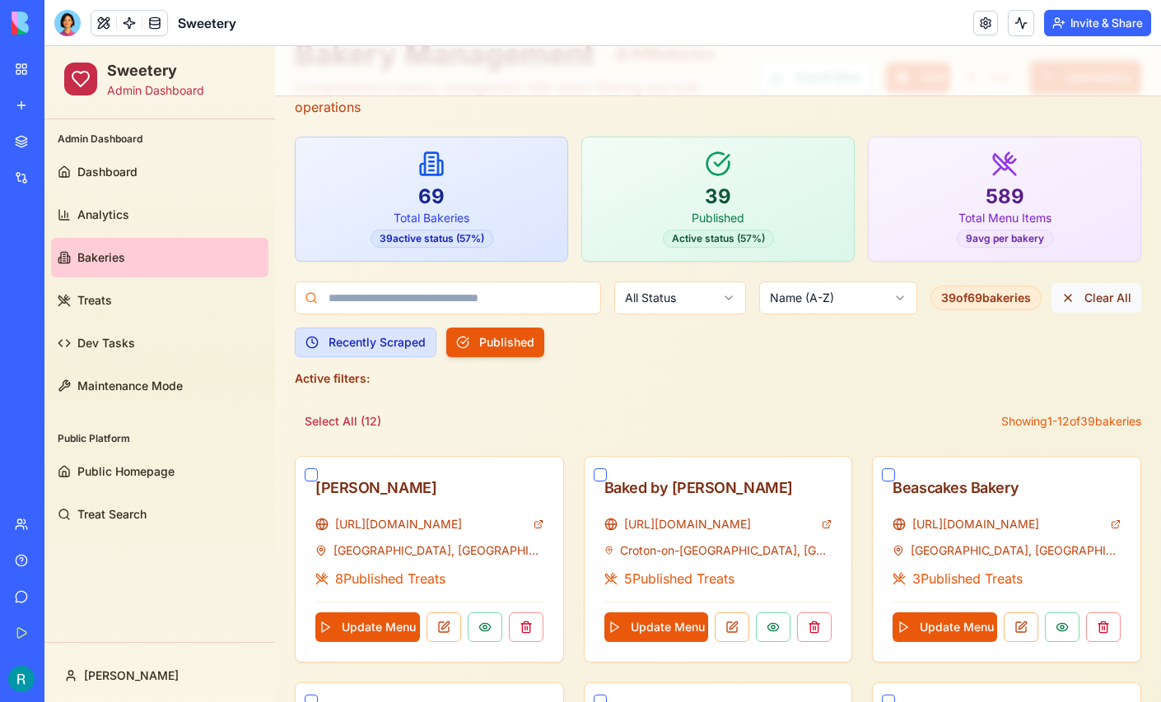
click at [1074, 301] on button "Clear All" at bounding box center [1096, 298] width 90 height 30
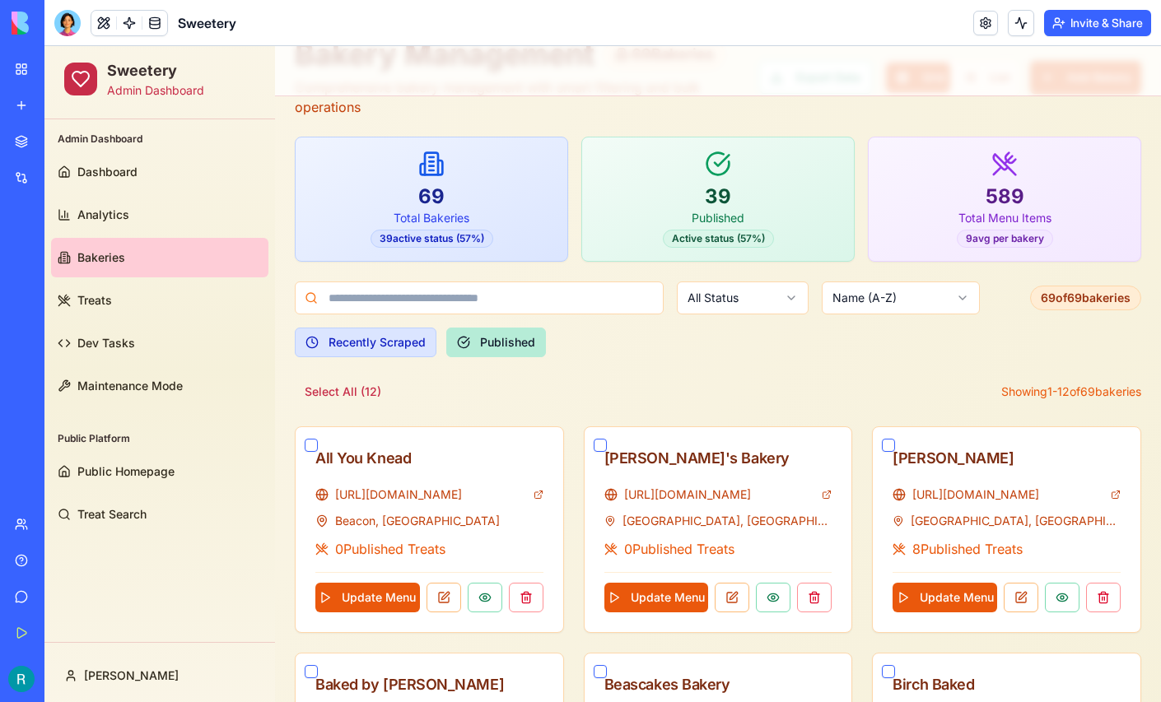
click at [501, 343] on button "Published" at bounding box center [496, 343] width 100 height 30
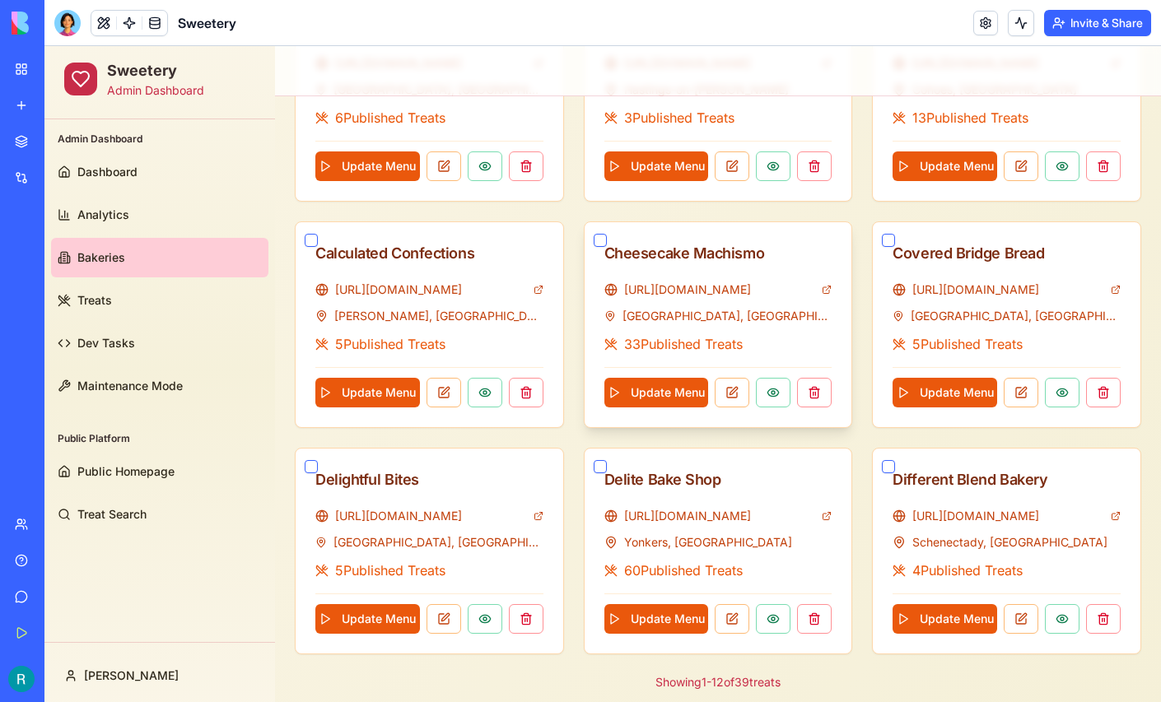
scroll to position [817, 0]
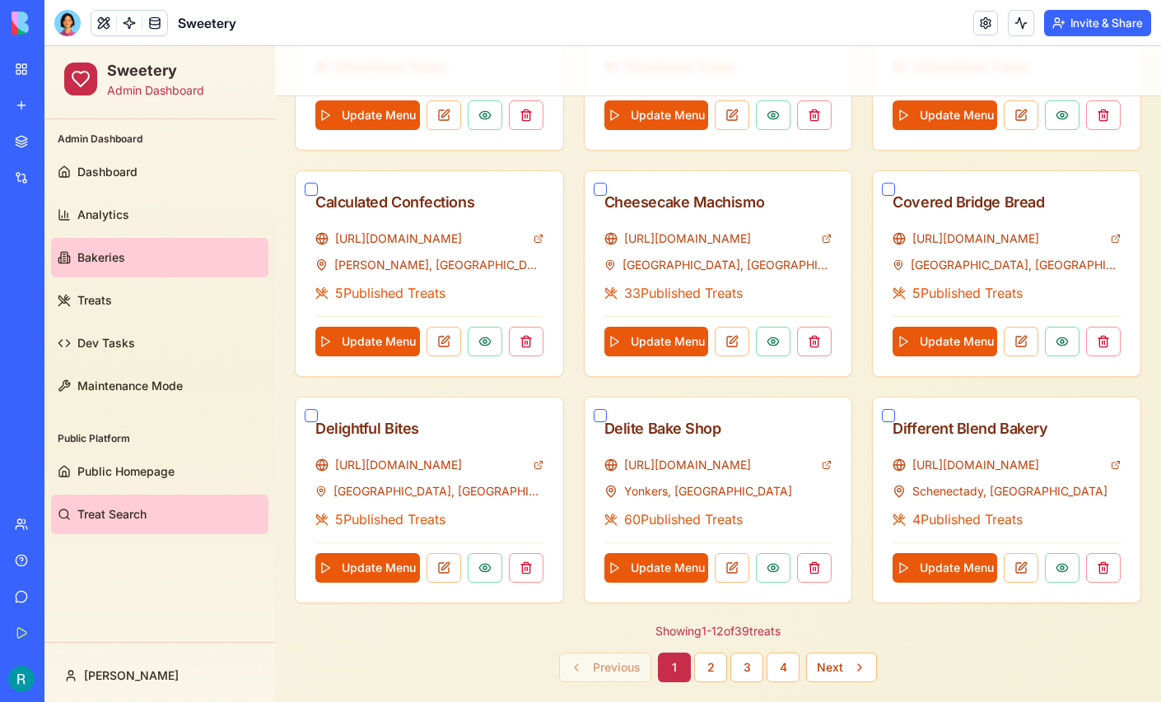
click at [118, 506] on span "Treat Search" at bounding box center [111, 514] width 69 height 16
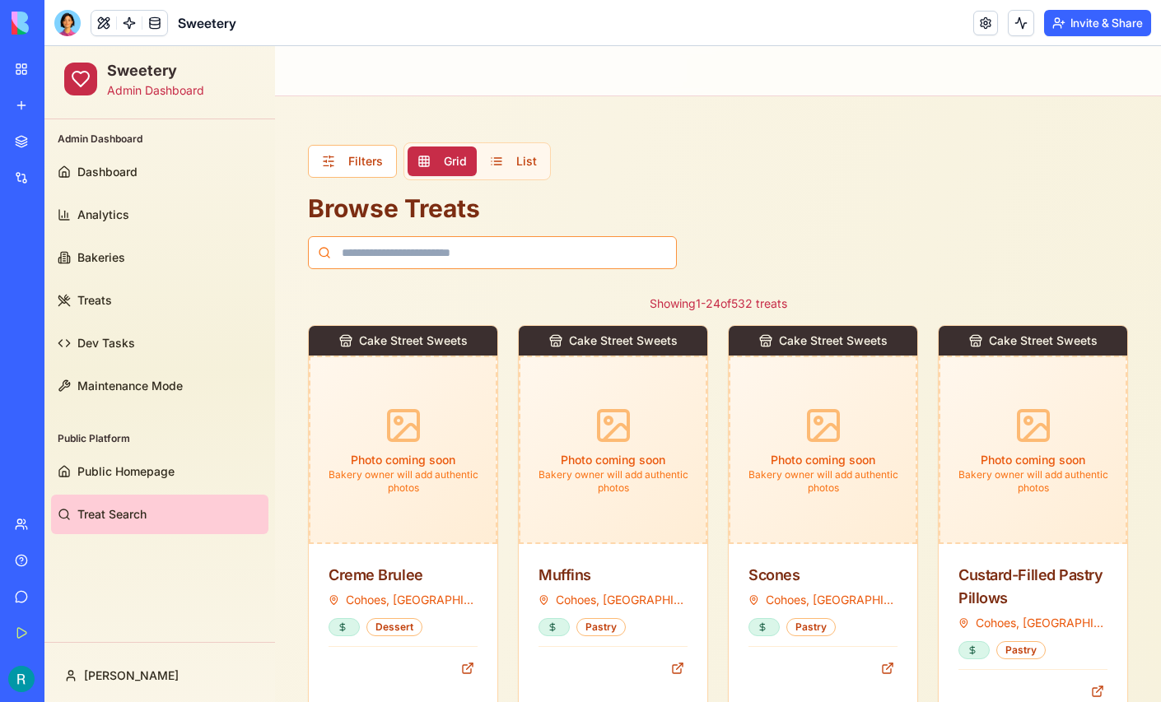
click at [478, 244] on input at bounding box center [492, 252] width 369 height 33
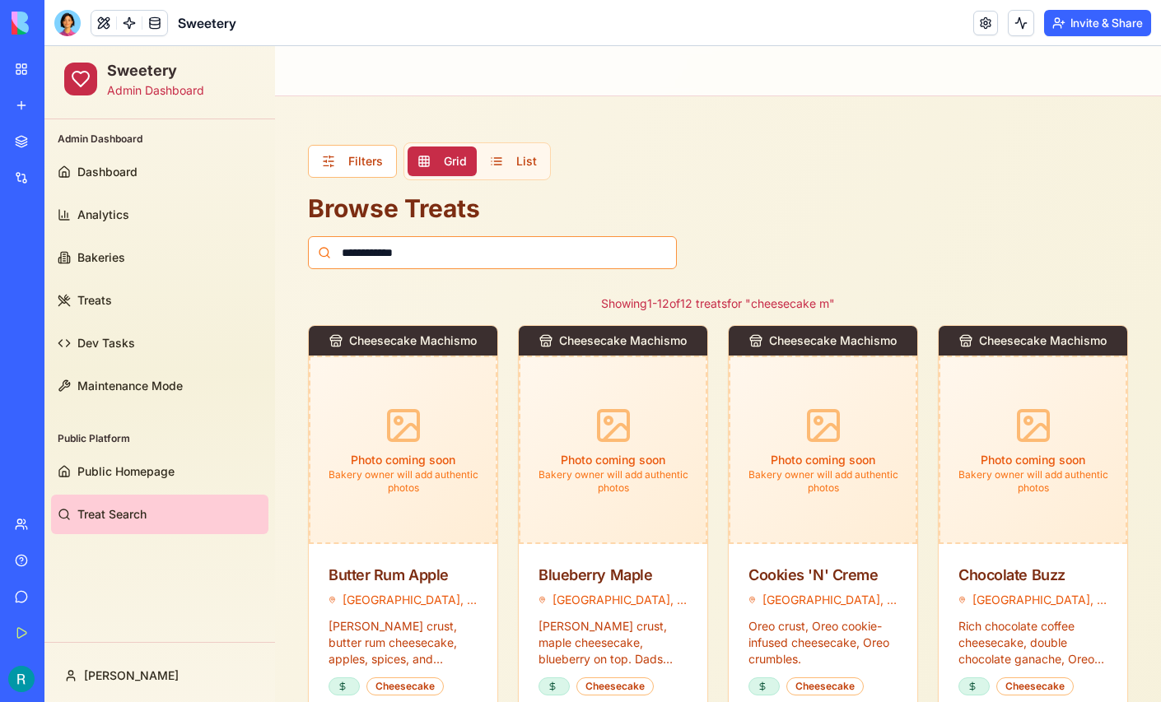
type input "**********"
click at [426, 260] on input "**********" at bounding box center [492, 252] width 369 height 33
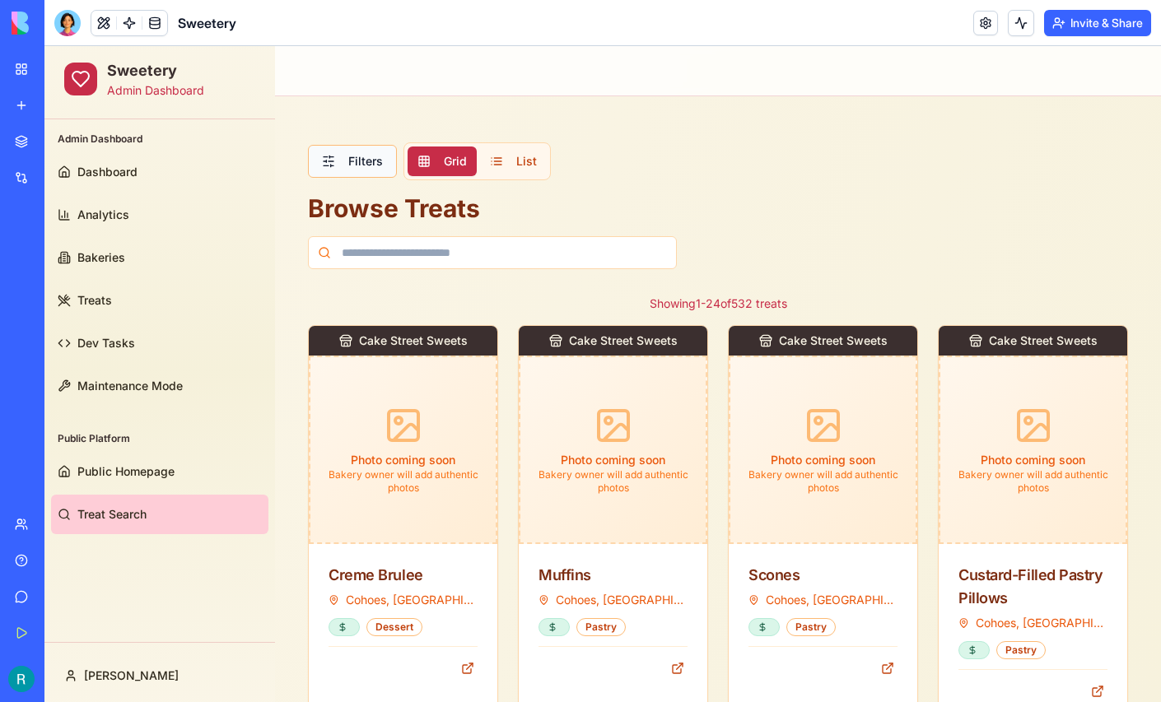
click at [356, 164] on button "Filters" at bounding box center [352, 161] width 89 height 33
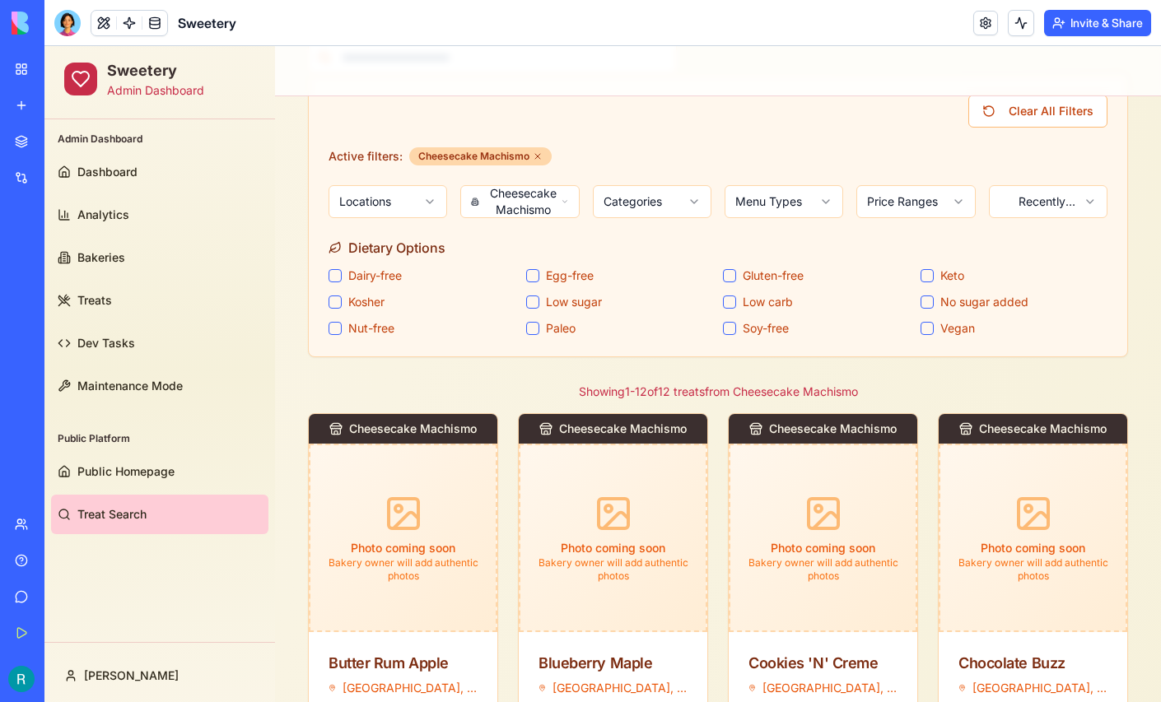
scroll to position [246, 0]
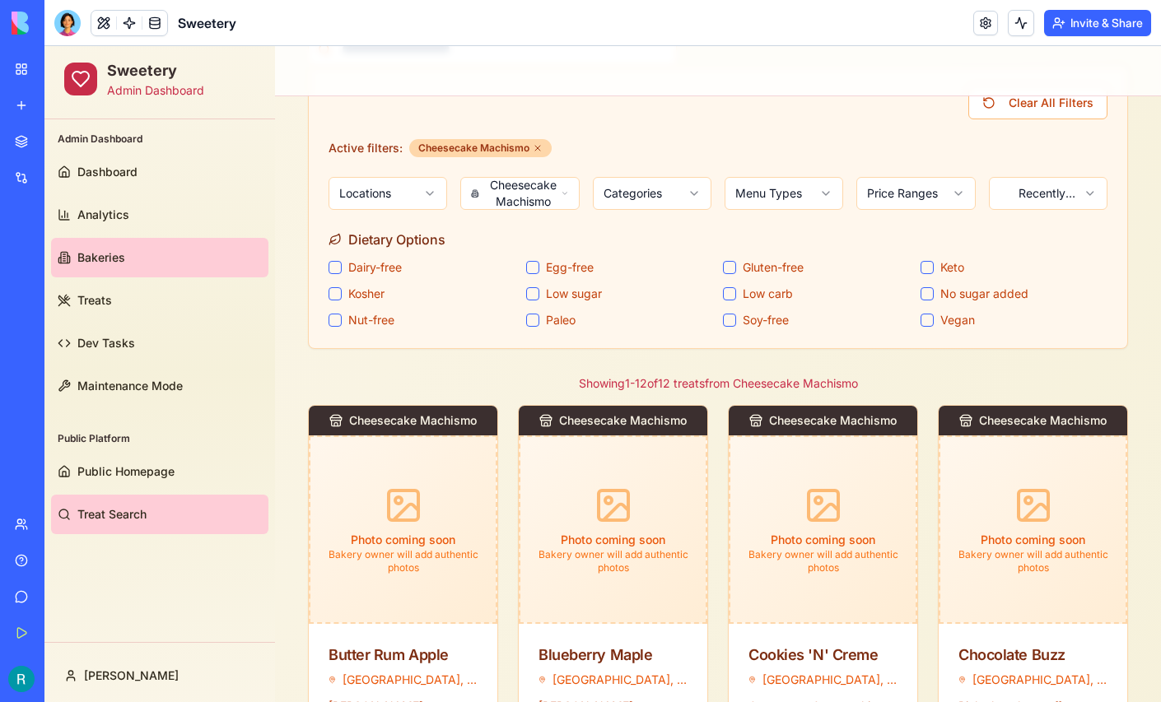
click at [156, 265] on link "Bakeries" at bounding box center [159, 258] width 217 height 40
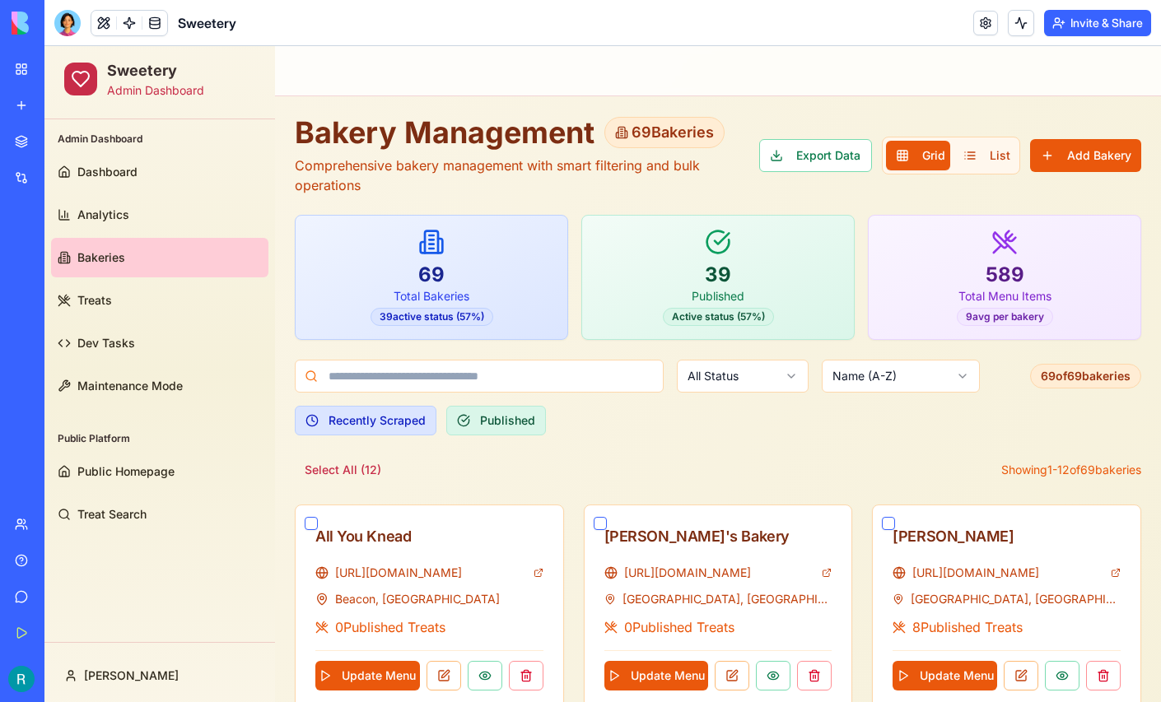
click at [692, 427] on div "Recently Scraped Published" at bounding box center [718, 421] width 846 height 30
click at [100, 509] on span "Treat Search" at bounding box center [111, 514] width 69 height 16
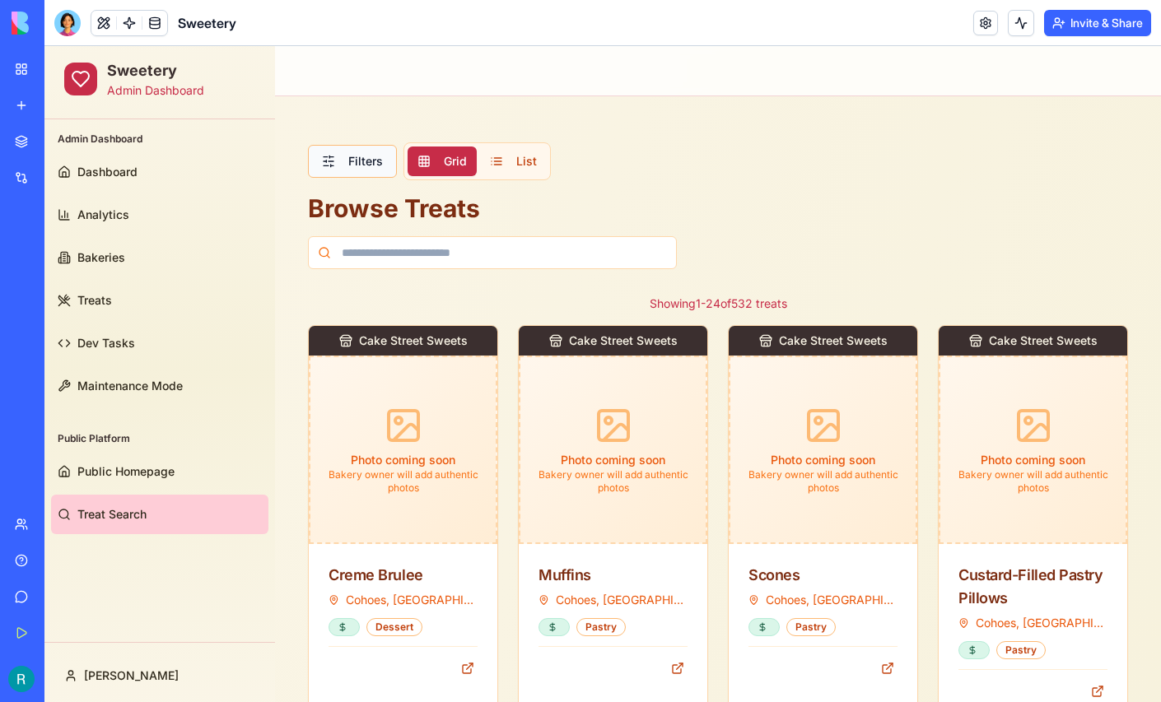
click at [349, 158] on button "Filters" at bounding box center [352, 161] width 89 height 33
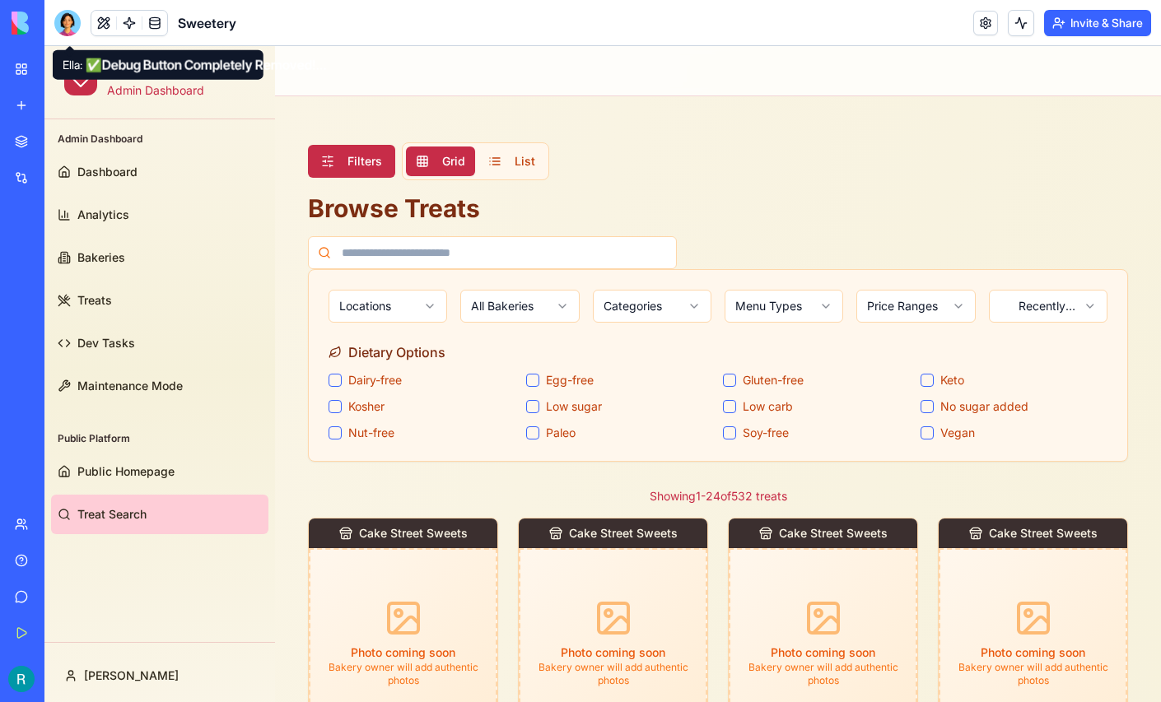
click at [66, 21] on div at bounding box center [67, 23] width 26 height 26
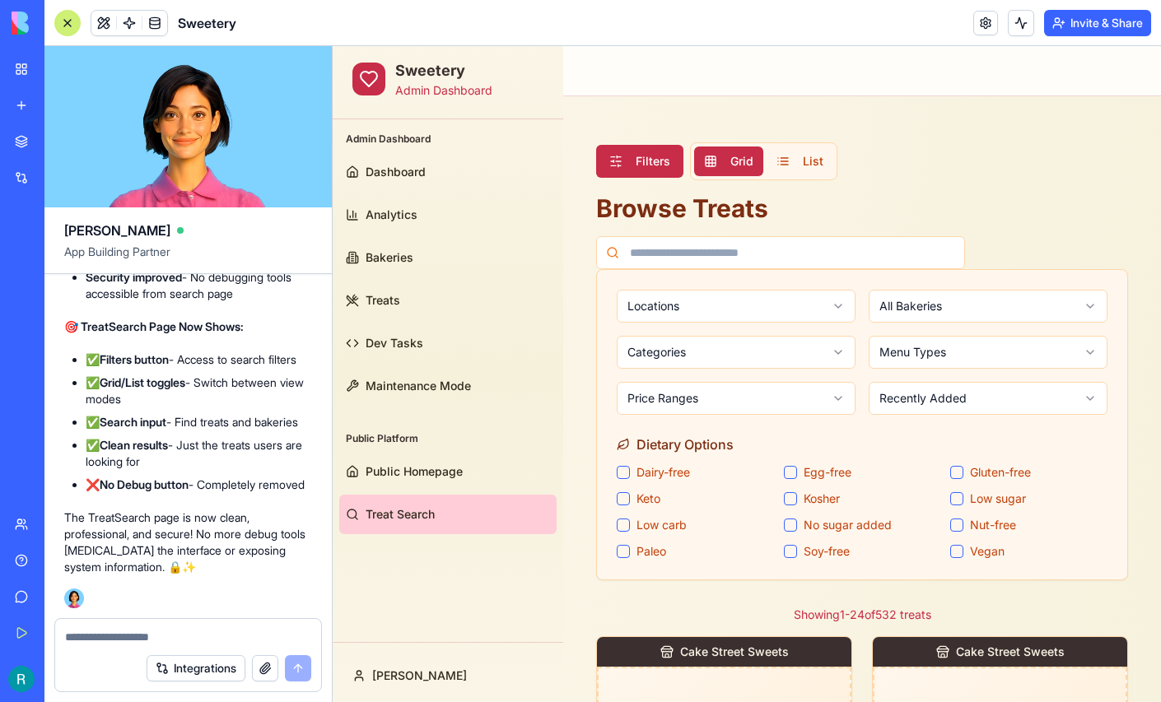
scroll to position [296109, 0]
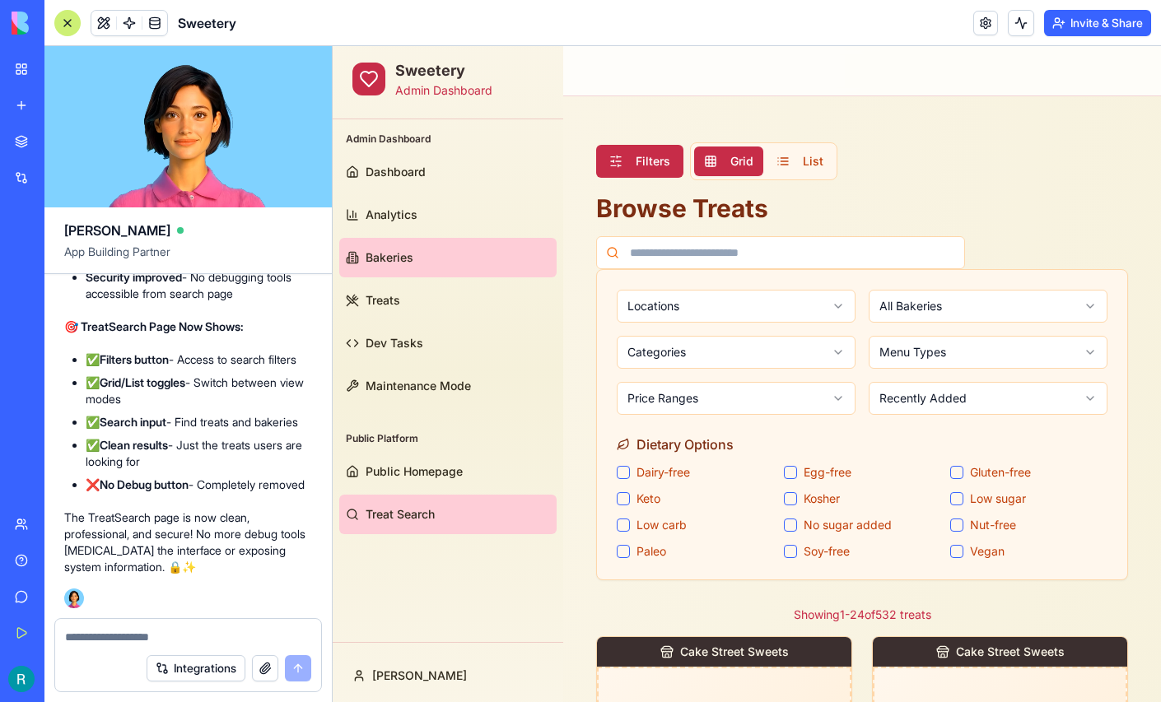
click at [408, 269] on link "Bakeries" at bounding box center [447, 258] width 217 height 40
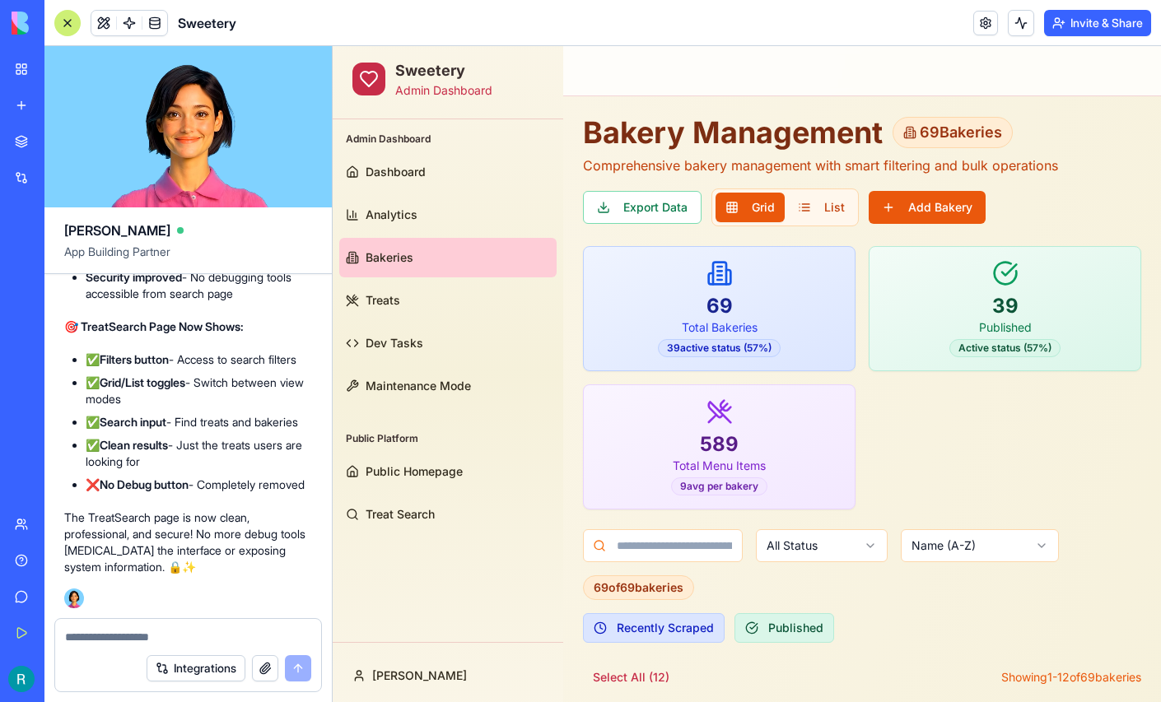
click at [73, 23] on div at bounding box center [67, 23] width 26 height 26
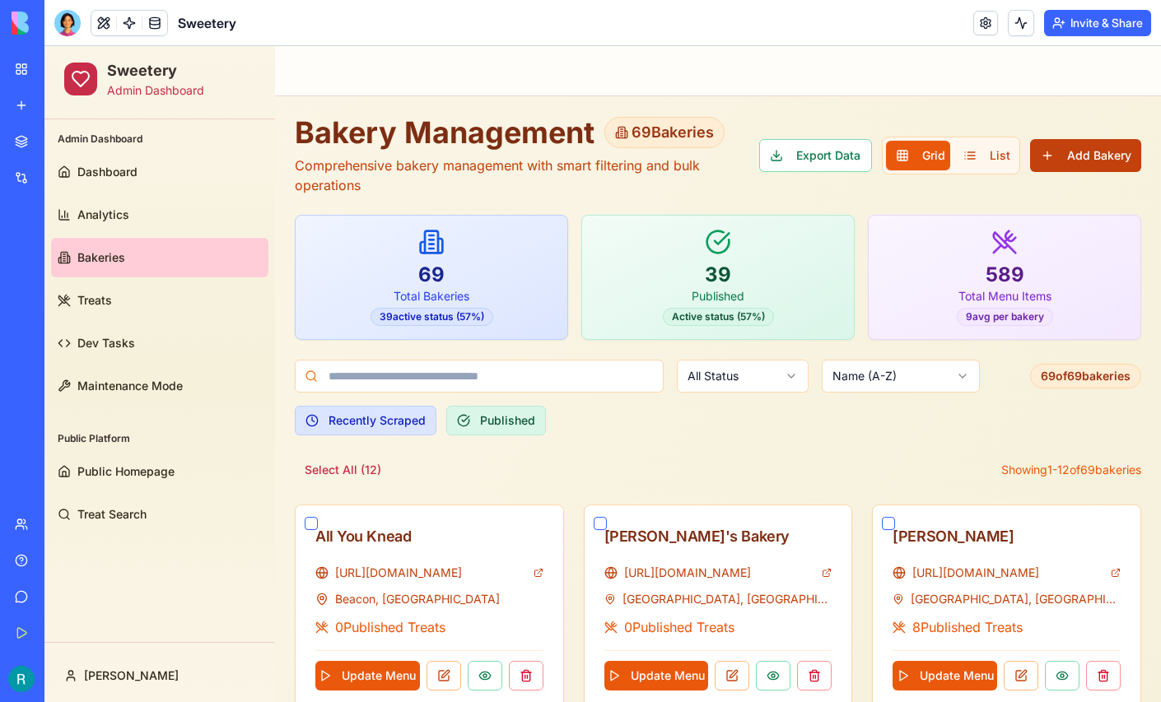
click at [1058, 154] on button "Add Bakery" at bounding box center [1085, 155] width 111 height 33
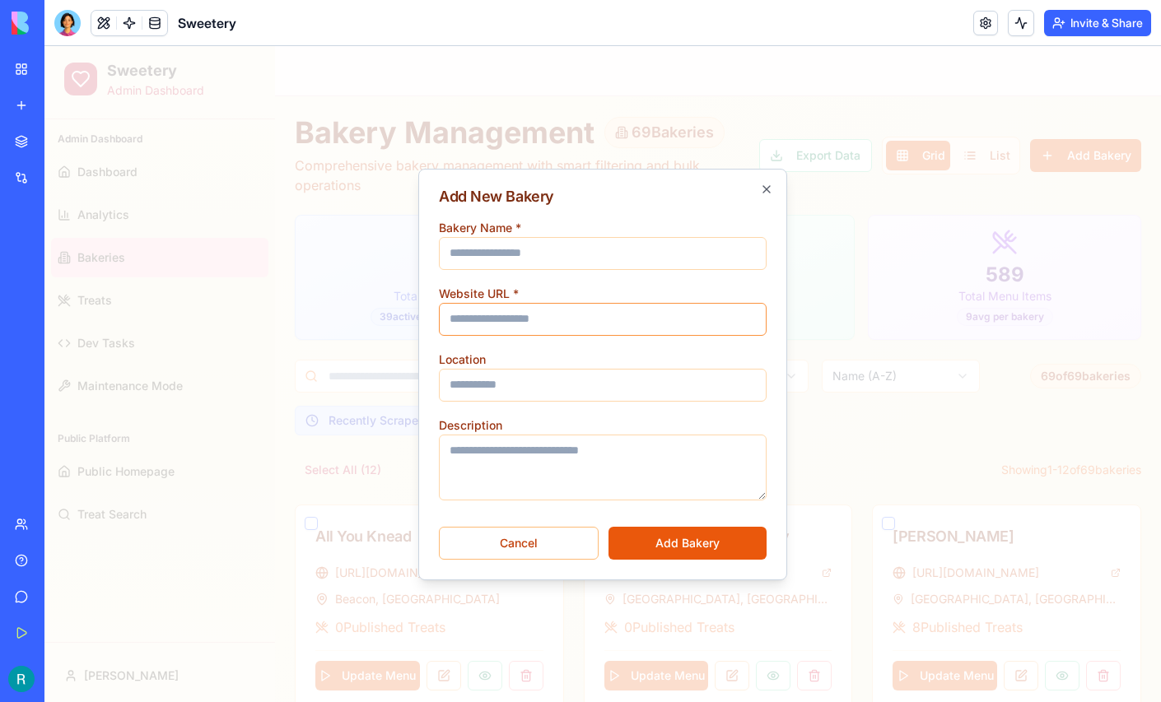
click at [526, 303] on input "Website URL *" at bounding box center [603, 319] width 328 height 33
paste input "**********"
type input "**********"
click at [510, 254] on input "Bakery Name *" at bounding box center [603, 253] width 328 height 33
type input "**********"
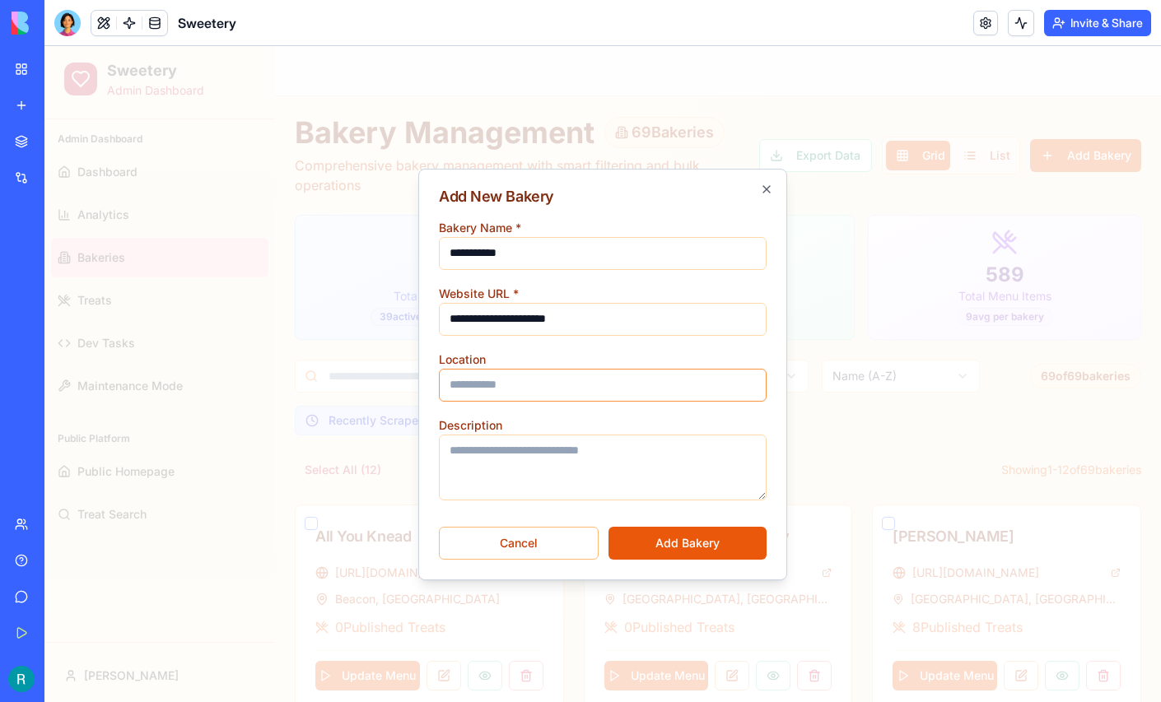
click at [486, 377] on input "Location" at bounding box center [603, 385] width 328 height 33
type input "**********"
click at [692, 539] on button "Add Bakery" at bounding box center [687, 543] width 158 height 33
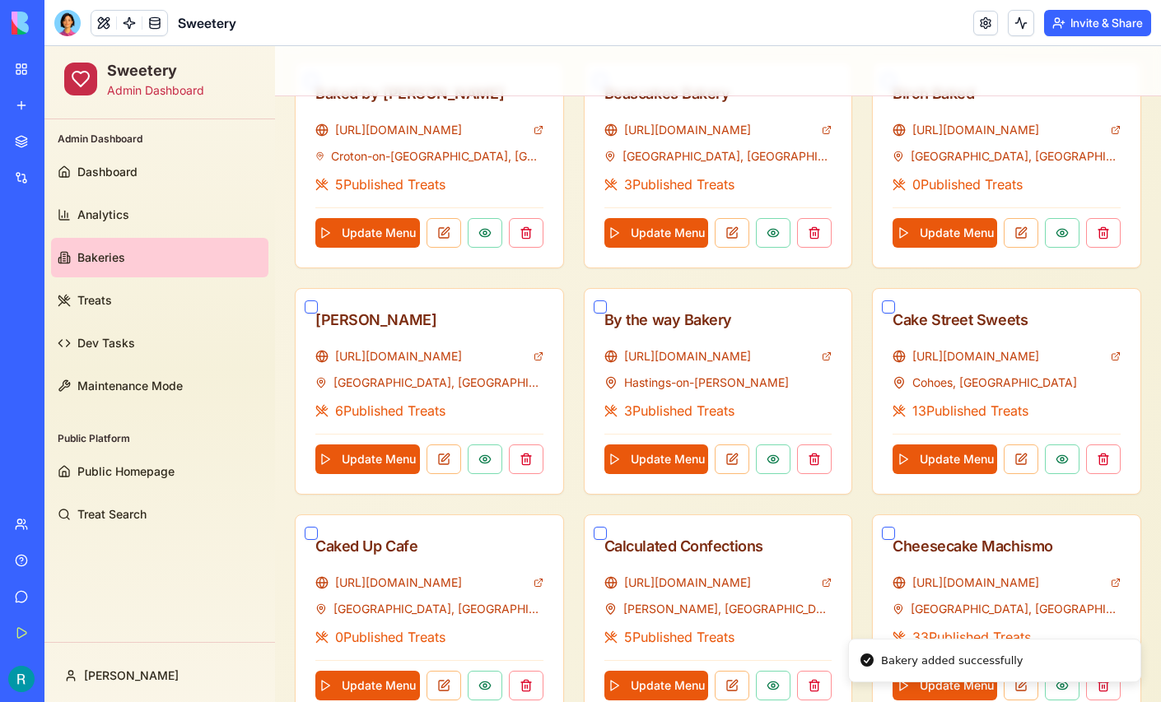
scroll to position [787, 0]
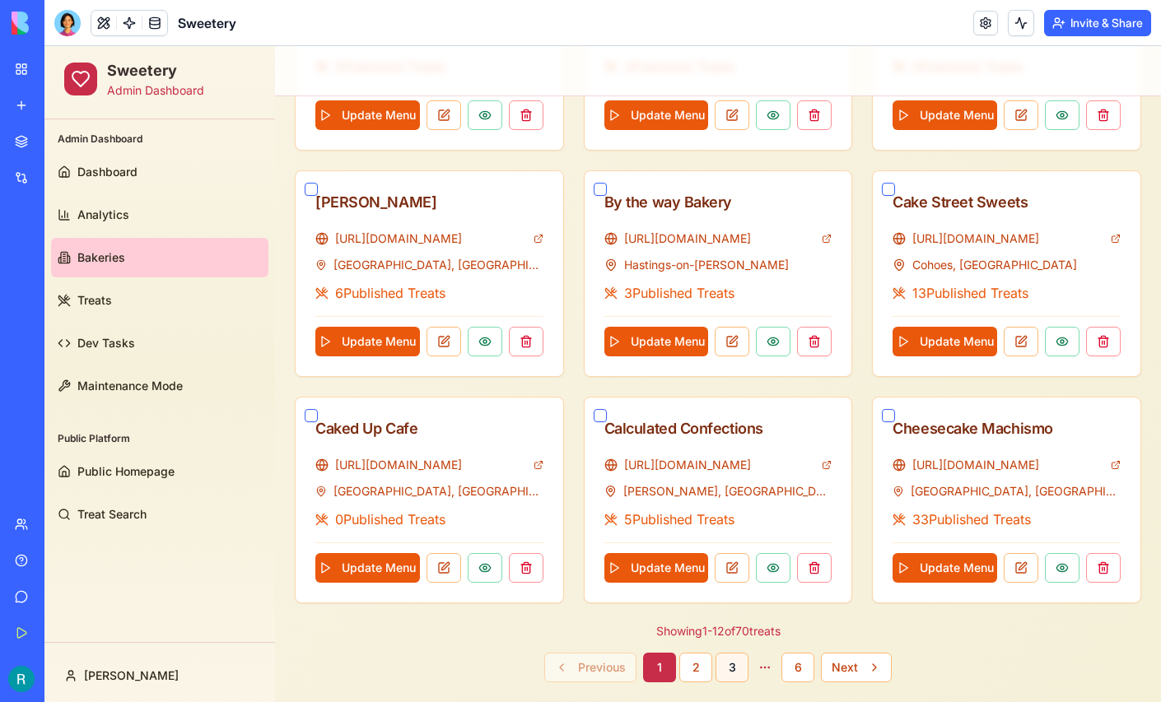
click at [729, 664] on button "3" at bounding box center [732, 668] width 33 height 30
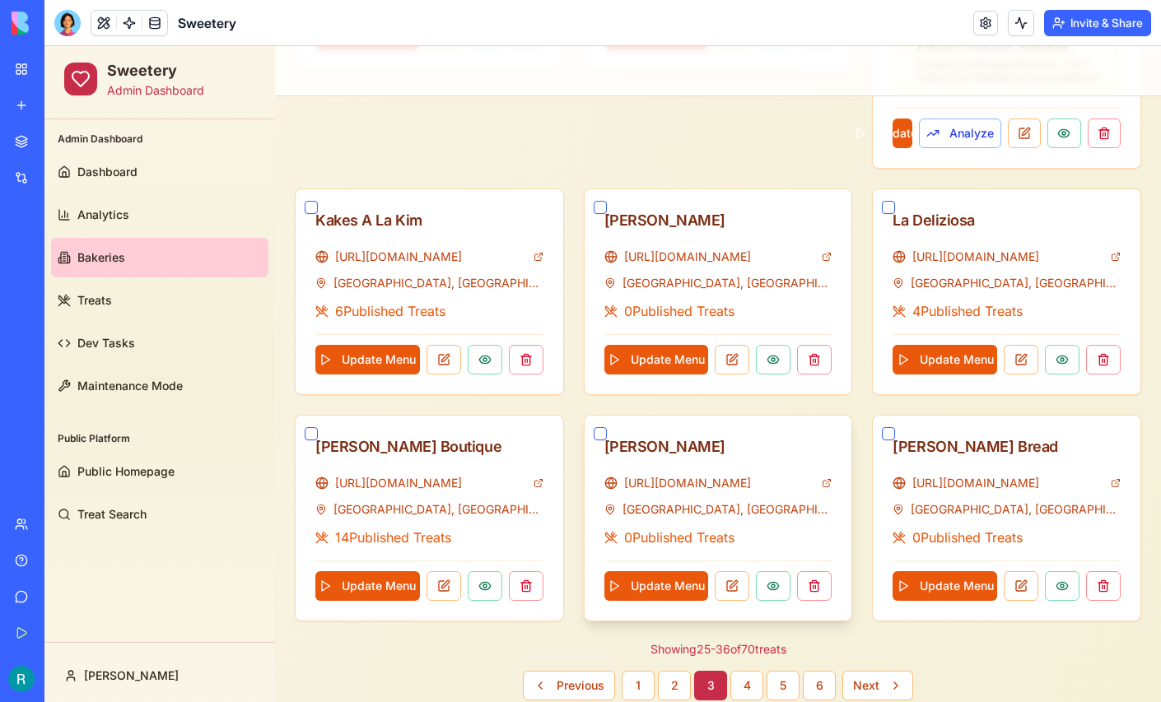
scroll to position [898, 0]
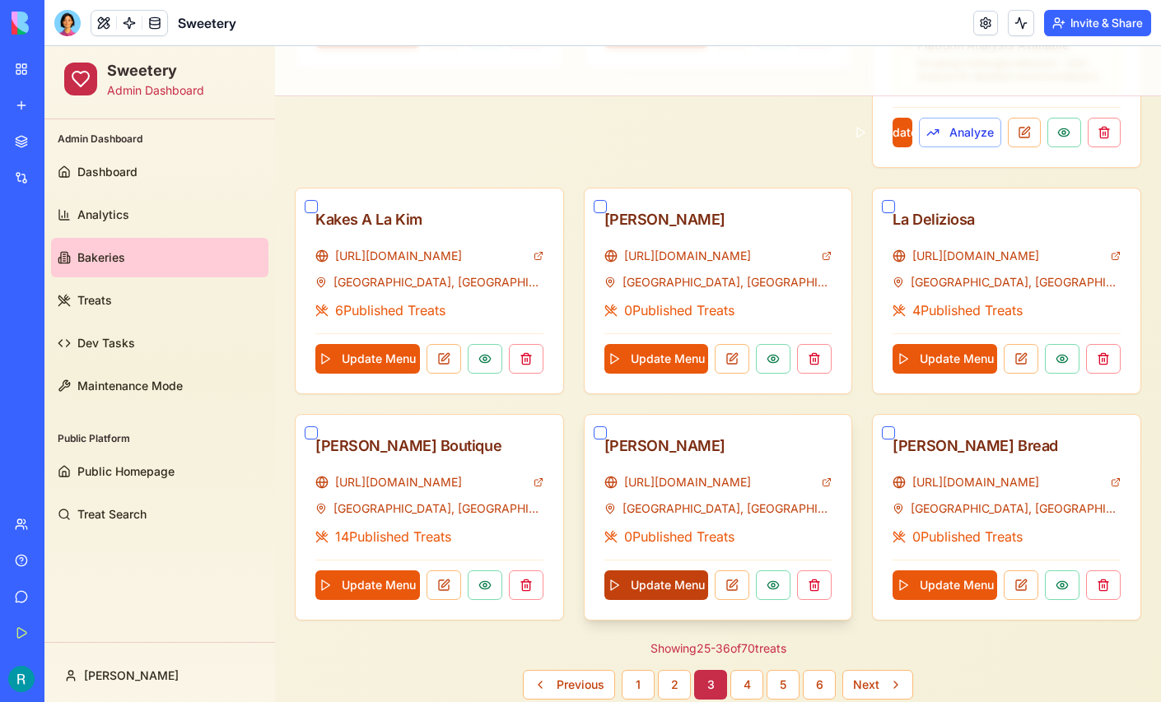
click at [655, 574] on button "Update Menu" at bounding box center [656, 586] width 105 height 30
click at [646, 573] on button "Update Menu" at bounding box center [656, 586] width 105 height 30
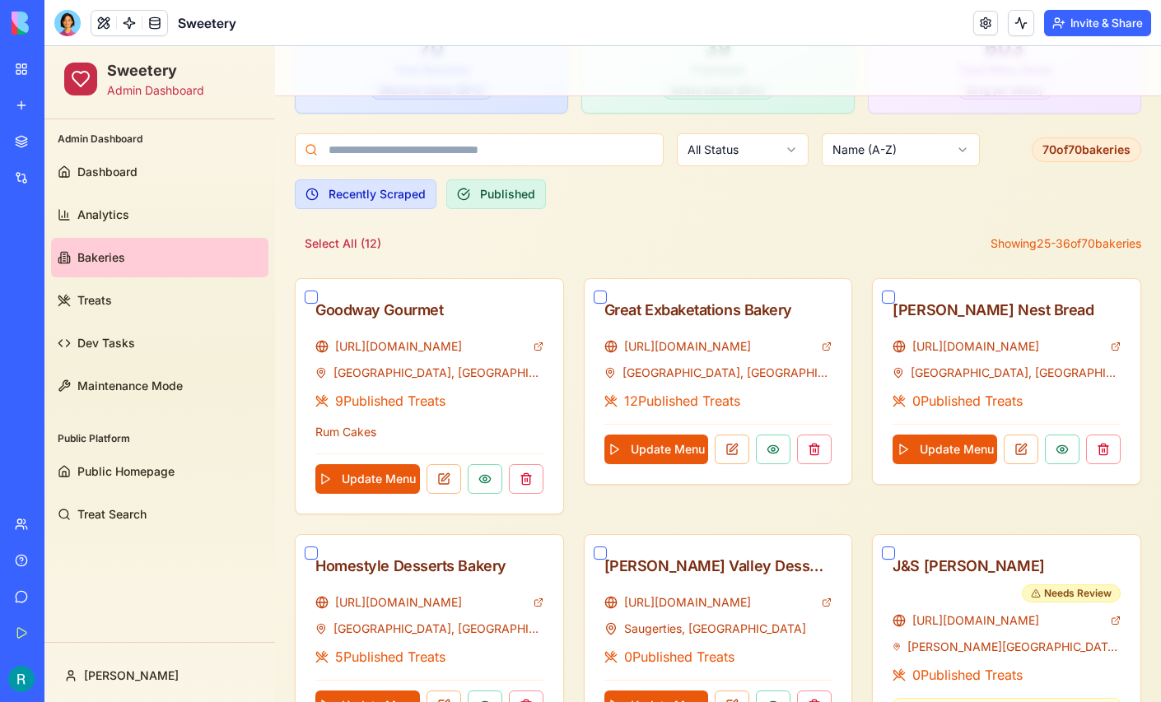
scroll to position [915, 0]
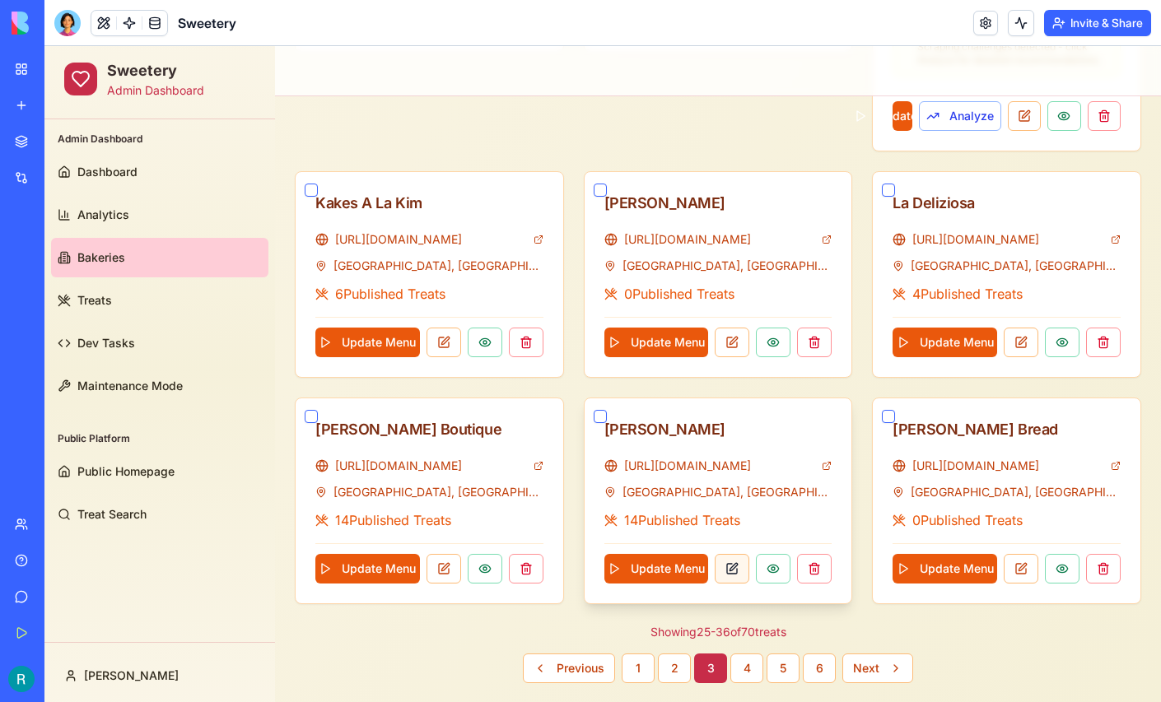
click at [729, 564] on button at bounding box center [732, 569] width 35 height 30
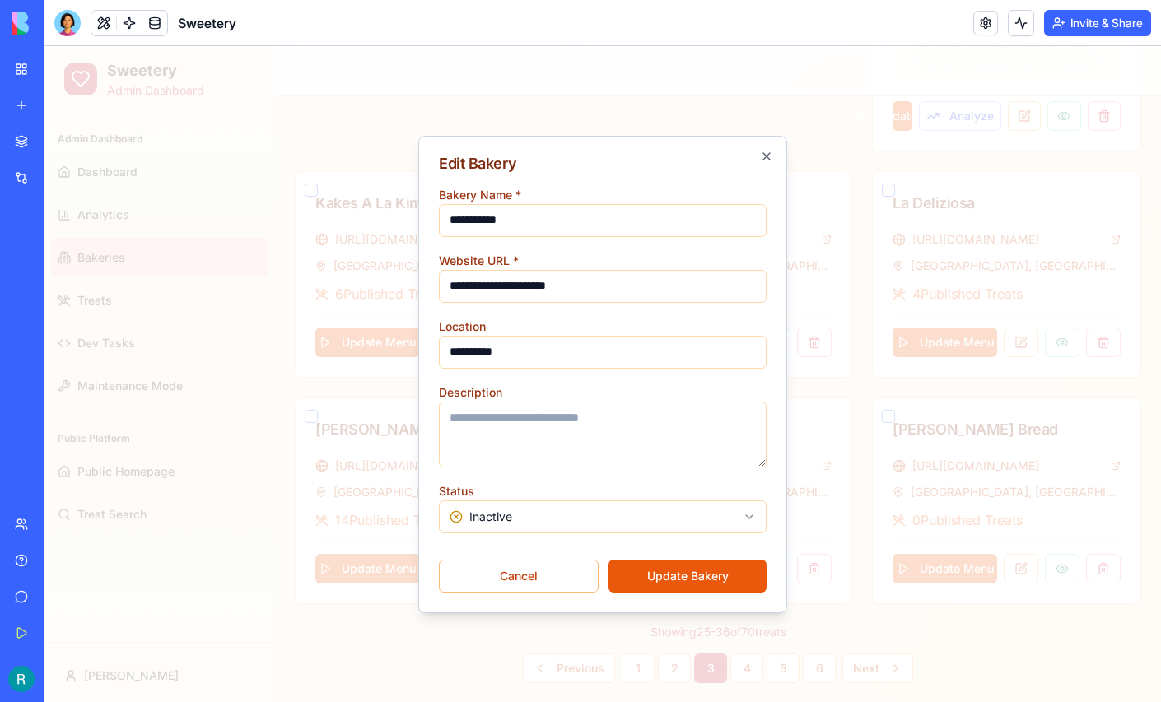
click at [700, 571] on button "Update Bakery" at bounding box center [687, 576] width 158 height 33
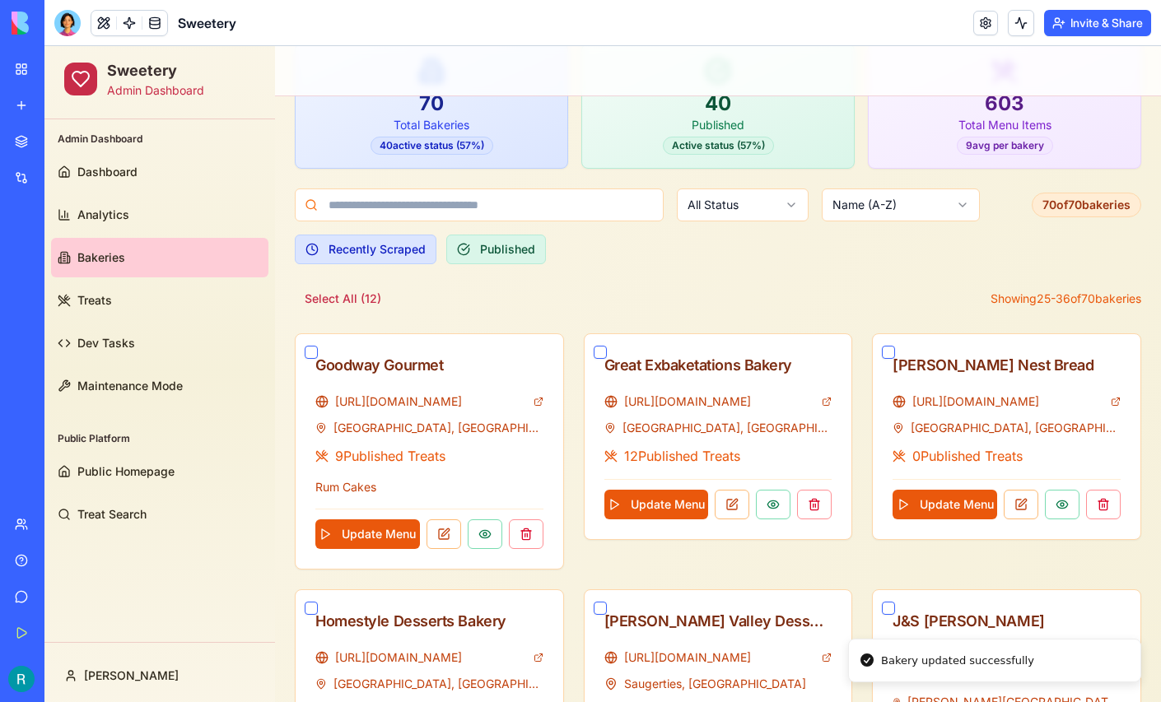
scroll to position [175, 0]
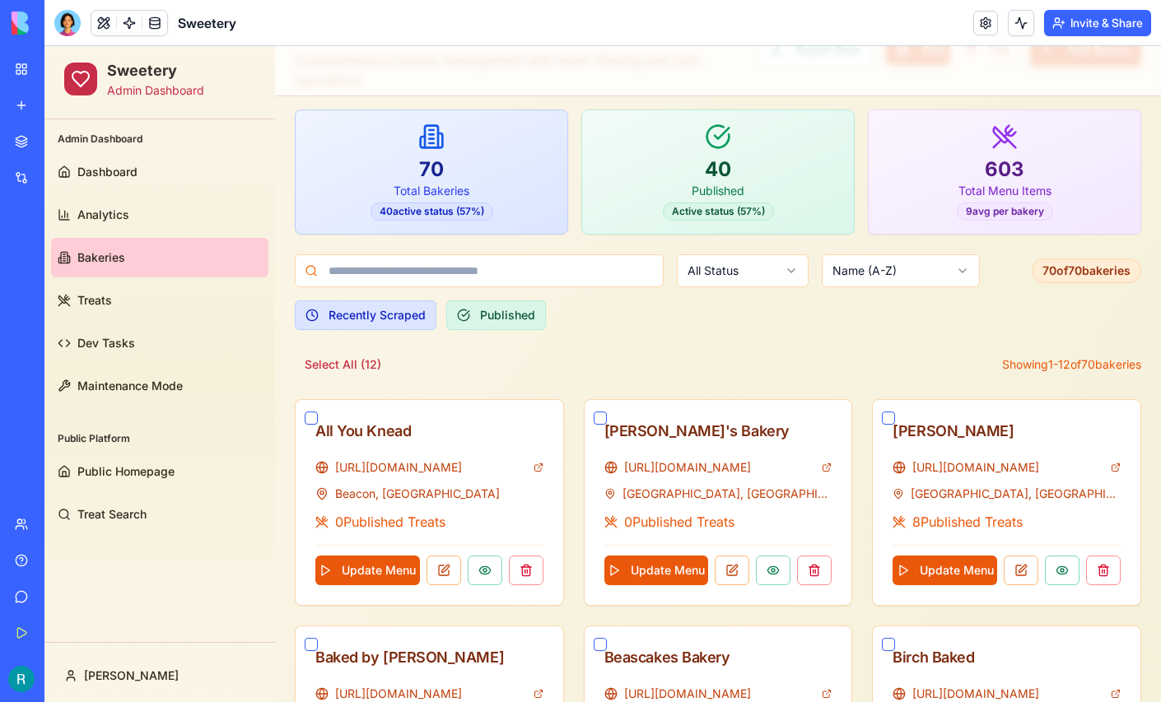
scroll to position [107, 0]
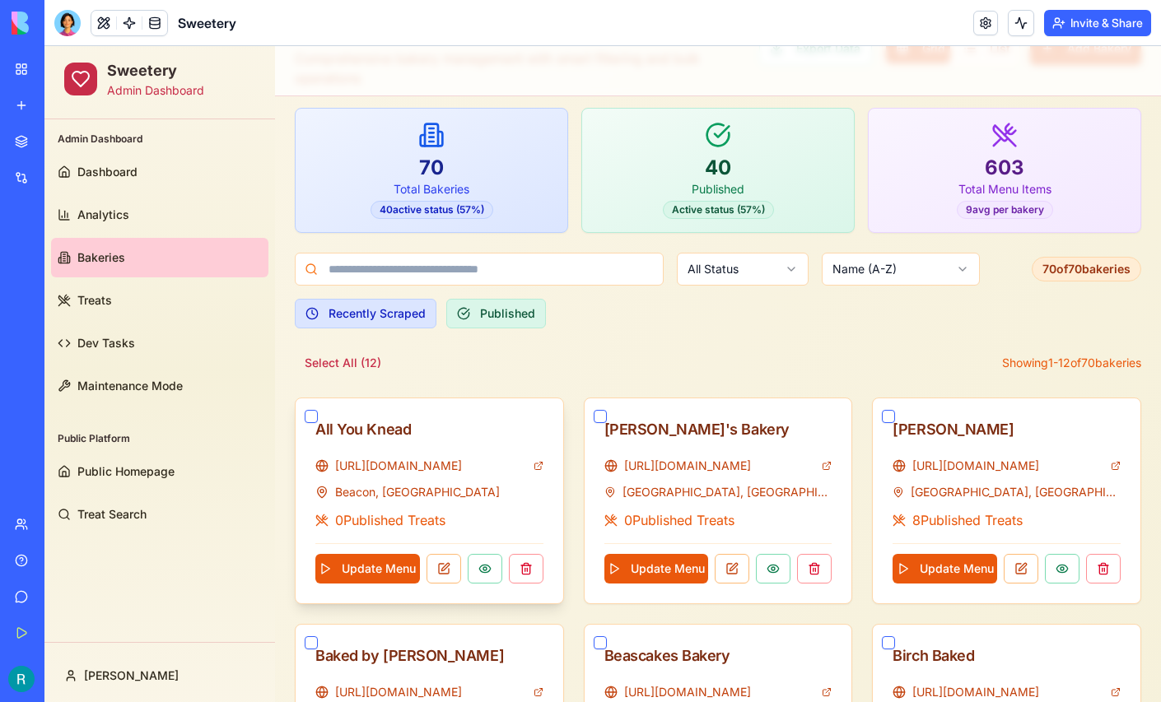
click at [307, 413] on button "button" at bounding box center [311, 416] width 13 height 13
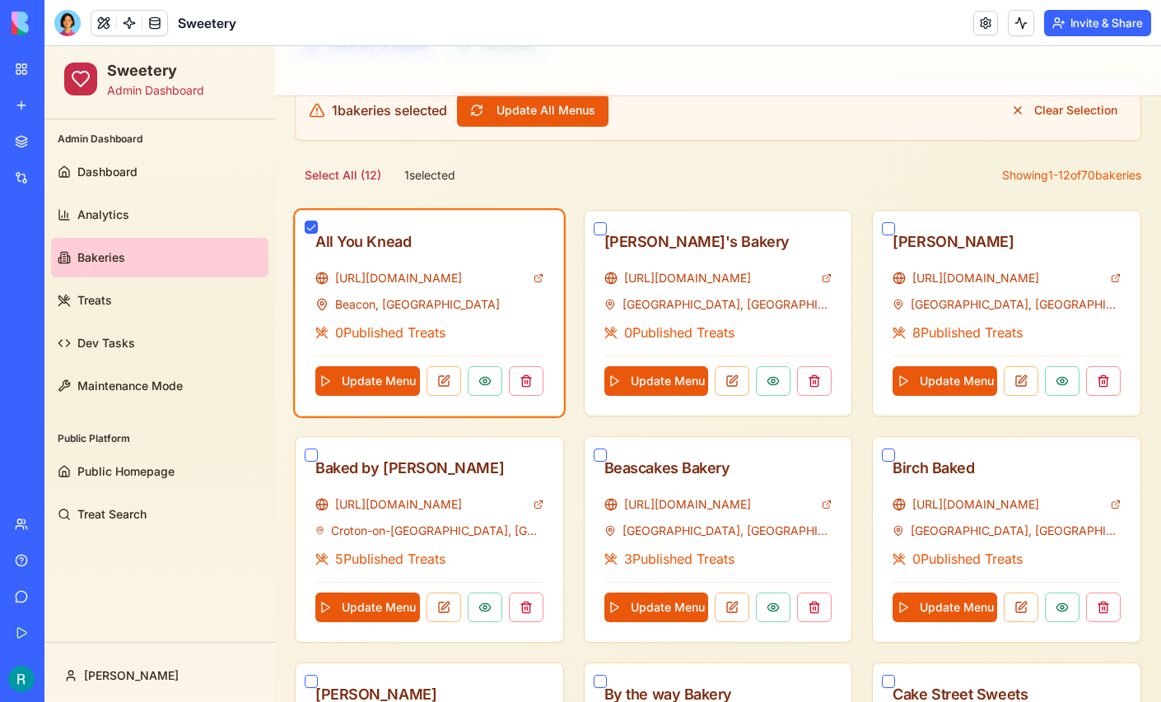
scroll to position [359, 0]
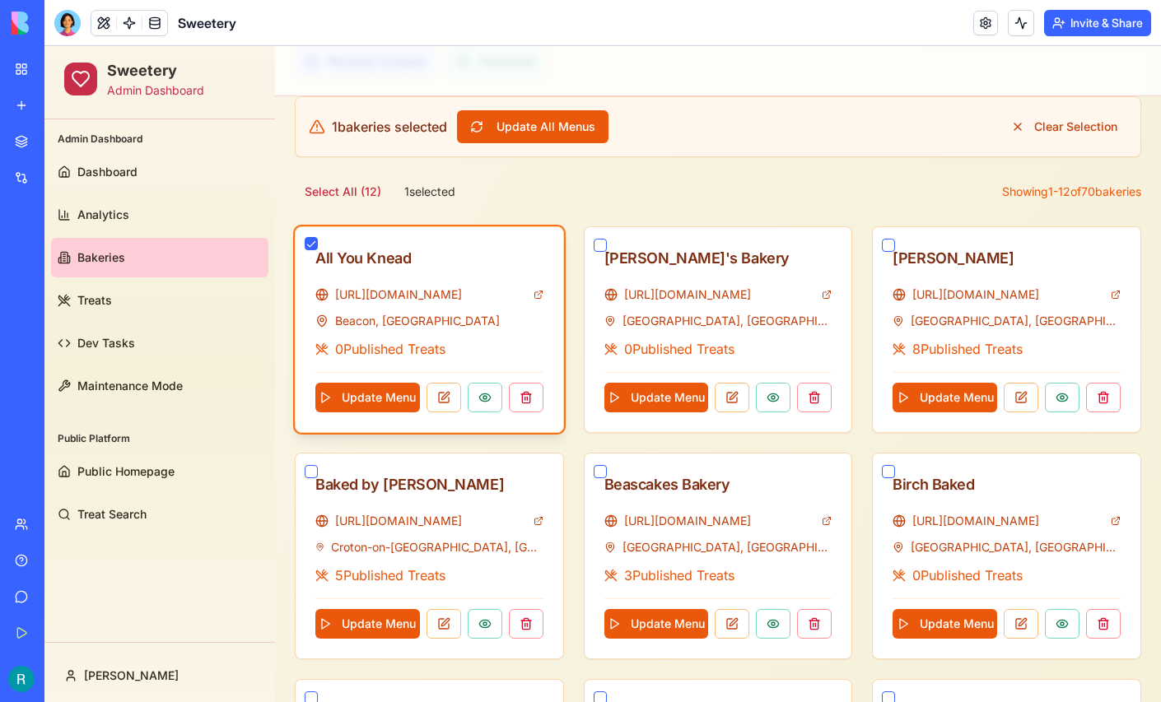
click at [311, 241] on button "button" at bounding box center [311, 243] width 13 height 13
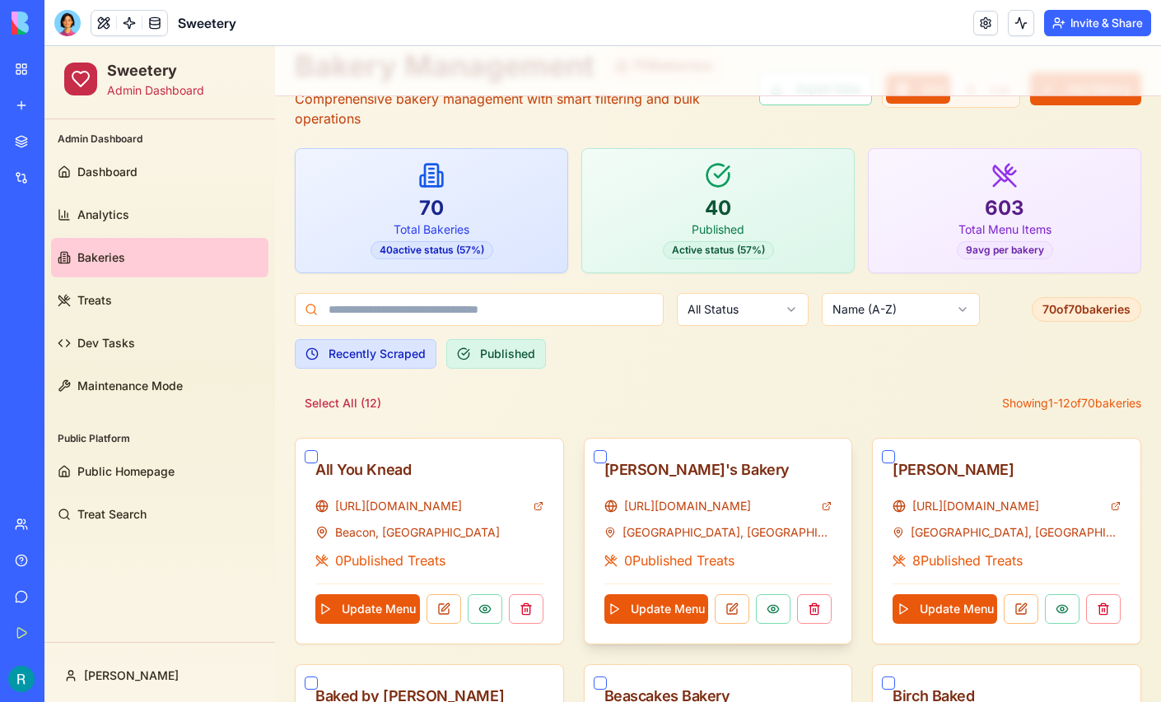
scroll to position [0, 0]
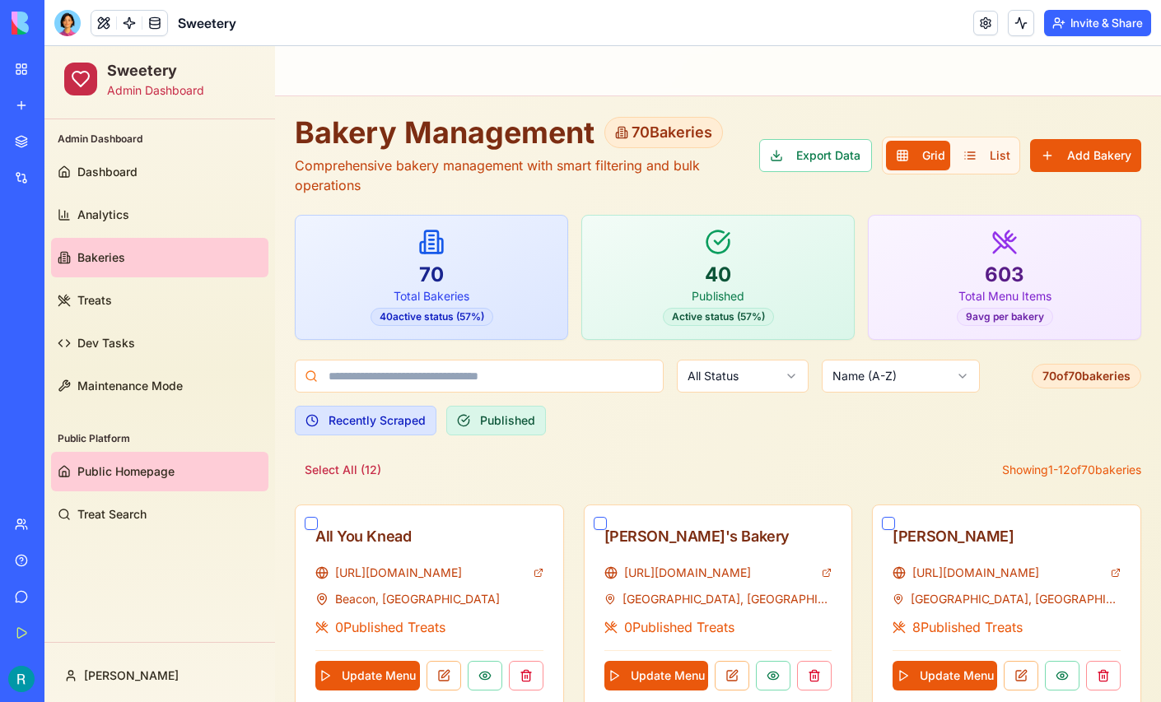
click at [102, 474] on span "Public Homepage" at bounding box center [125, 472] width 97 height 16
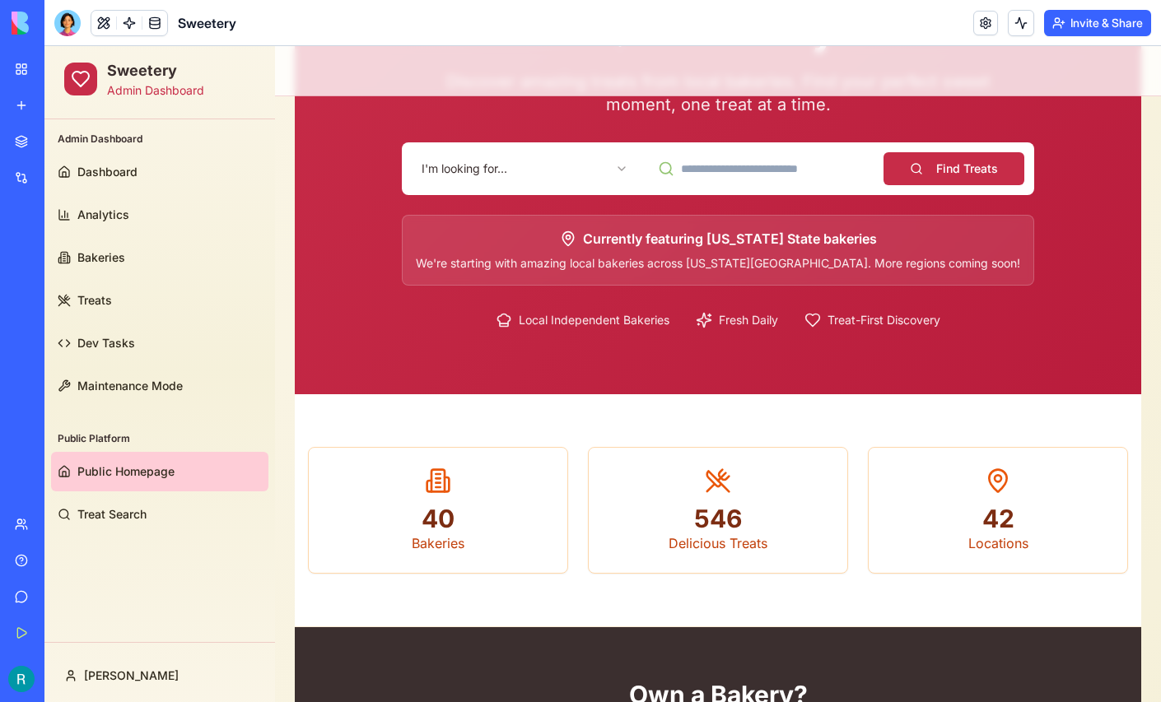
scroll to position [174, 0]
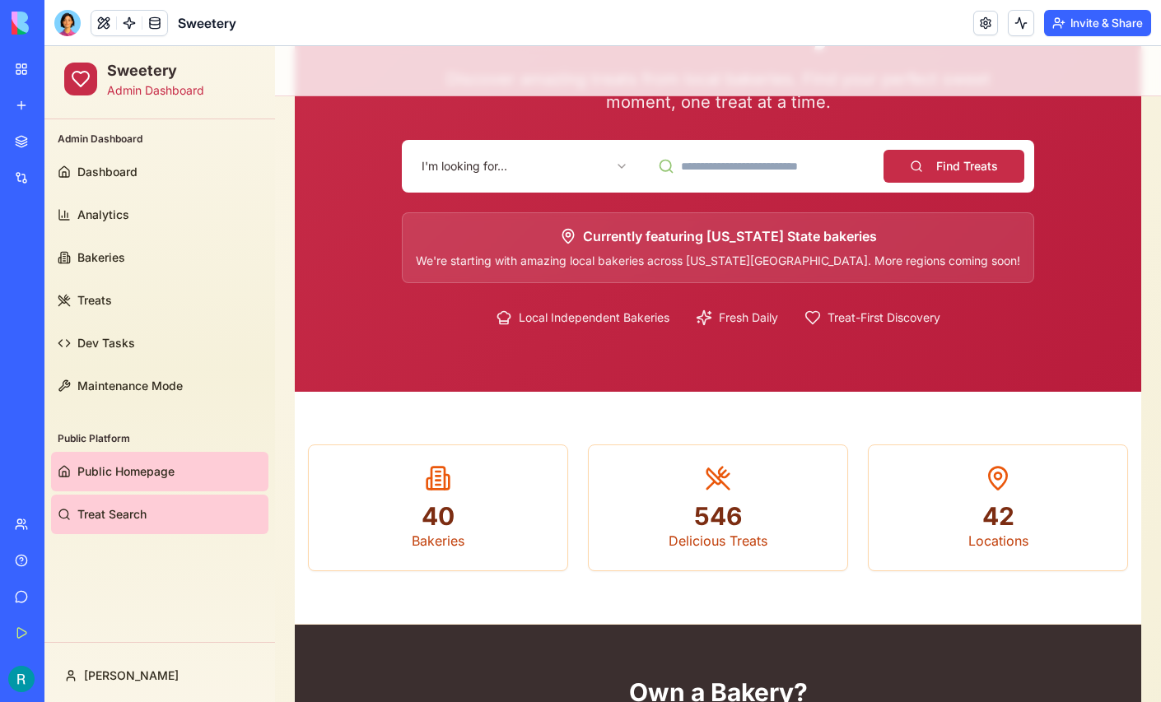
click at [124, 526] on link "Treat Search" at bounding box center [159, 515] width 217 height 40
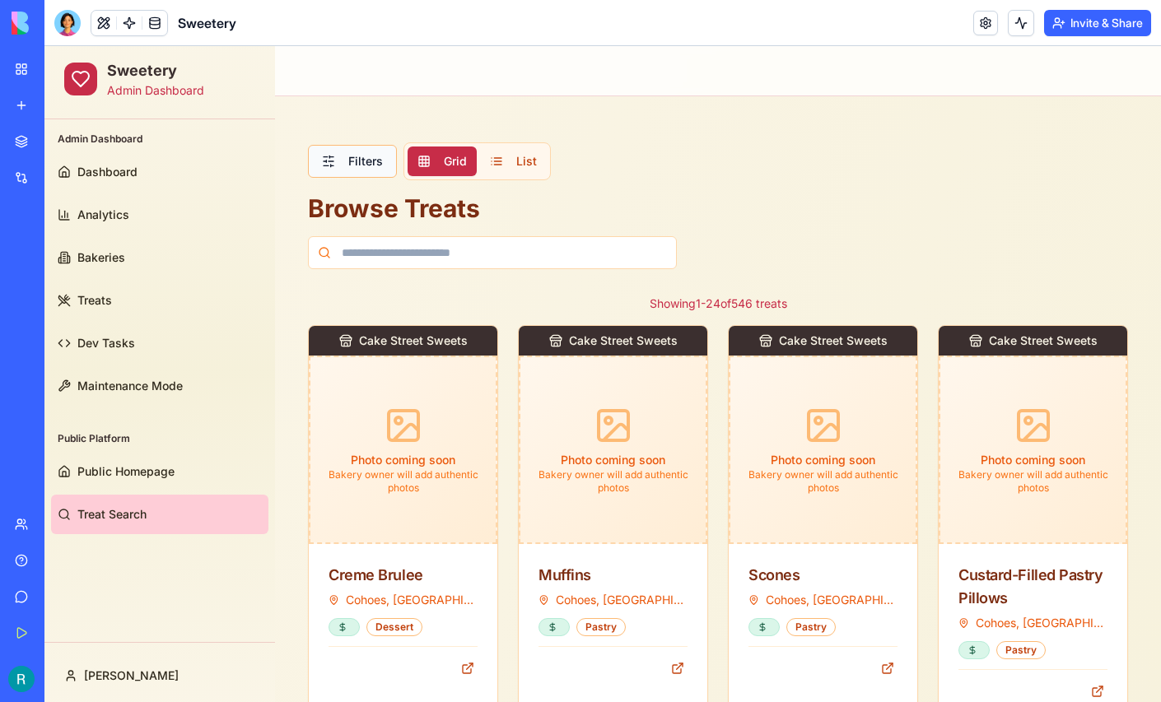
click at [369, 166] on button "Filters" at bounding box center [352, 161] width 89 height 33
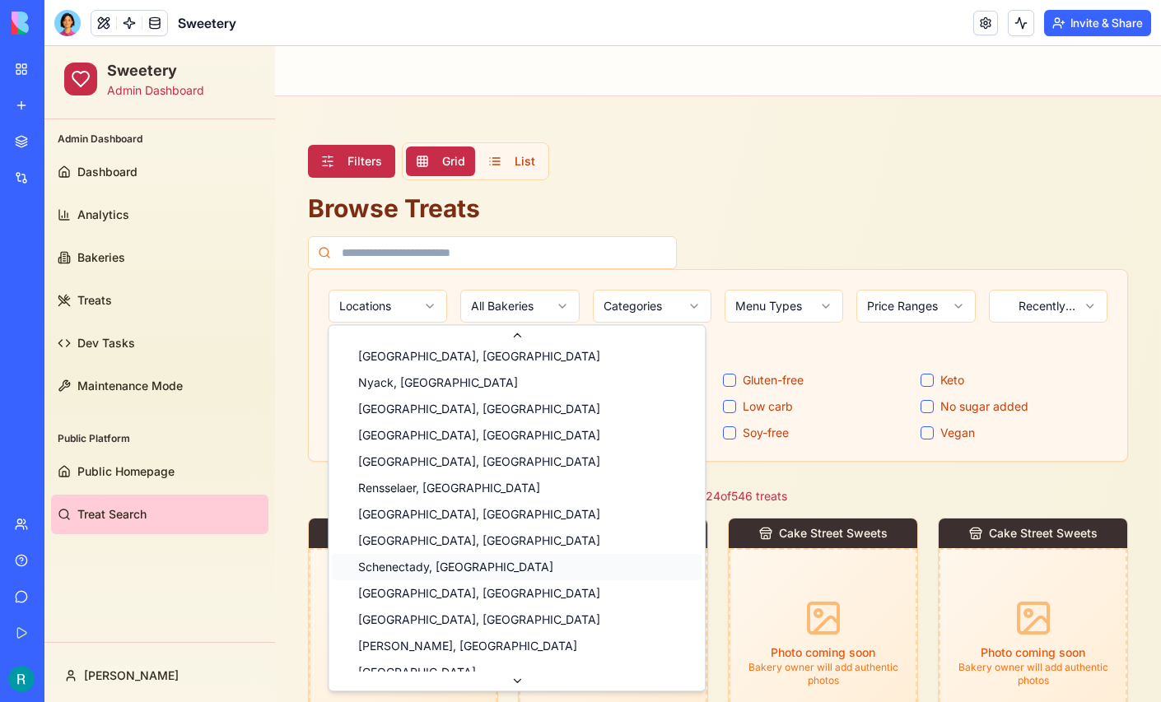
scroll to position [417, 0]
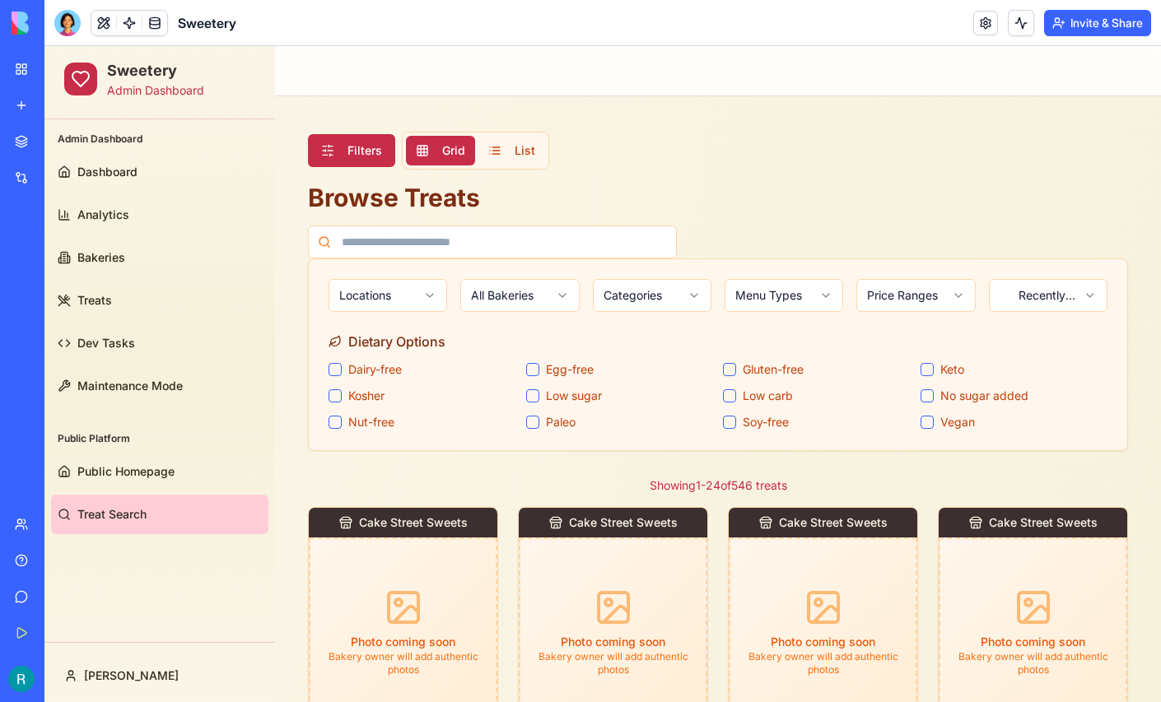
scroll to position [0, 0]
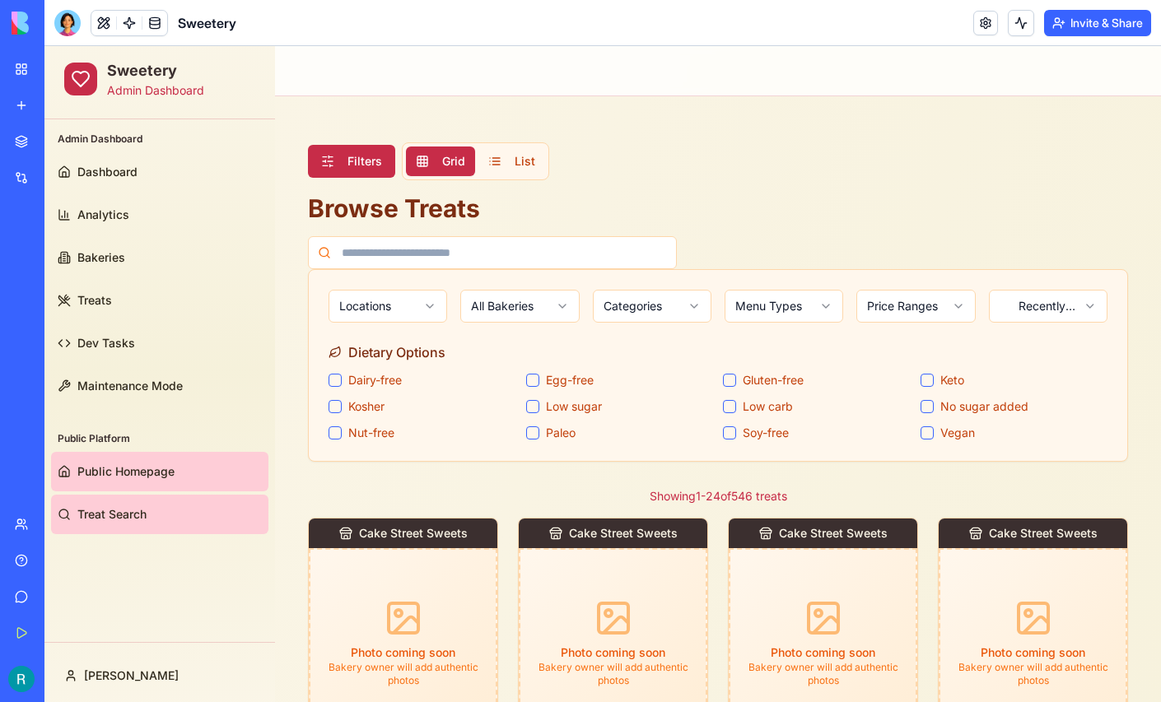
click at [156, 481] on link "Public Homepage" at bounding box center [159, 472] width 217 height 40
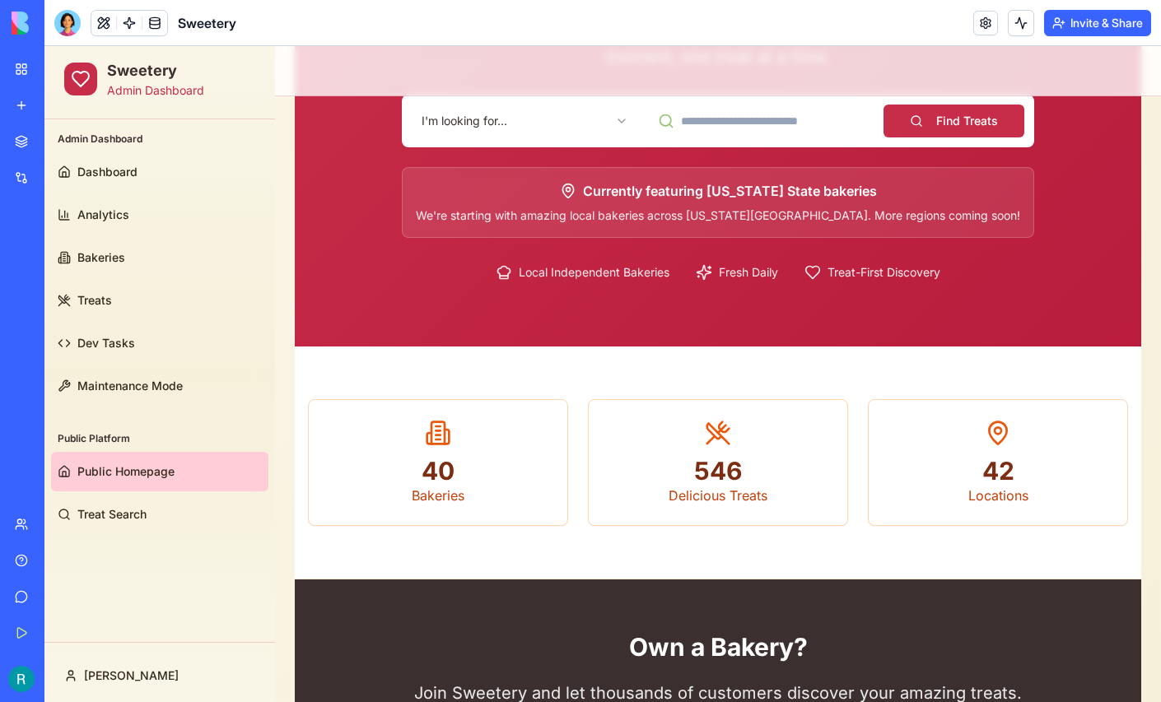
scroll to position [219, 0]
click at [78, 23] on div at bounding box center [67, 23] width 26 height 26
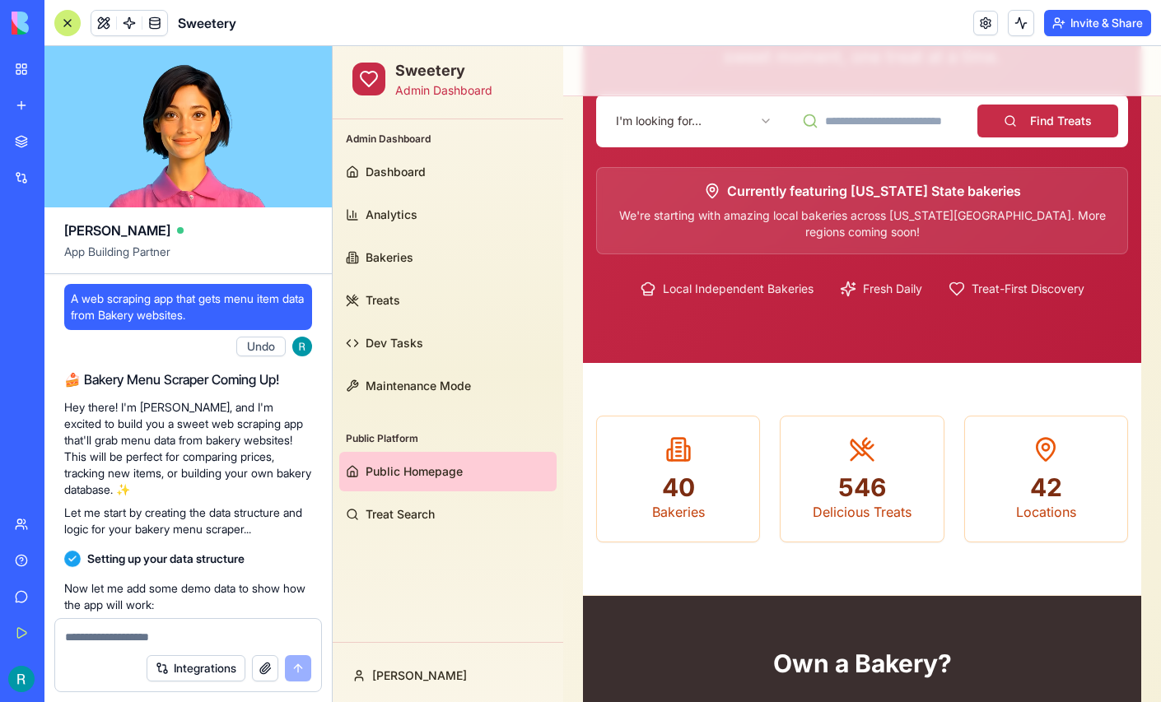
scroll to position [297640, 0]
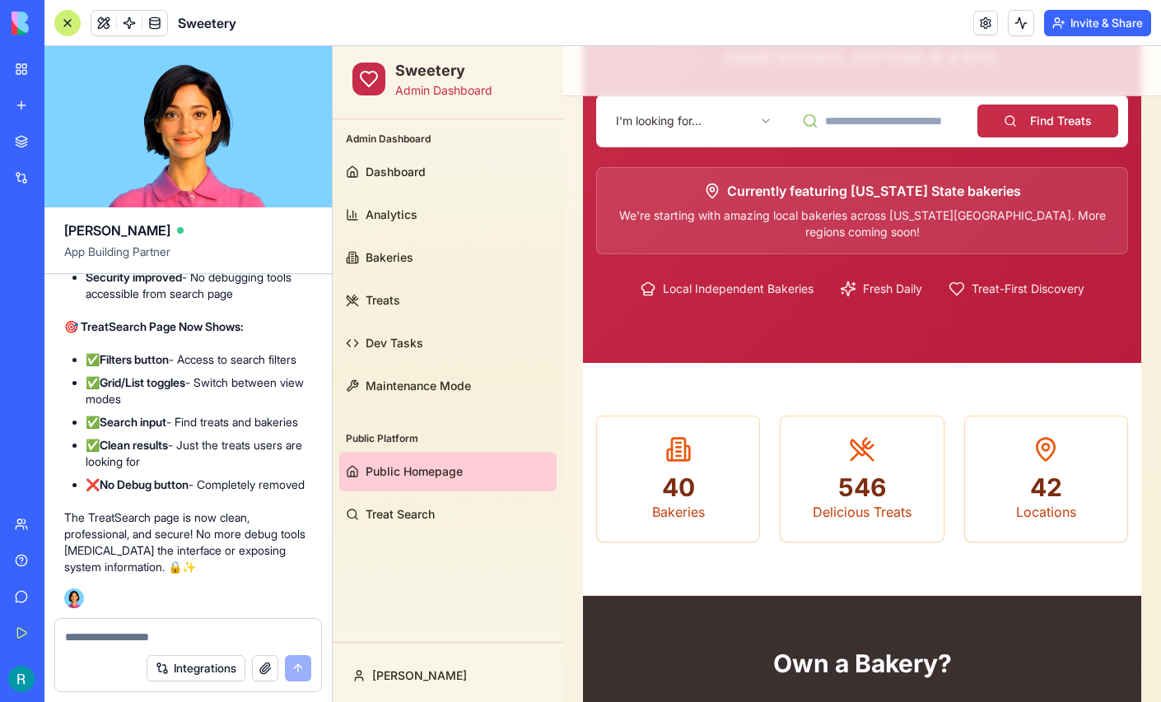
click at [107, 633] on textarea at bounding box center [188, 637] width 246 height 16
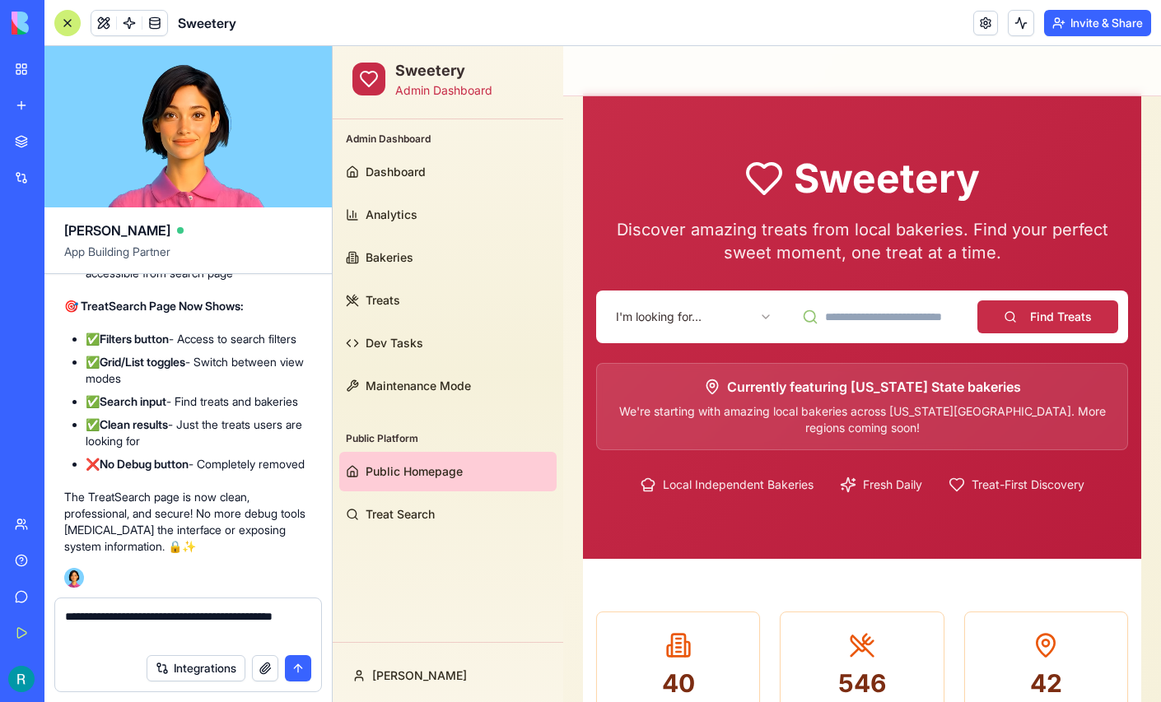
scroll to position [21, 0]
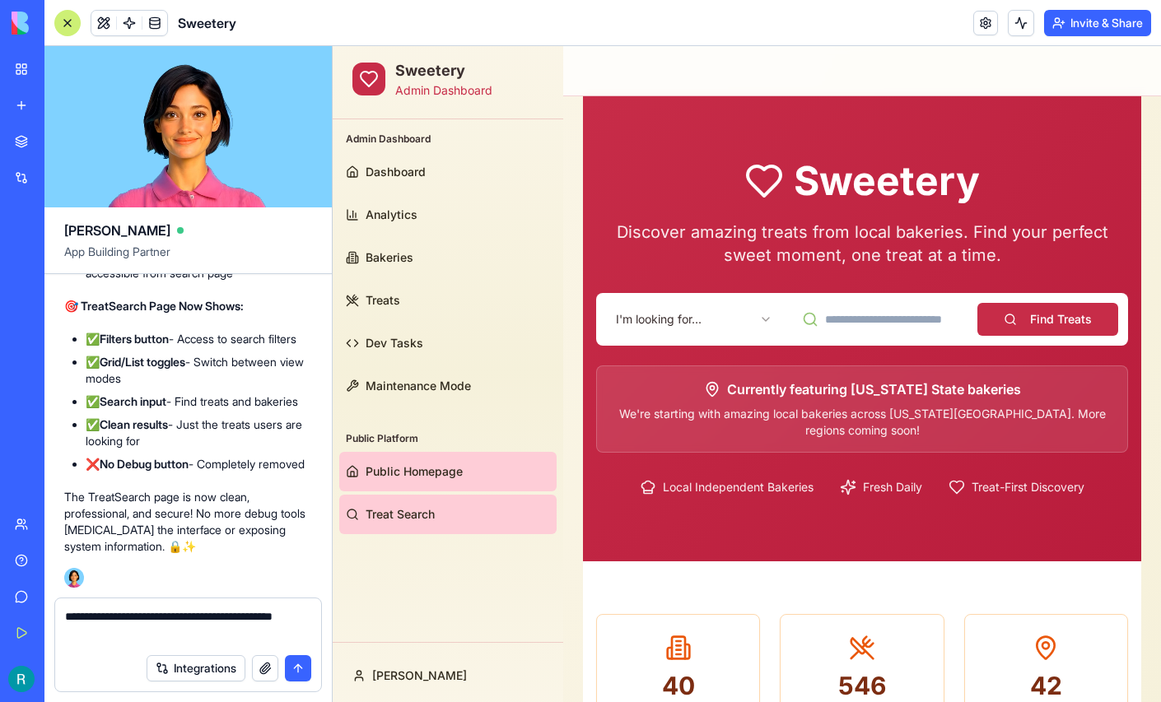
click at [412, 496] on link "Treat Search" at bounding box center [447, 515] width 217 height 40
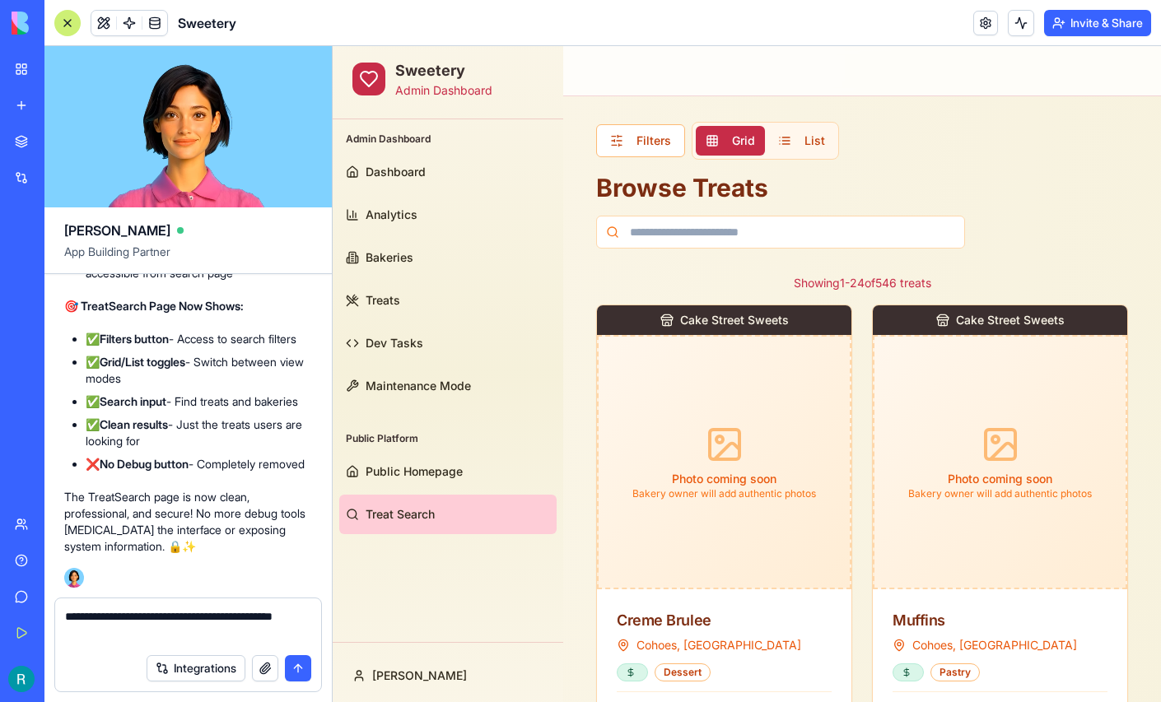
click at [655, 161] on div "Filters Grid List Browse Treats" at bounding box center [862, 185] width 532 height 127
click at [654, 147] on button "Filters" at bounding box center [640, 140] width 89 height 33
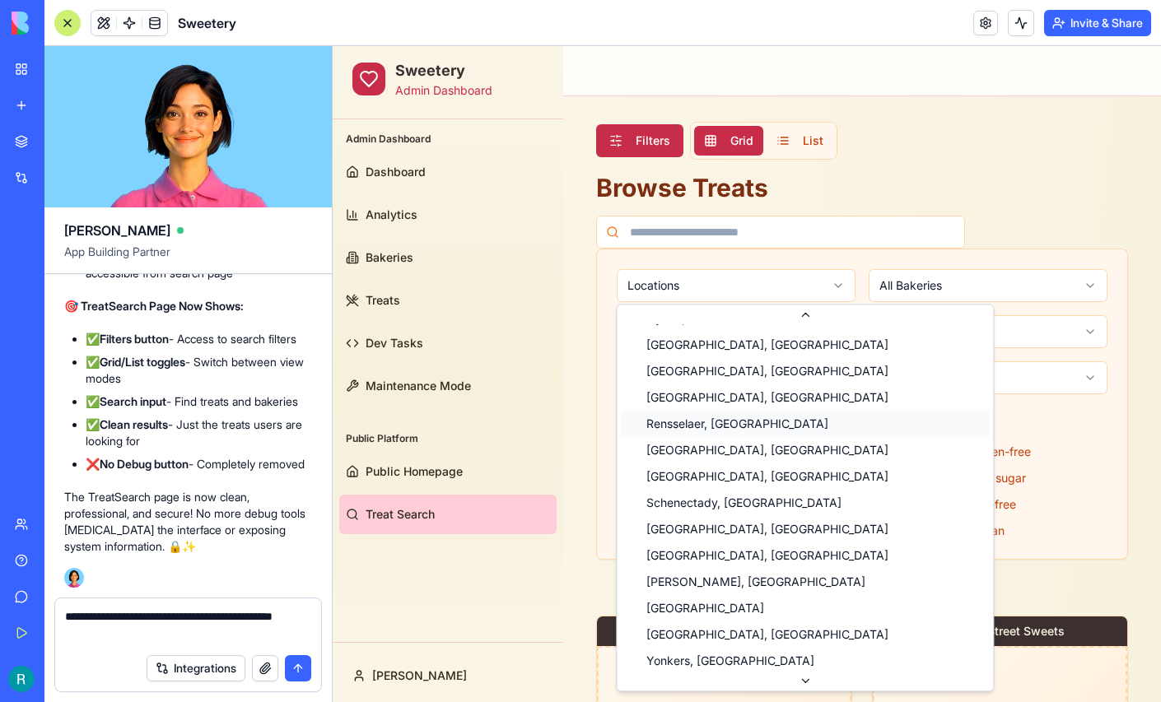
scroll to position [396, 0]
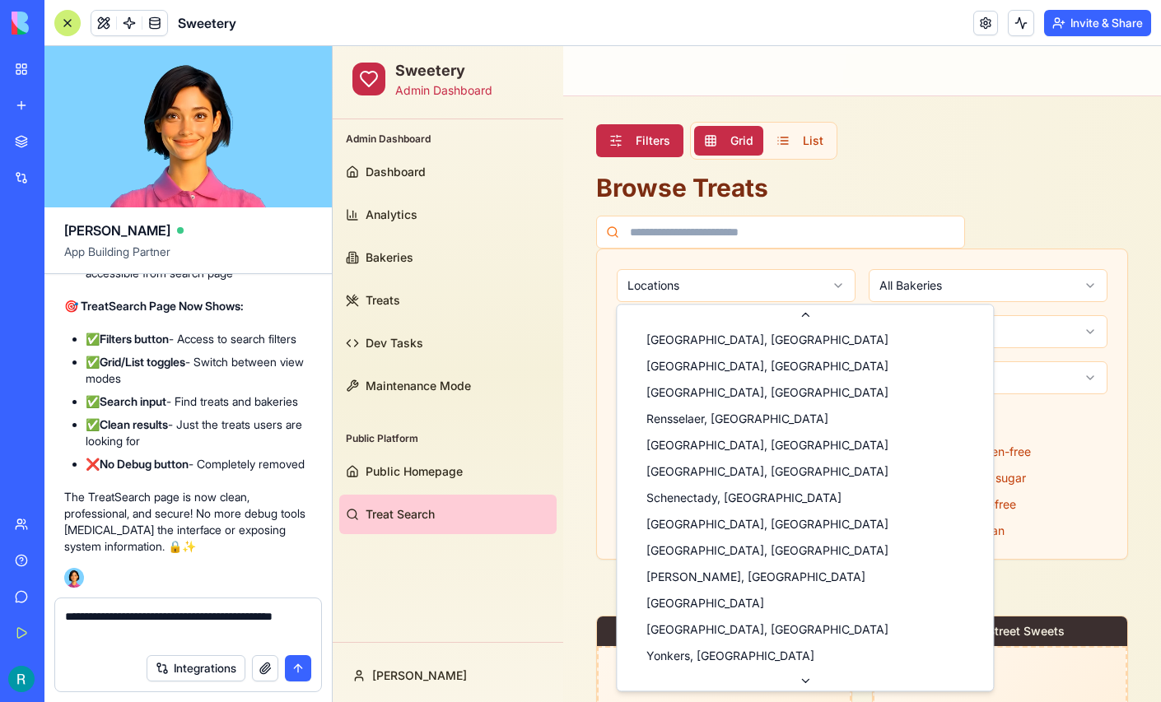
click at [205, 625] on textarea "**********" at bounding box center [186, 626] width 242 height 37
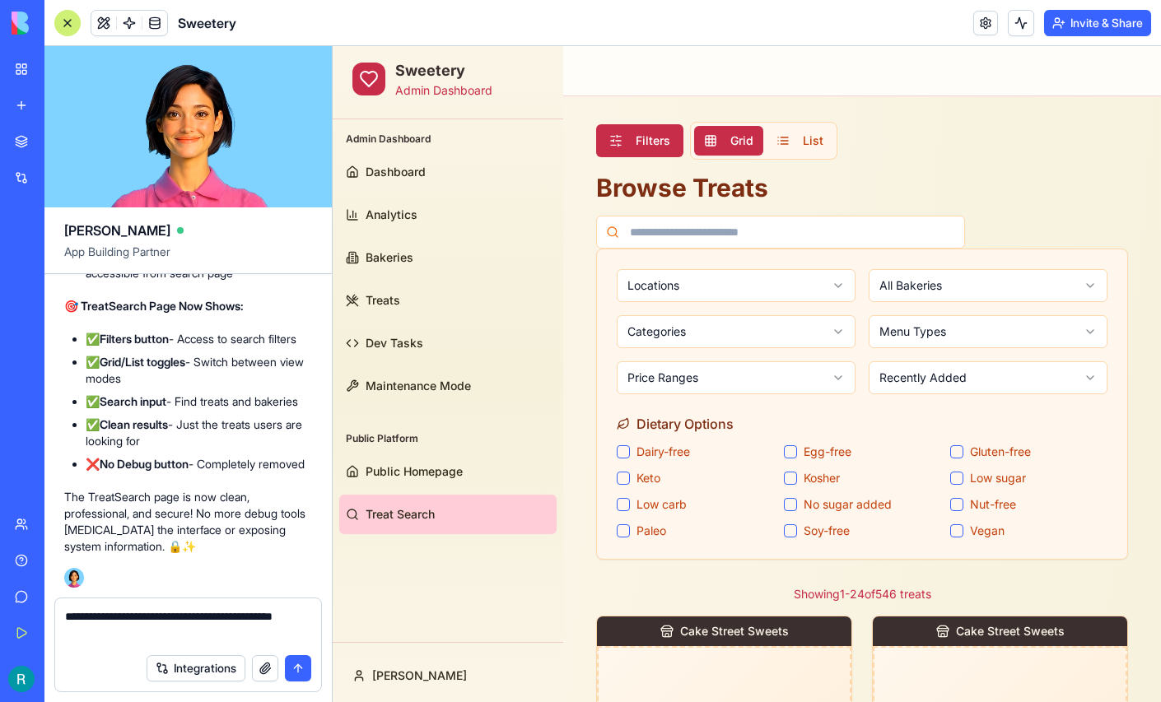
click at [185, 630] on textarea "**********" at bounding box center [186, 626] width 242 height 37
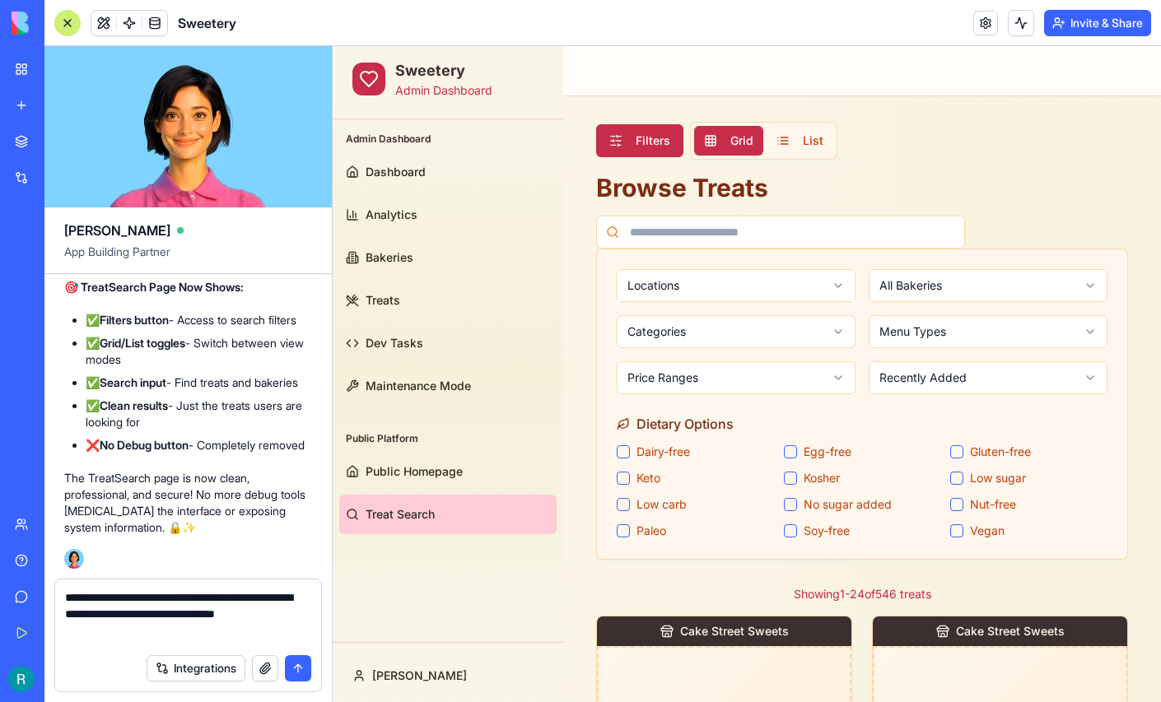
click at [161, 631] on textarea "**********" at bounding box center [186, 618] width 242 height 56
click at [247, 623] on textarea "**********" at bounding box center [186, 618] width 242 height 56
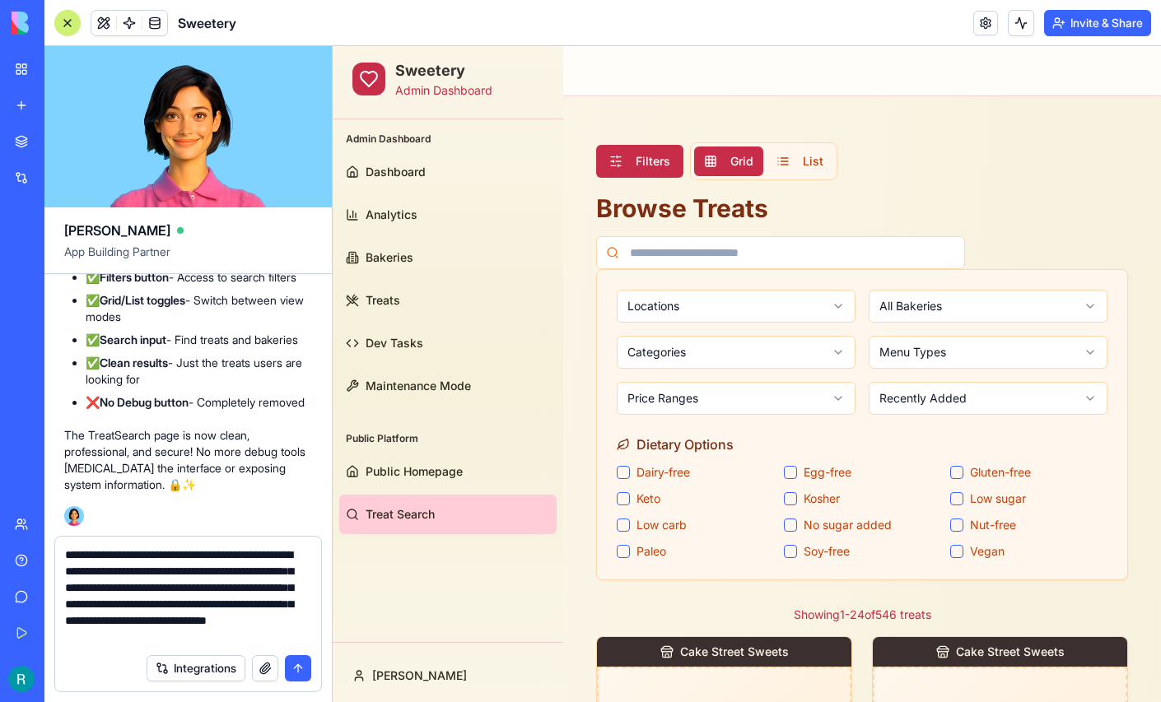
scroll to position [48, 0]
type textarea "**********"
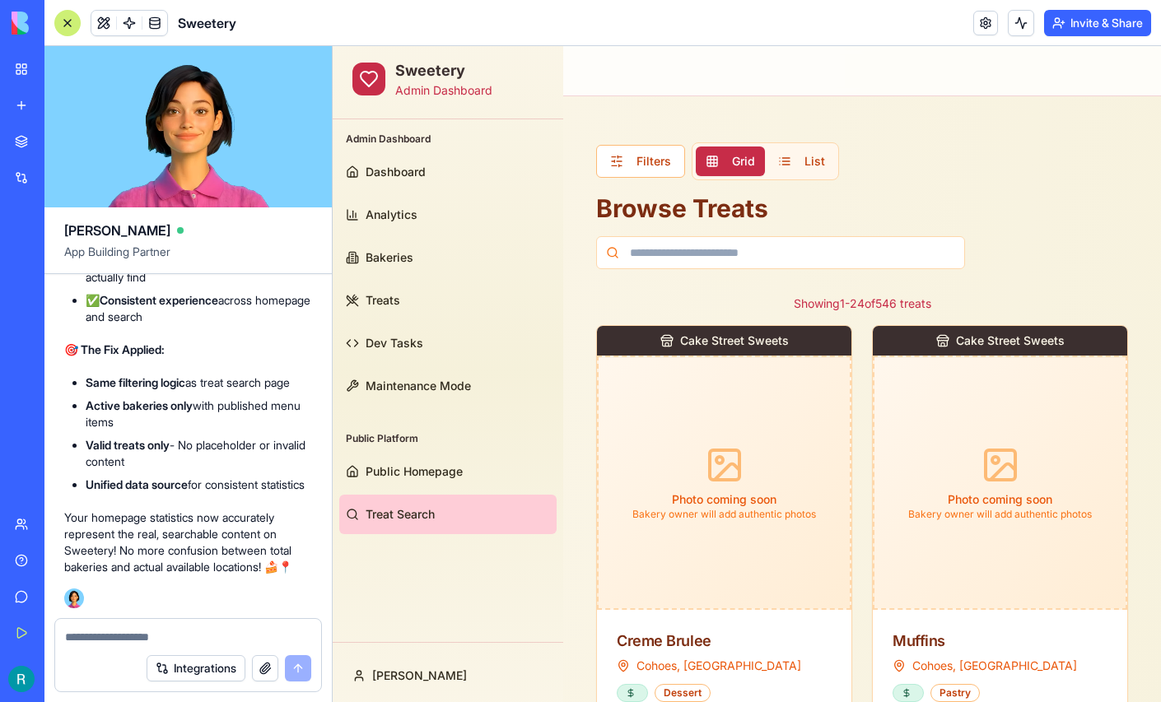
scroll to position [298309, 0]
click at [387, 458] on link "Public Homepage" at bounding box center [447, 472] width 217 height 40
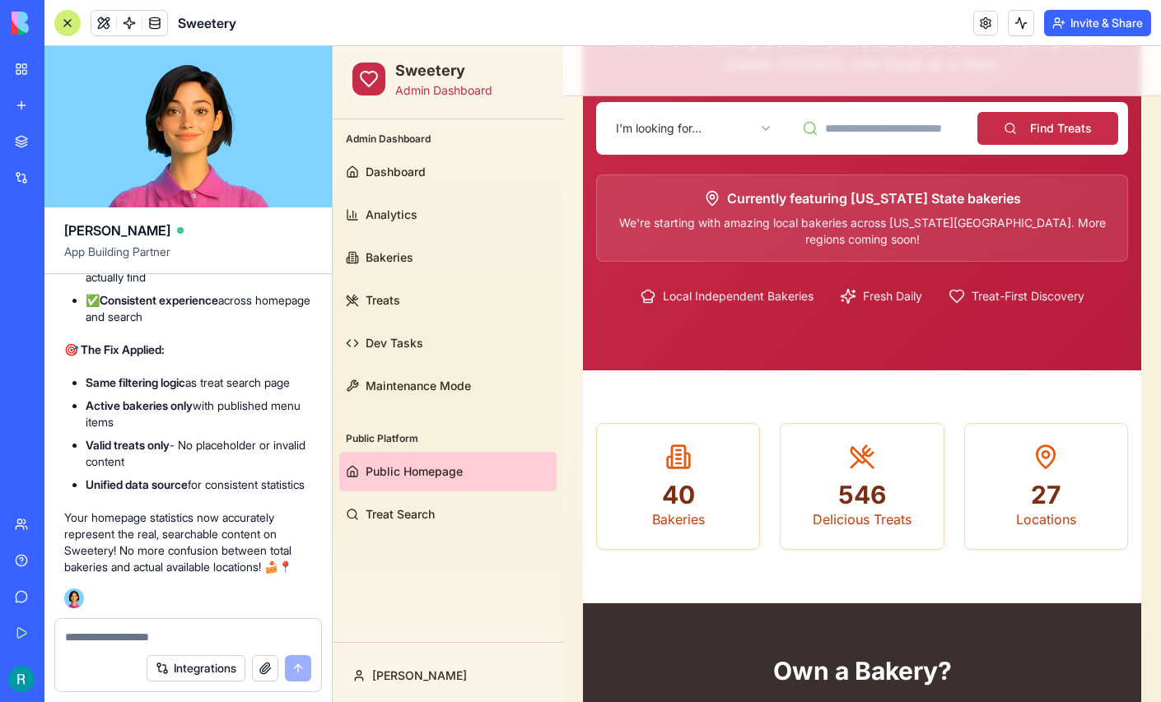
scroll to position [297320, 0]
